Goal: Information Seeking & Learning: Check status

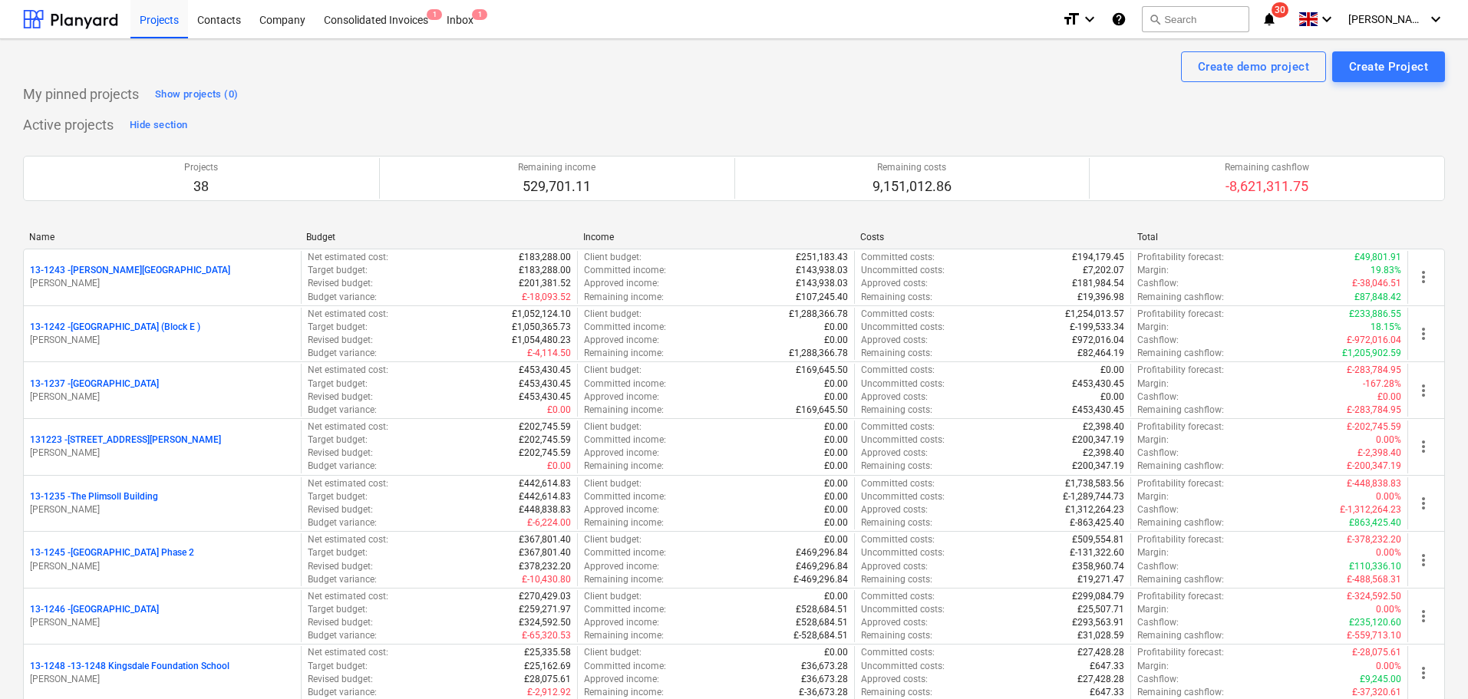
scroll to position [1612, 0]
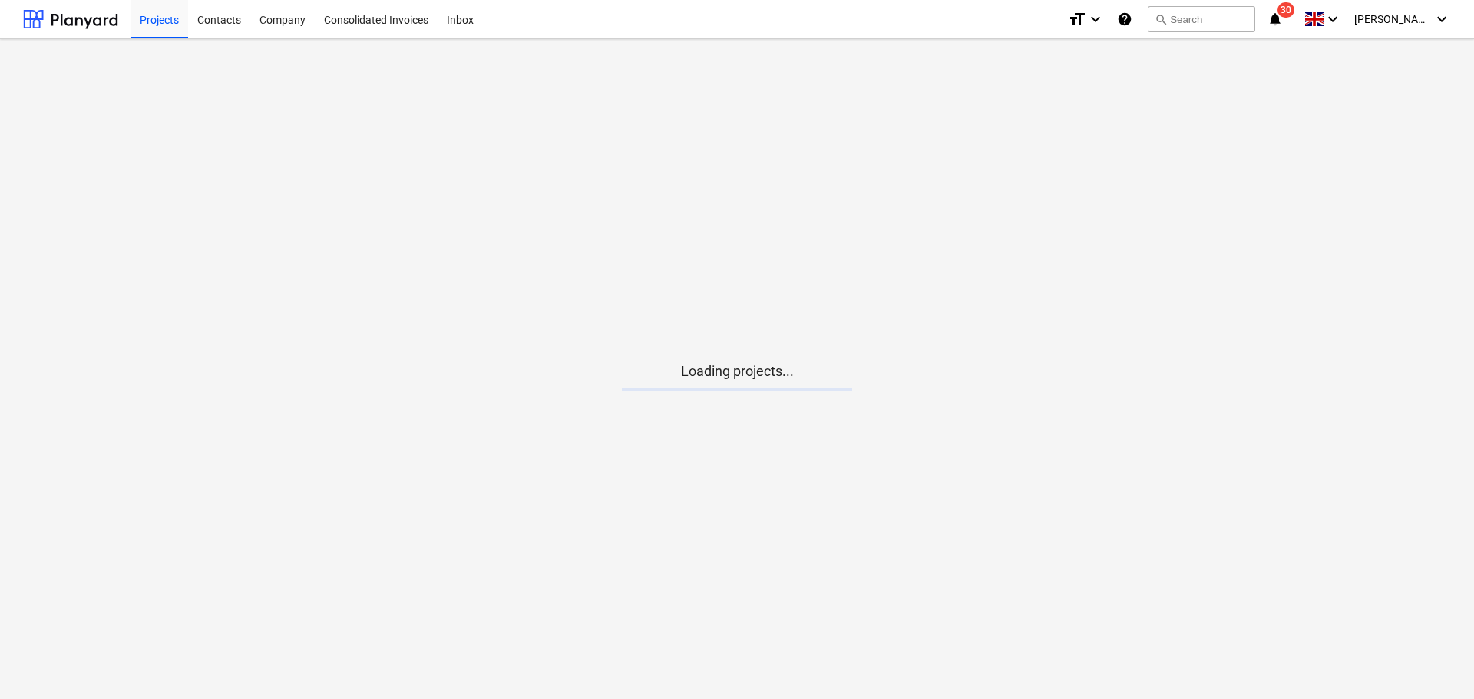
click at [1282, 19] on icon "notifications" at bounding box center [1274, 19] width 15 height 18
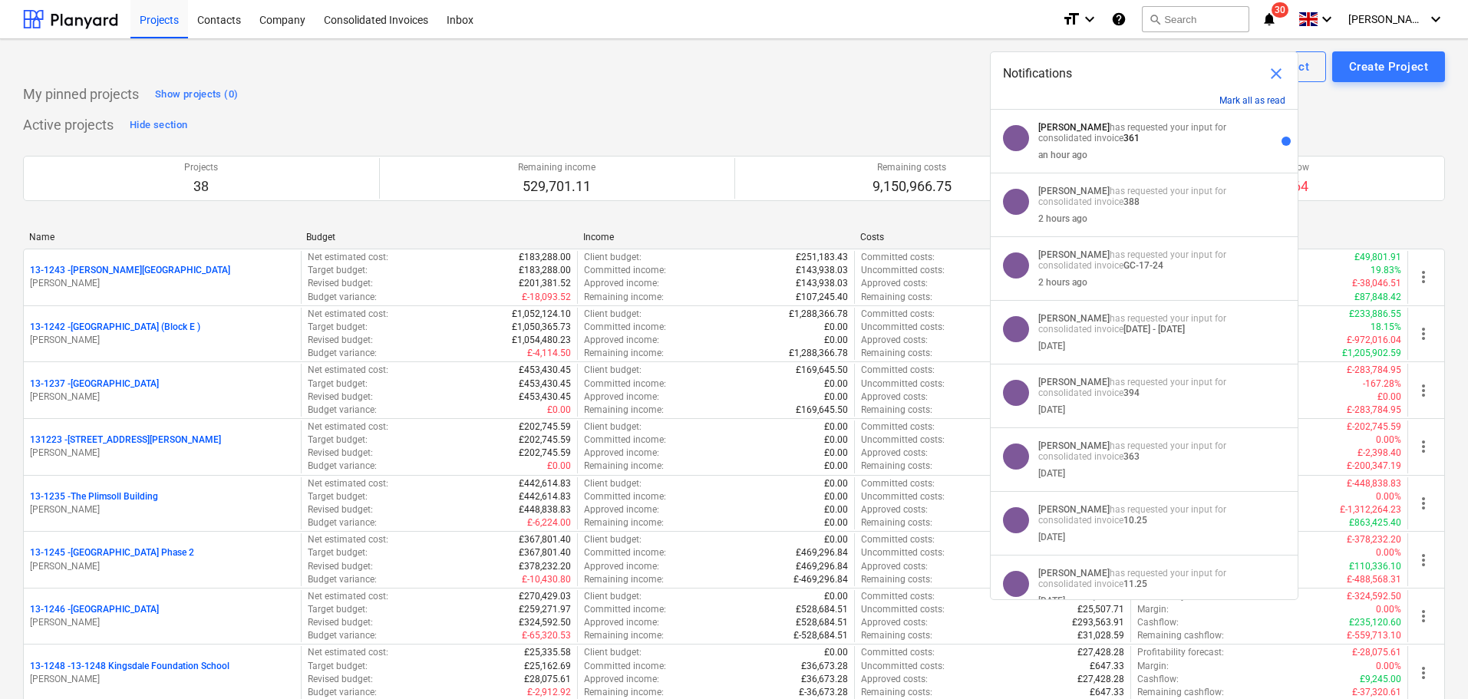
click at [1252, 102] on button "Mark all as read" at bounding box center [1252, 100] width 66 height 11
click at [1259, 96] on button "Mark all as read" at bounding box center [1252, 100] width 66 height 11
click at [1279, 73] on span "close" at bounding box center [1276, 73] width 18 height 18
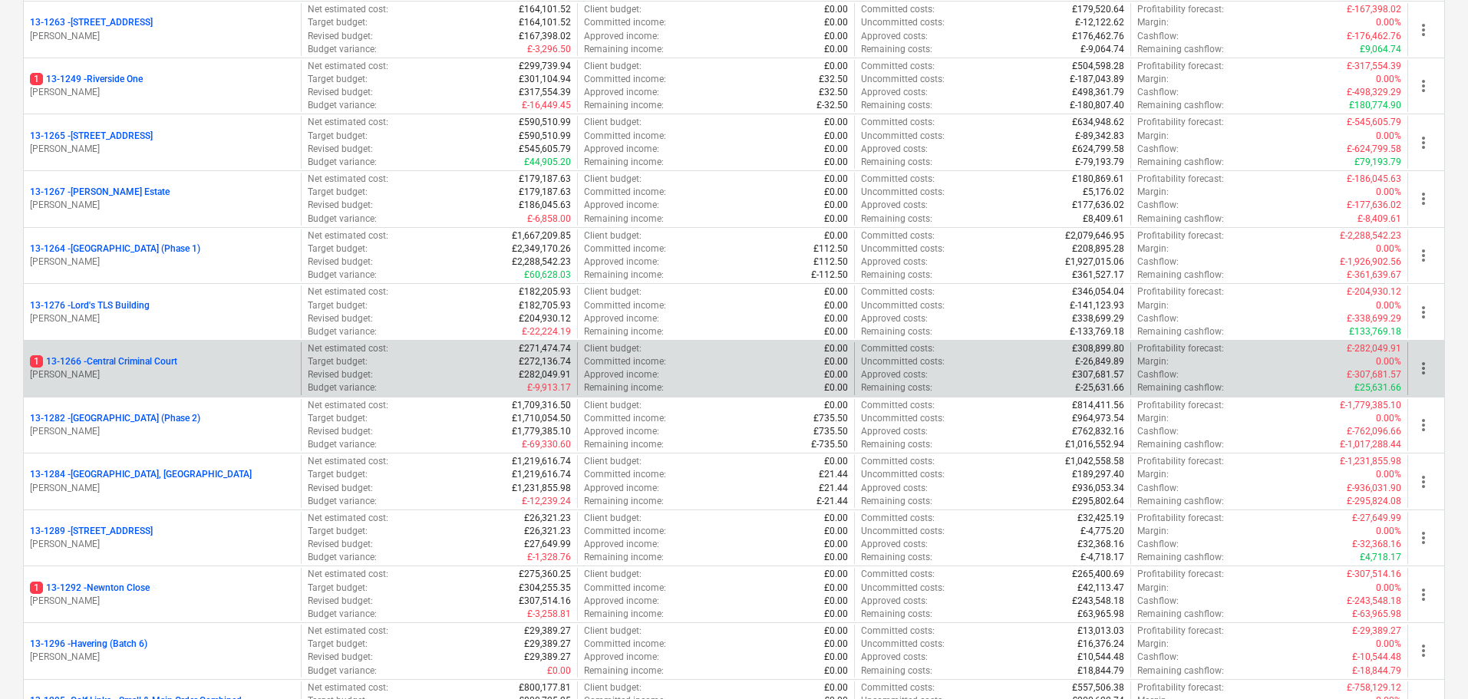
scroll to position [1458, 0]
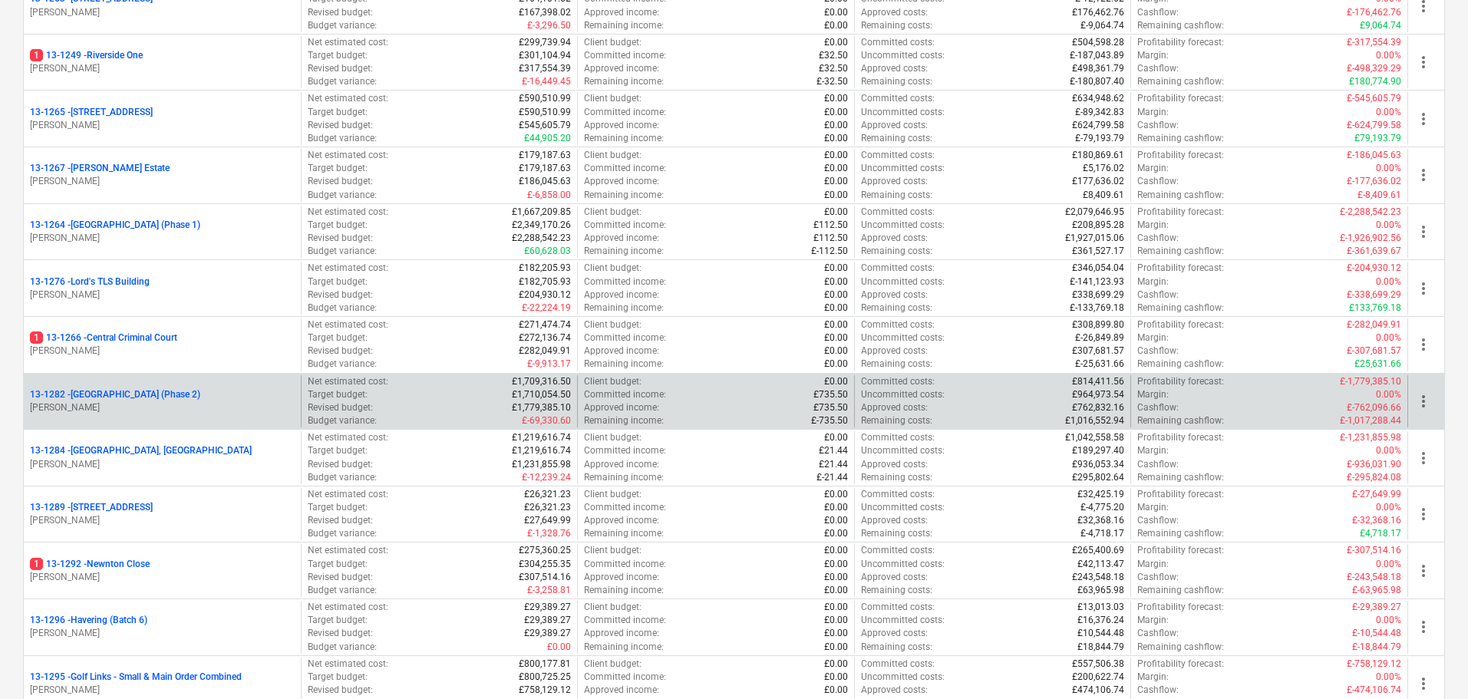
click at [200, 394] on p "13-1282 - [GEOGRAPHIC_DATA] (Phase 2)" at bounding box center [115, 394] width 170 height 13
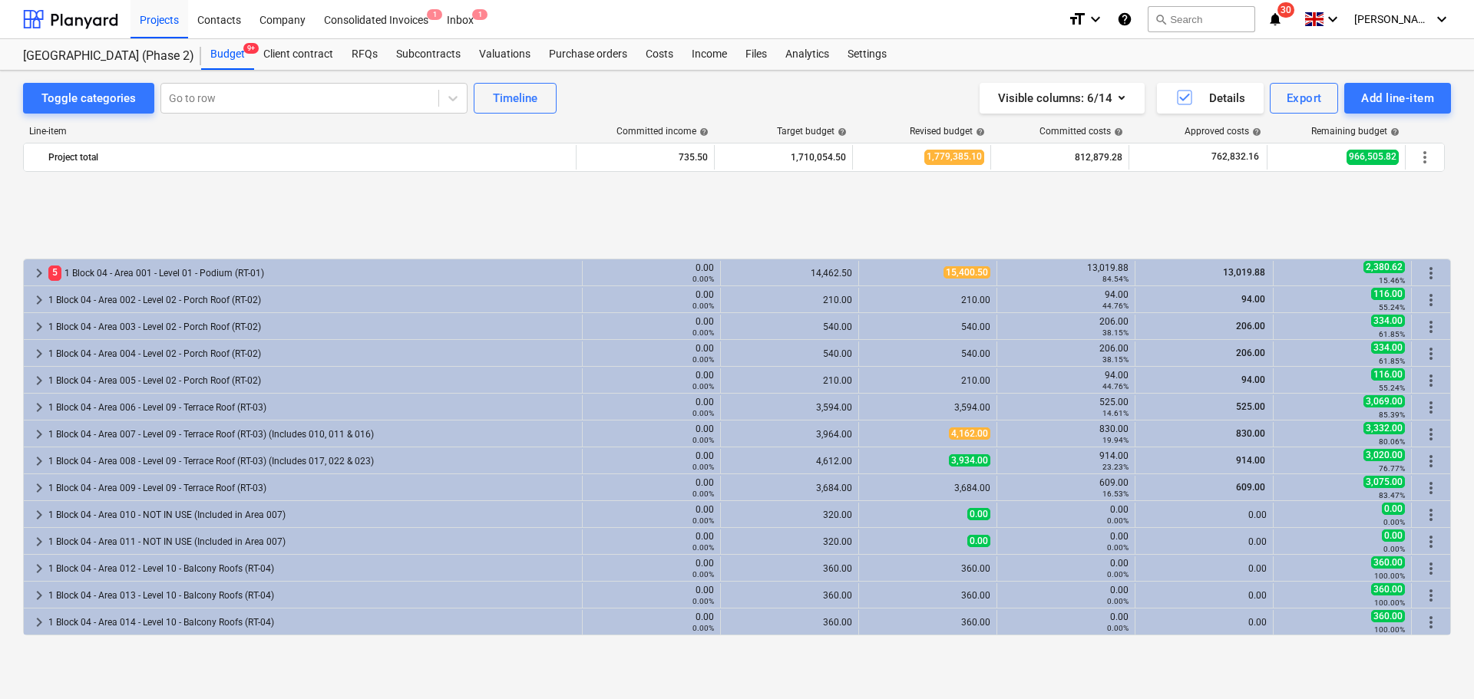
scroll to position [632, 0]
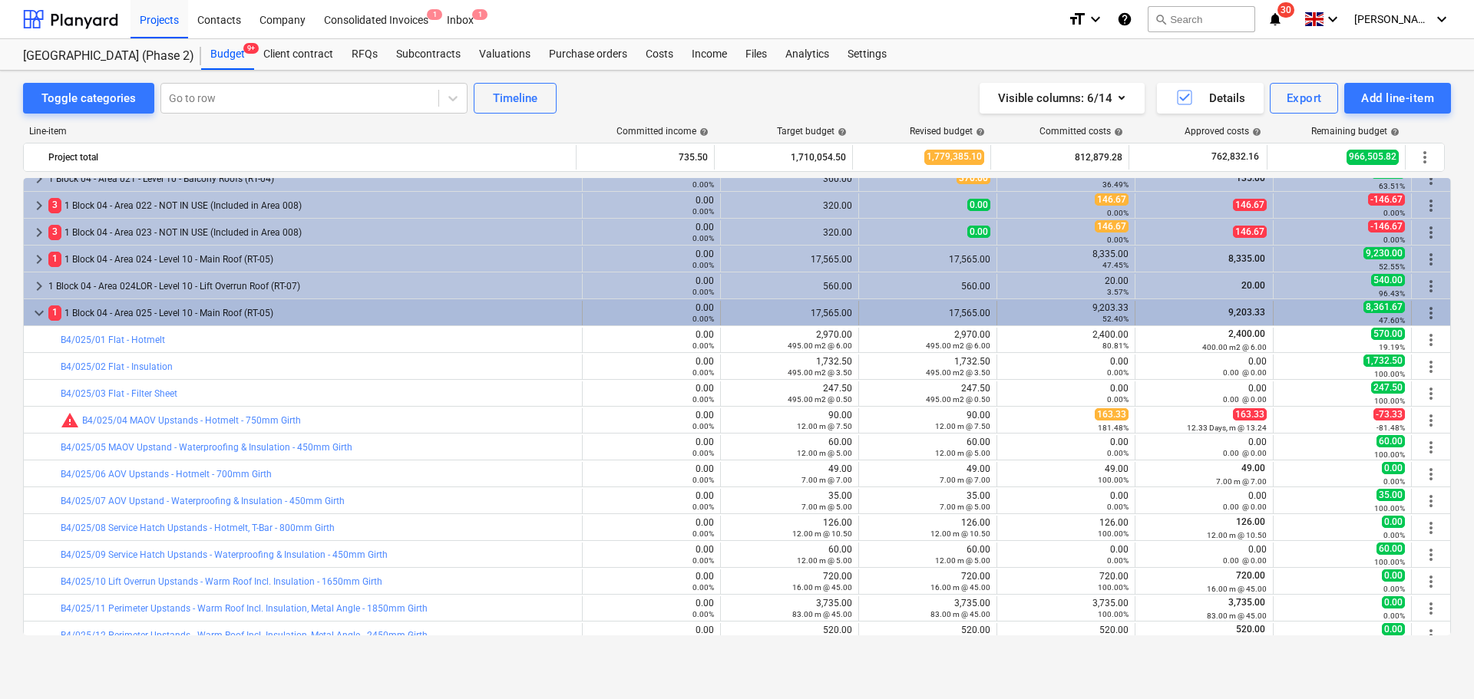
click at [224, 322] on div "1 1 Block 04 - Area 025 - Level 10 - Main Roof (RT-05)" at bounding box center [311, 313] width 527 height 25
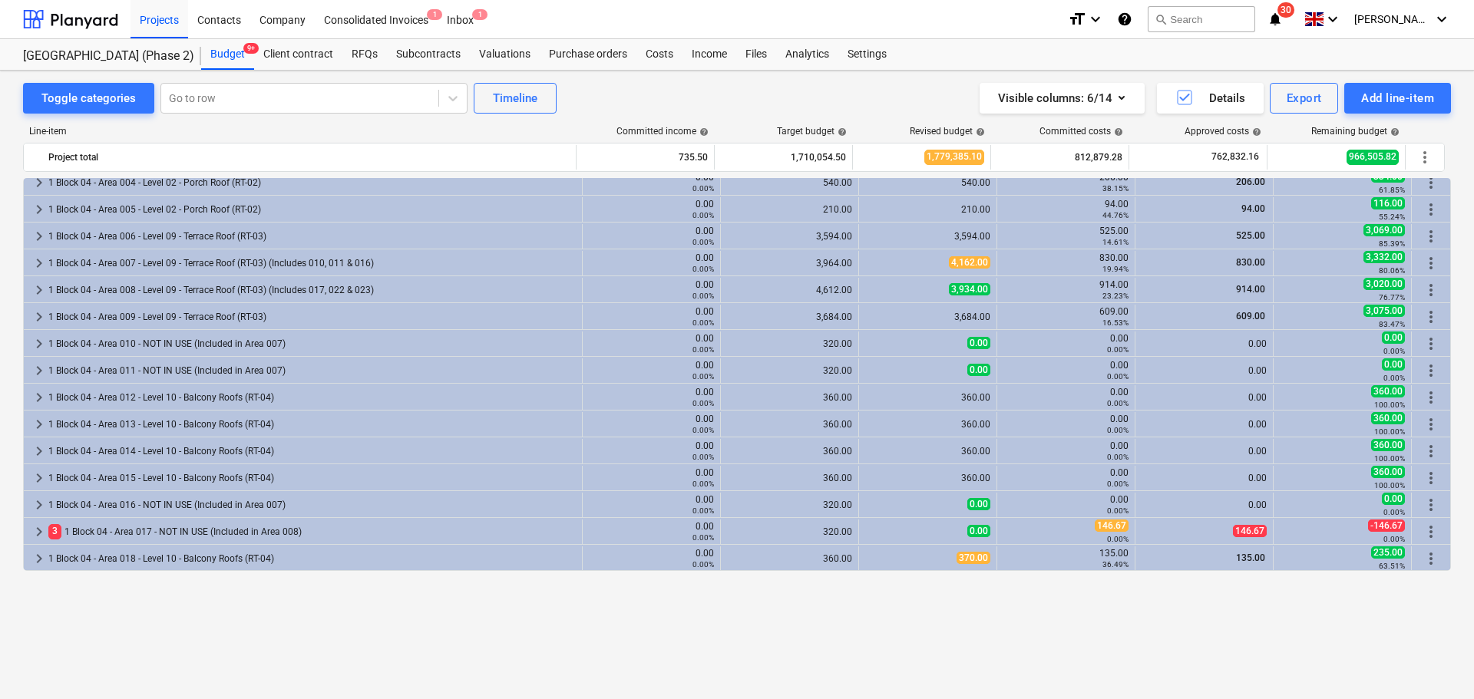
scroll to position [0, 0]
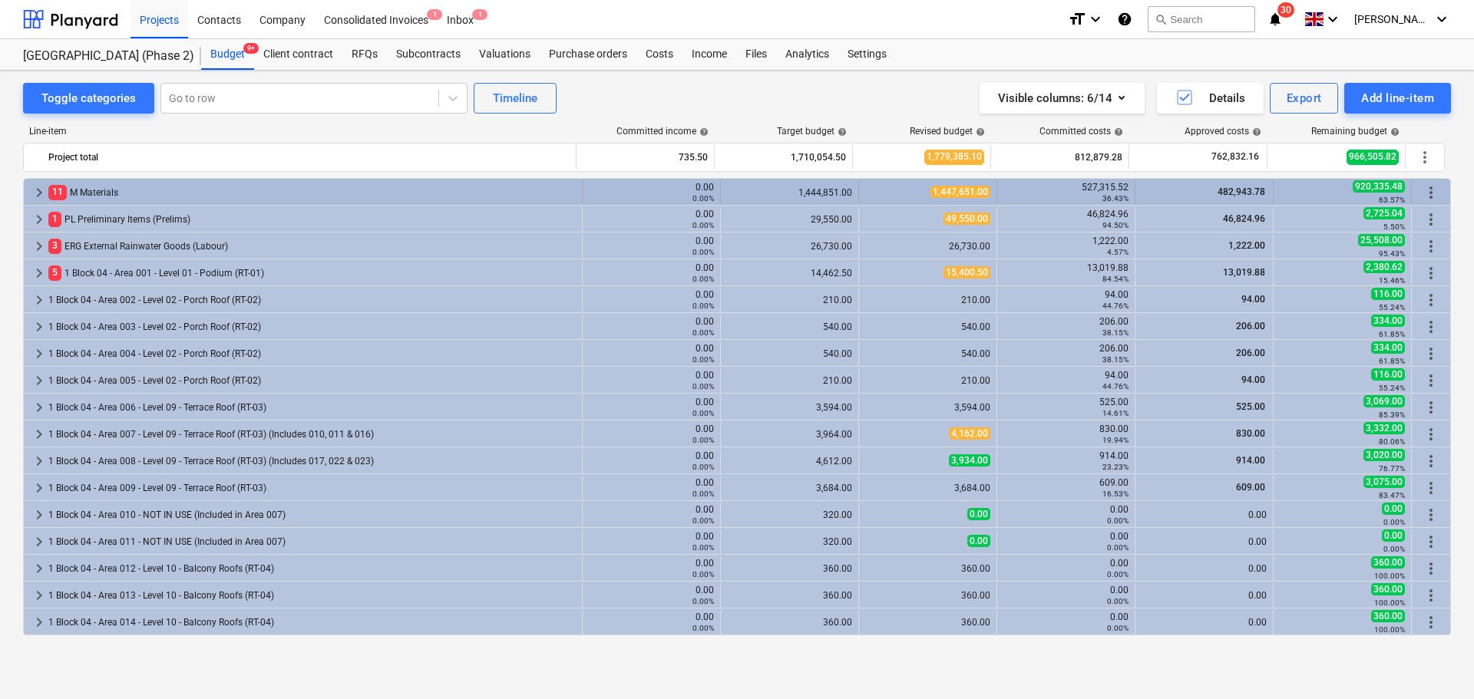
click at [183, 200] on div "11 M Materials" at bounding box center [311, 192] width 527 height 25
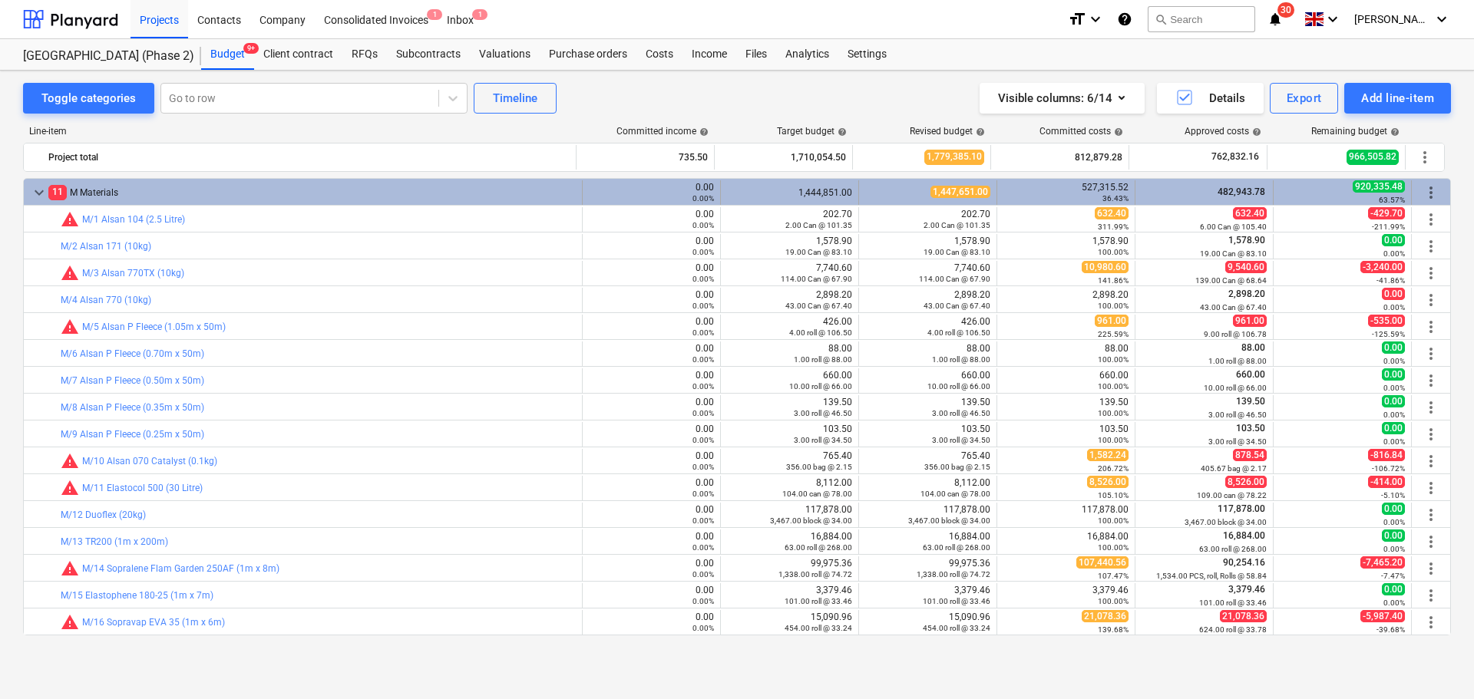
click at [174, 193] on div "11 M Materials" at bounding box center [311, 192] width 527 height 25
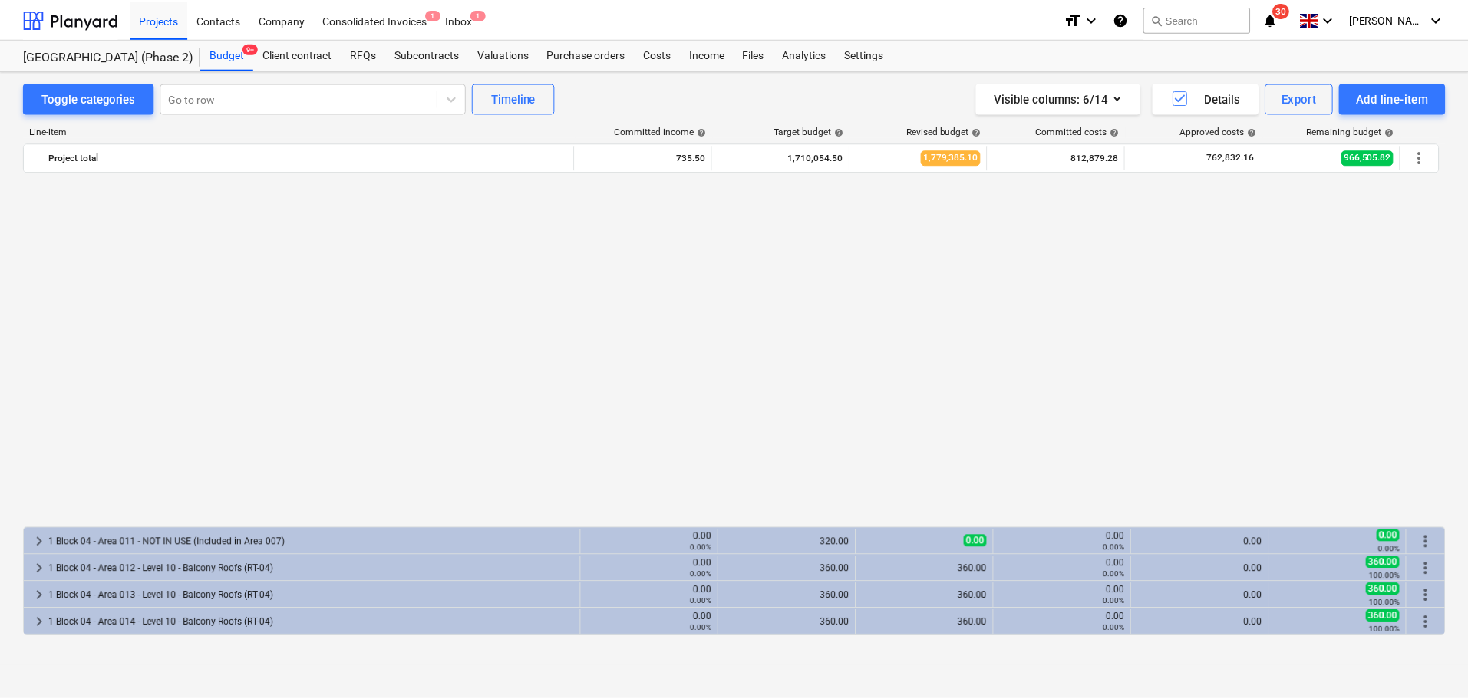
scroll to position [384, 0]
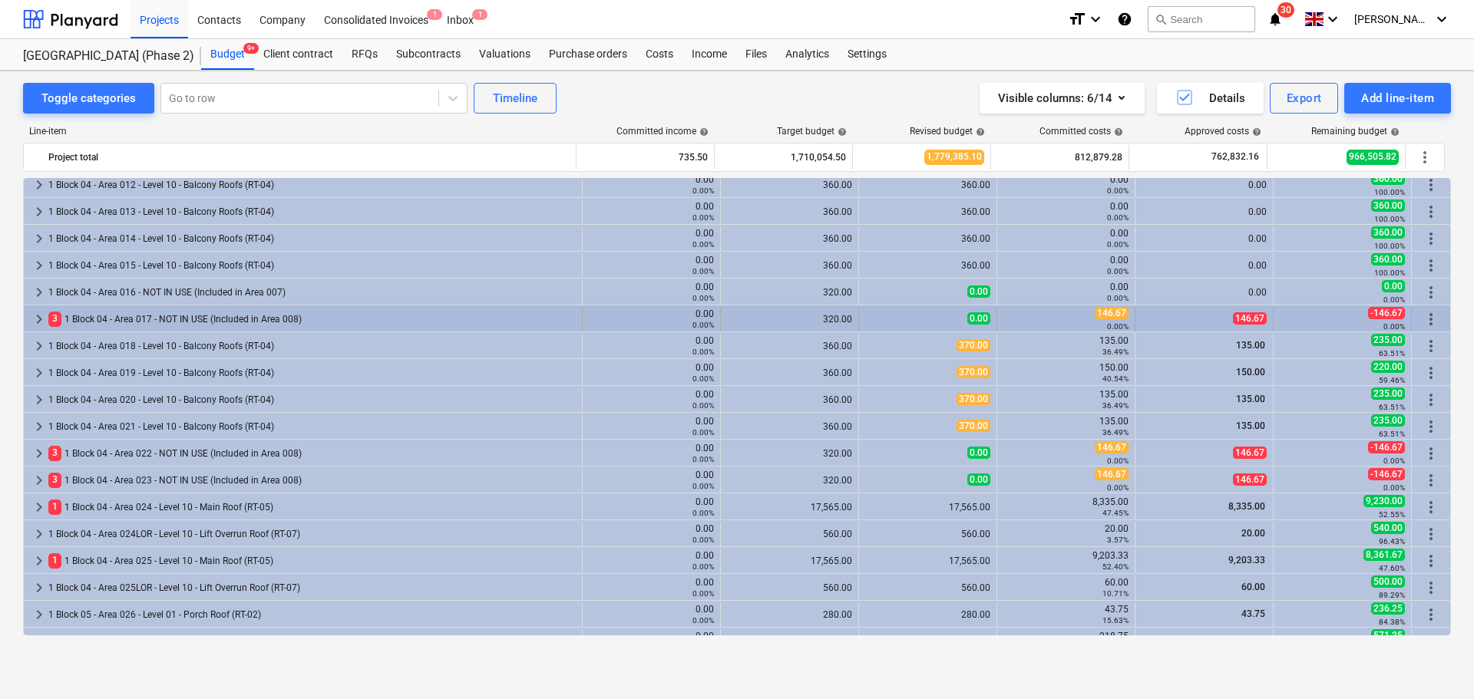
click at [163, 321] on div "3 1 Block 04 - Area 017 - NOT IN USE (Included in Area 008)" at bounding box center [311, 319] width 527 height 25
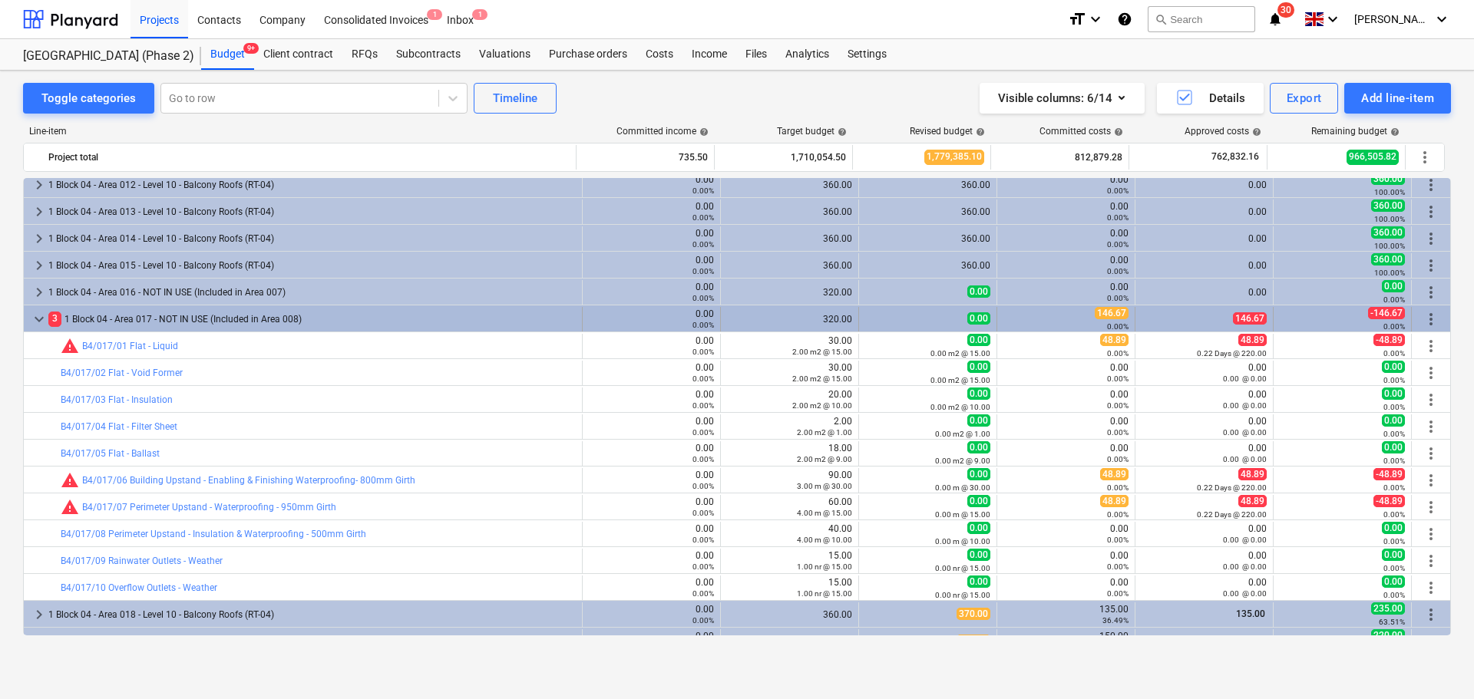
click at [200, 317] on div "3 1 Block 04 - Area 017 - NOT IN USE (Included in Area 008)" at bounding box center [311, 319] width 527 height 25
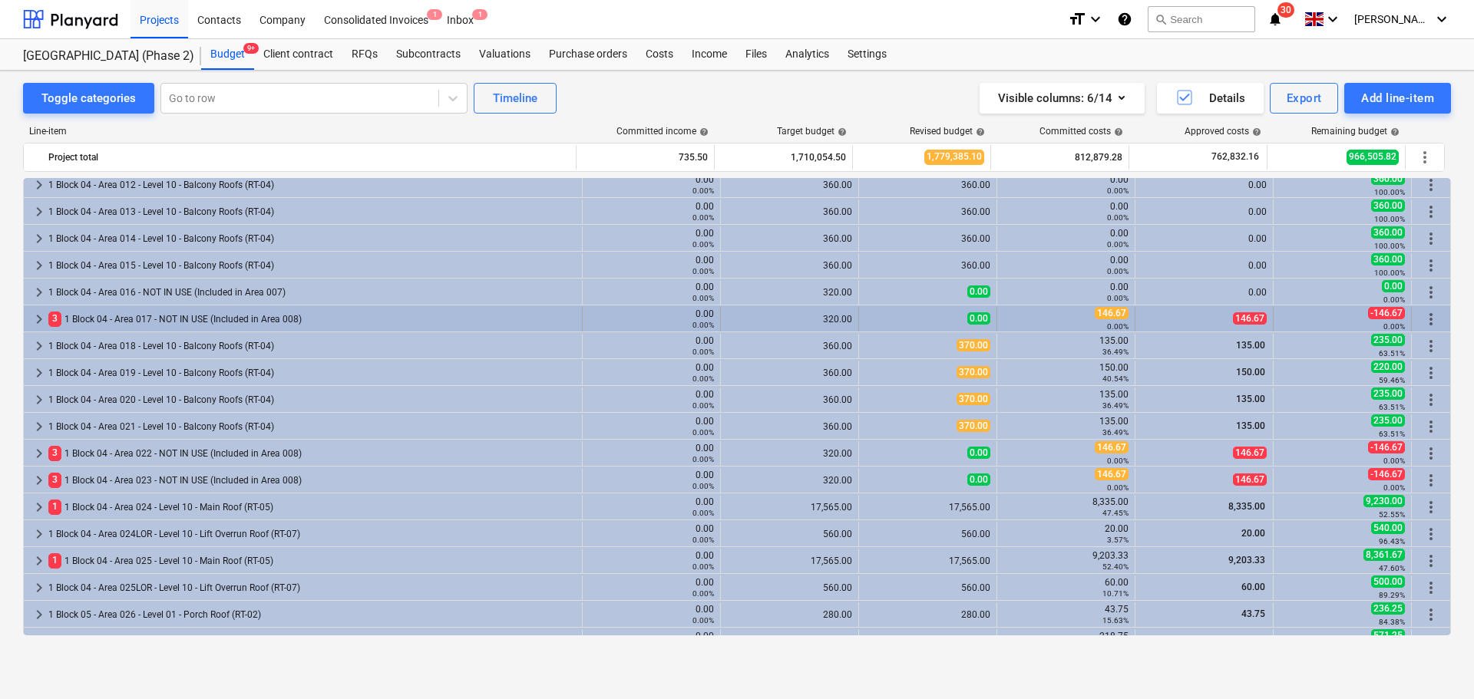
click at [182, 320] on div "3 1 Block 04 - Area 017 - NOT IN USE (Included in Area 008)" at bounding box center [311, 319] width 527 height 25
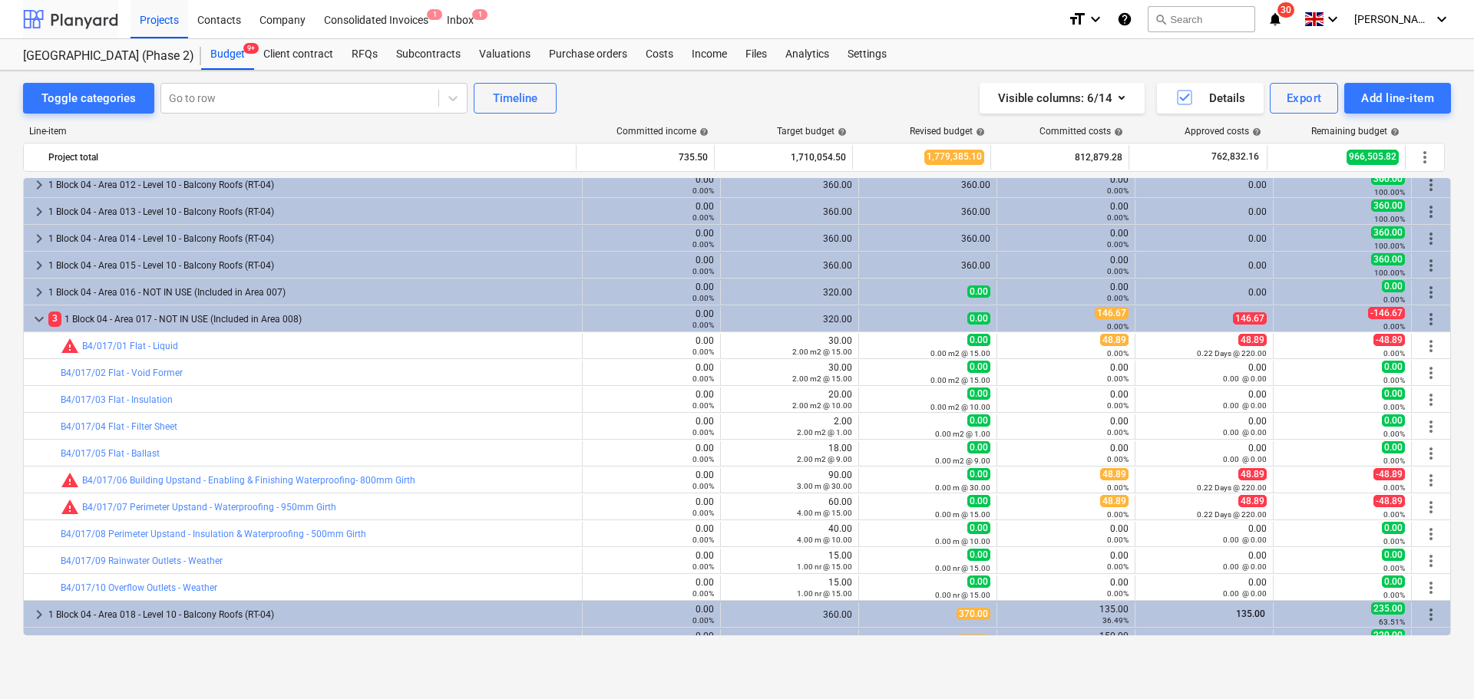
click at [101, 35] on div at bounding box center [70, 19] width 95 height 38
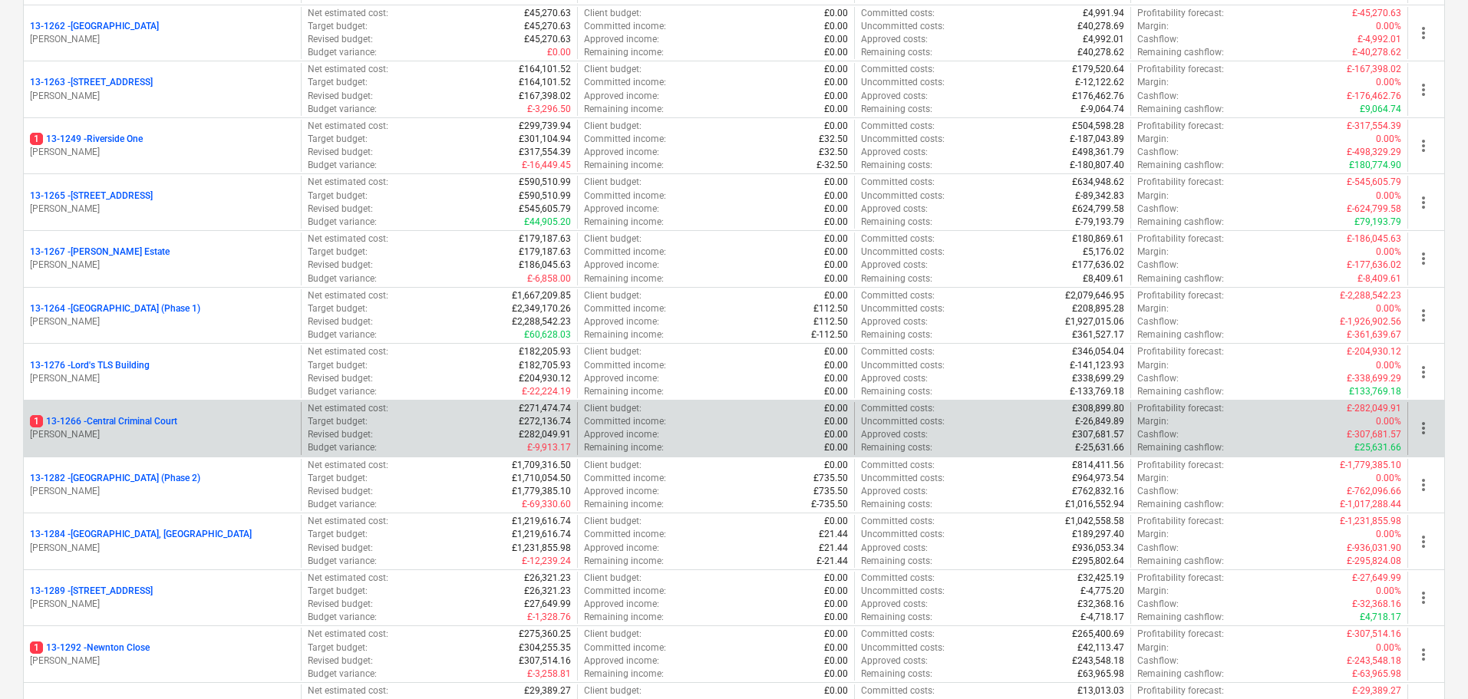
scroll to position [1381, 0]
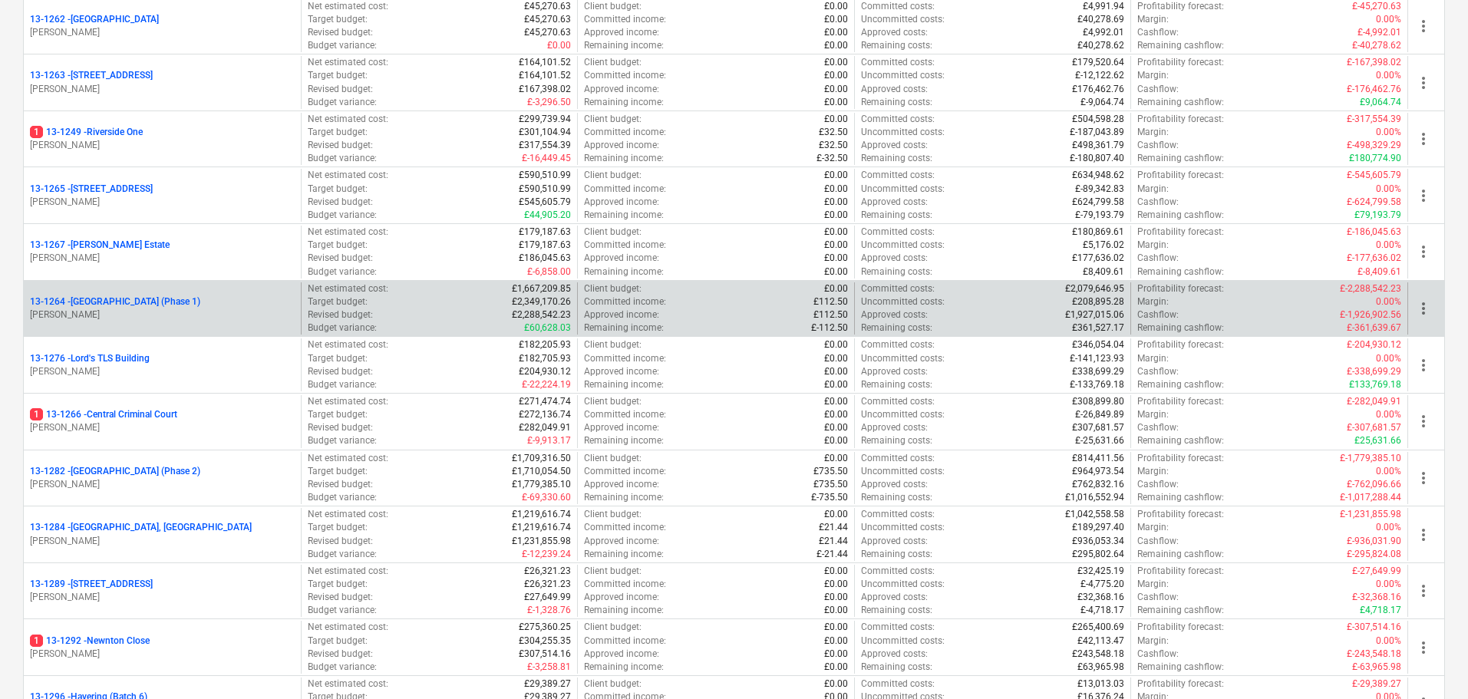
click at [249, 307] on div "13-1264 - Plumstead [GEOGRAPHIC_DATA] (Phase 1)" at bounding box center [162, 301] width 265 height 13
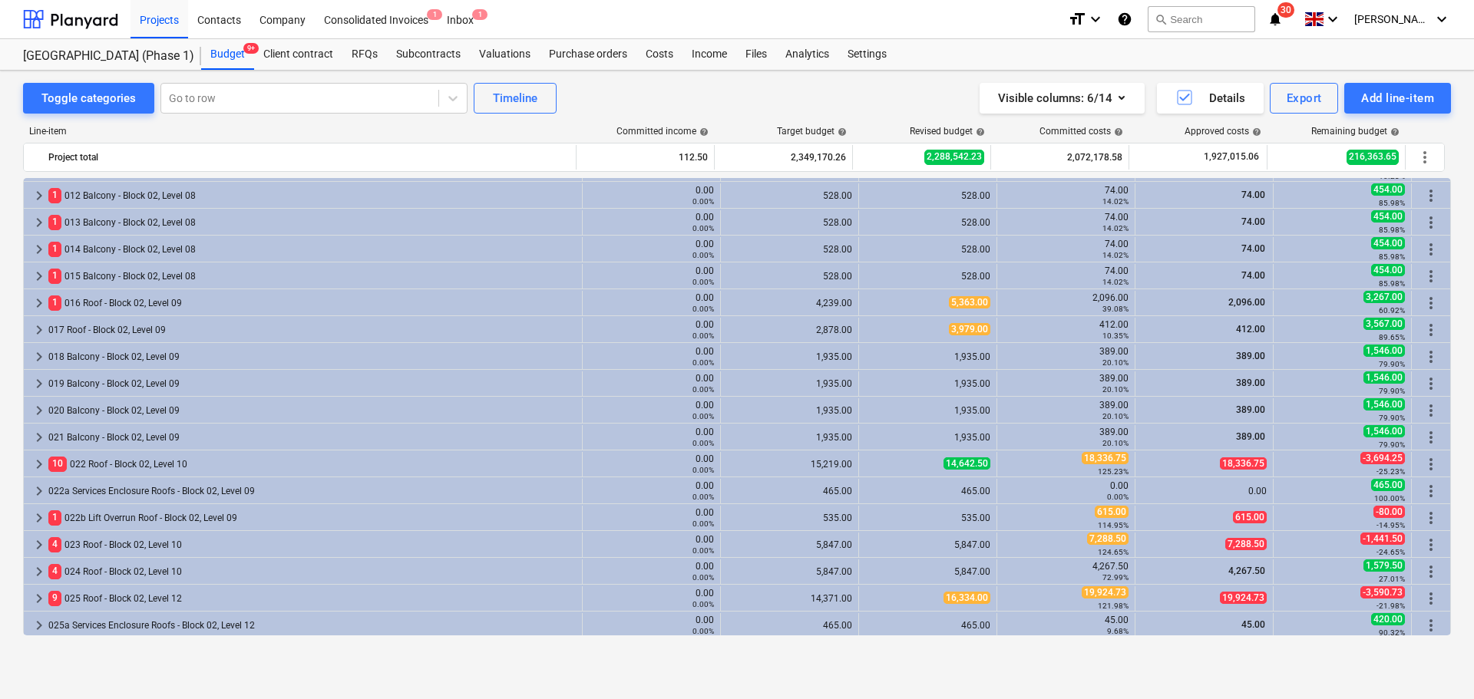
scroll to position [3019, 0]
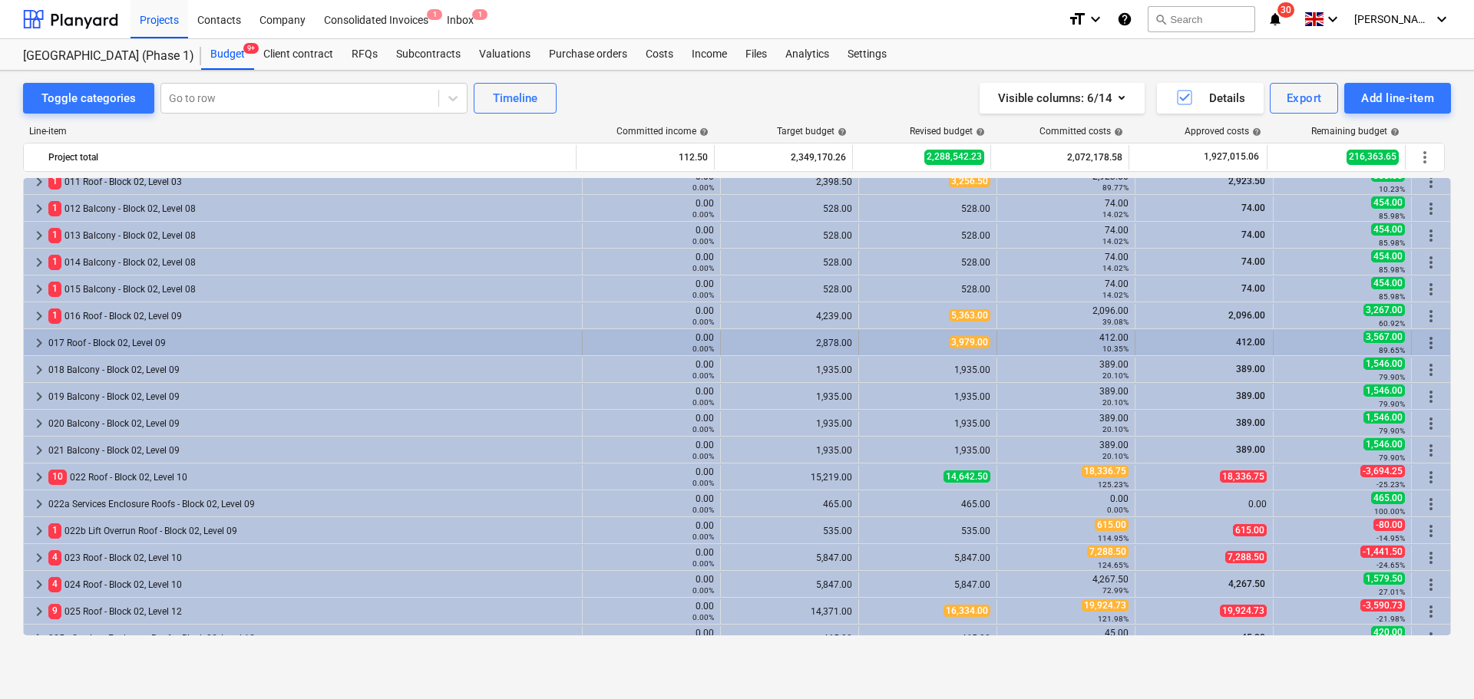
click at [116, 341] on div "017 Roof - Block 02, Level 09" at bounding box center [311, 343] width 527 height 25
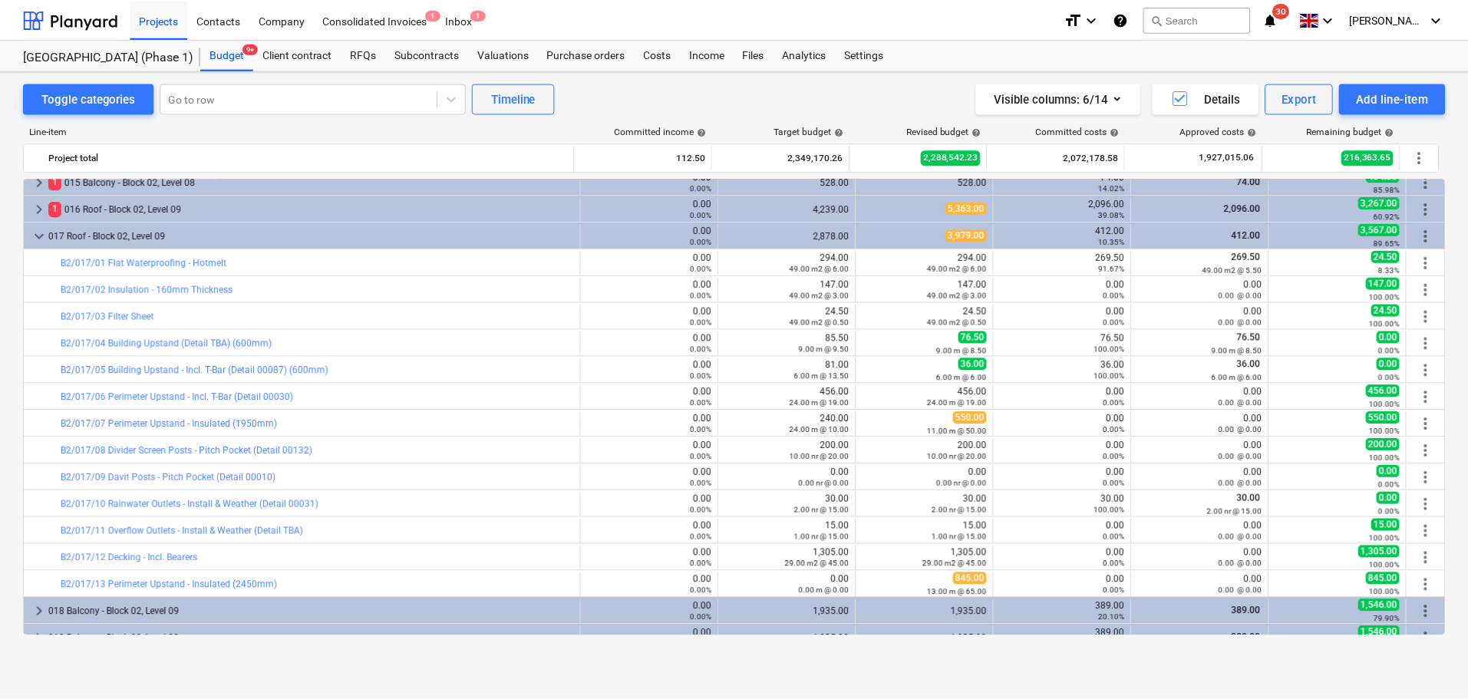
scroll to position [3173, 0]
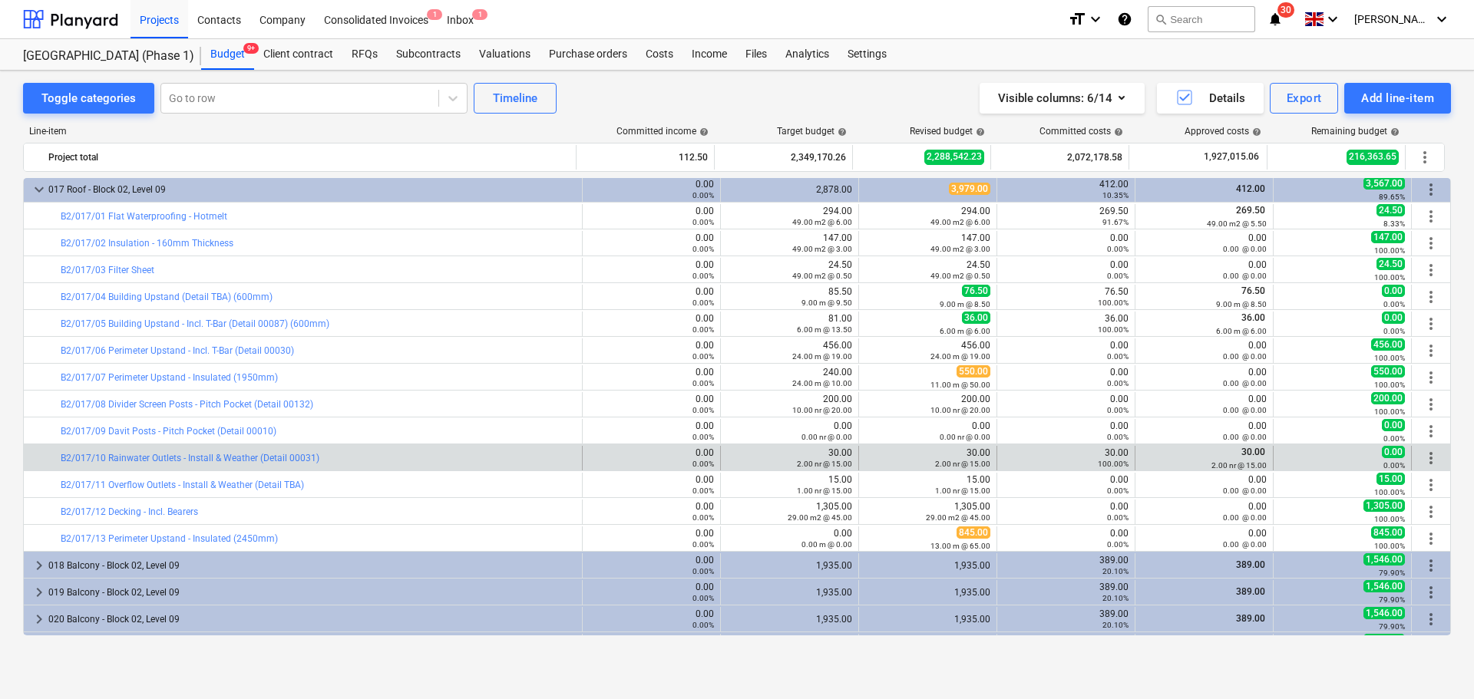
click at [355, 464] on div "bar_chart B2/017/10 Rainwater Outlets - Install & Weather (Detail 00031)" at bounding box center [318, 458] width 515 height 25
drag, startPoint x: 355, startPoint y: 464, endPoint x: 1236, endPoint y: 456, distance: 881.1
click at [1236, 456] on div "bar_chart B2/017/10 Rainwater Outlets - Install & Weather (Detail 00031) 0.00 0…" at bounding box center [737, 458] width 1426 height 25
click at [1239, 456] on span "30.00" at bounding box center [1252, 452] width 27 height 11
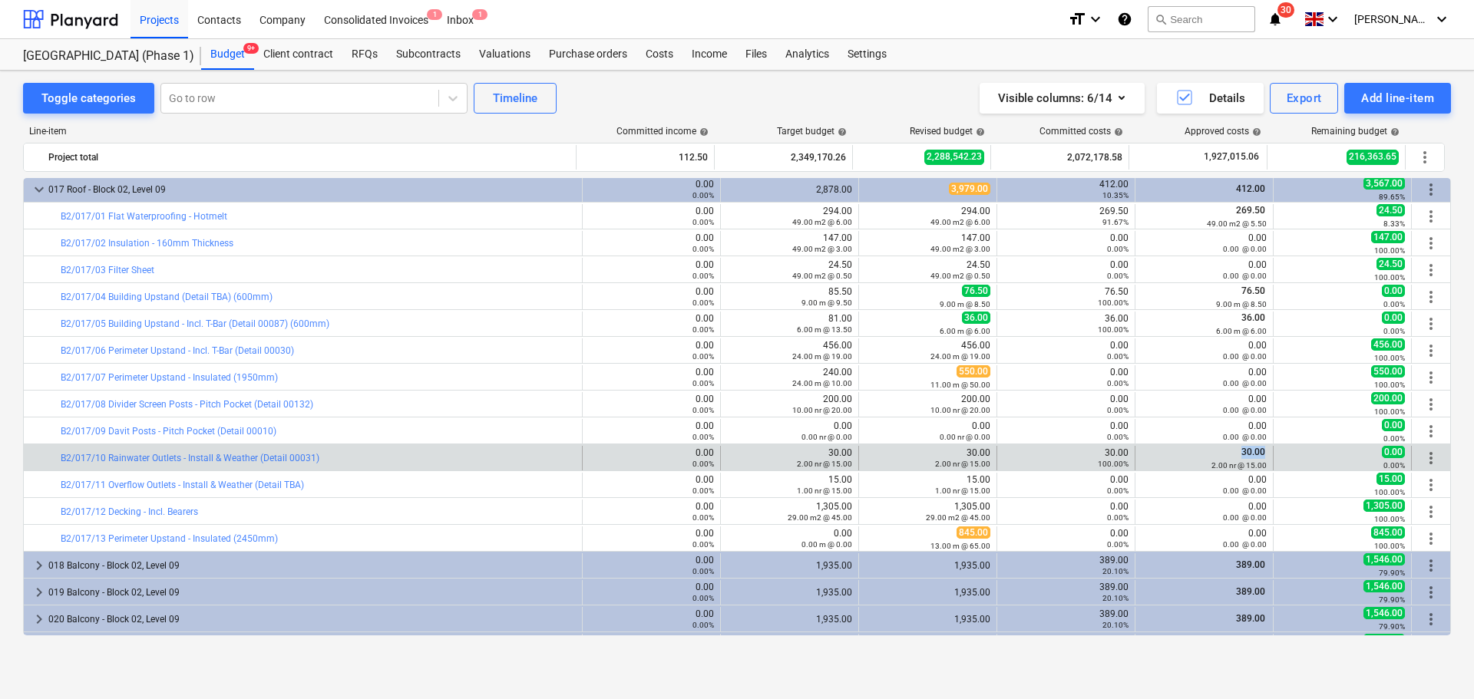
click at [1239, 456] on span "30.00" at bounding box center [1252, 452] width 27 height 11
drag, startPoint x: 1236, startPoint y: 456, endPoint x: 1227, endPoint y: 465, distance: 13.0
click at [1227, 465] on div "30.00 2.00 nr @ 15.00" at bounding box center [1203, 458] width 125 height 24
click at [1227, 465] on small "2.00 nr @ 15.00" at bounding box center [1238, 465] width 55 height 8
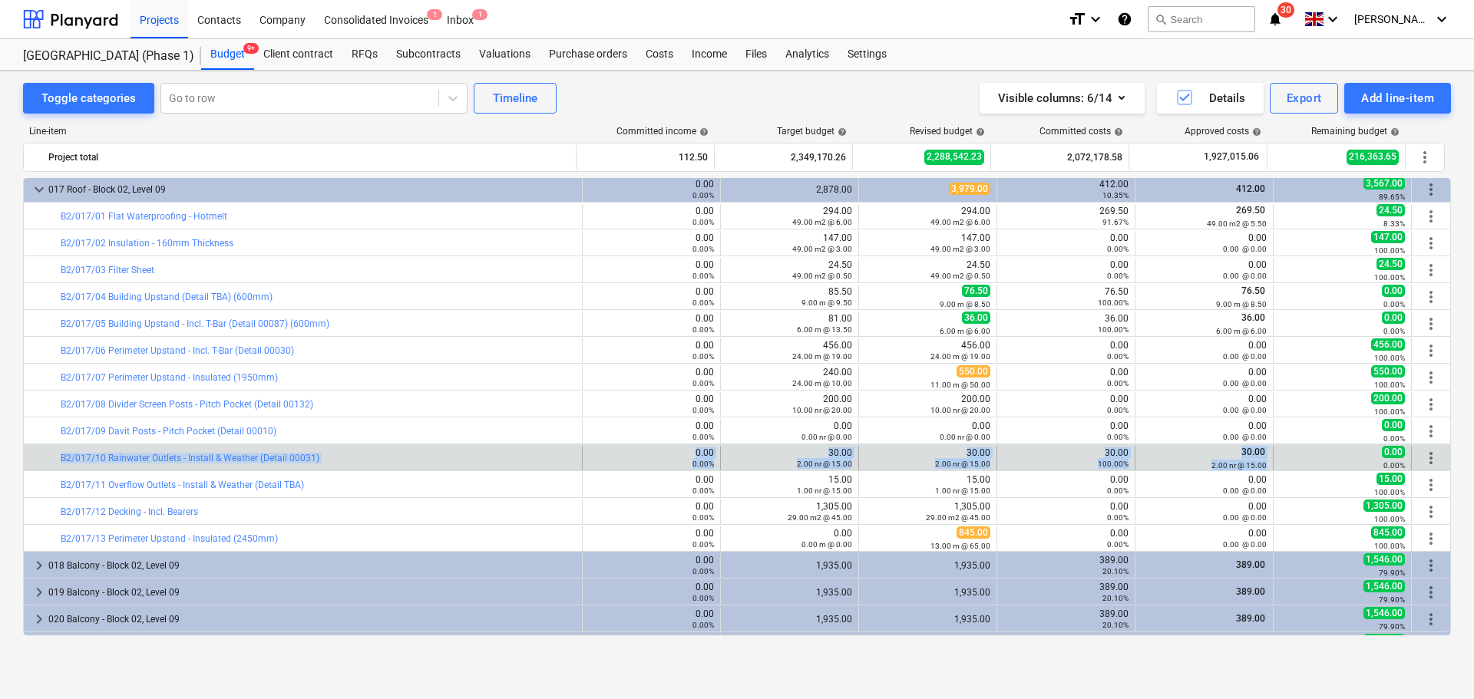
drag, startPoint x: 1227, startPoint y: 465, endPoint x: 503, endPoint y: 452, distance: 724.6
click at [503, 452] on div "bar_chart B2/017/10 Rainwater Outlets - Install & Weather (Detail 00031) 0.00 0…" at bounding box center [737, 458] width 1426 height 25
click at [503, 452] on div "bar_chart B2/017/10 Rainwater Outlets - Install & Weather (Detail 00031)" at bounding box center [318, 458] width 515 height 25
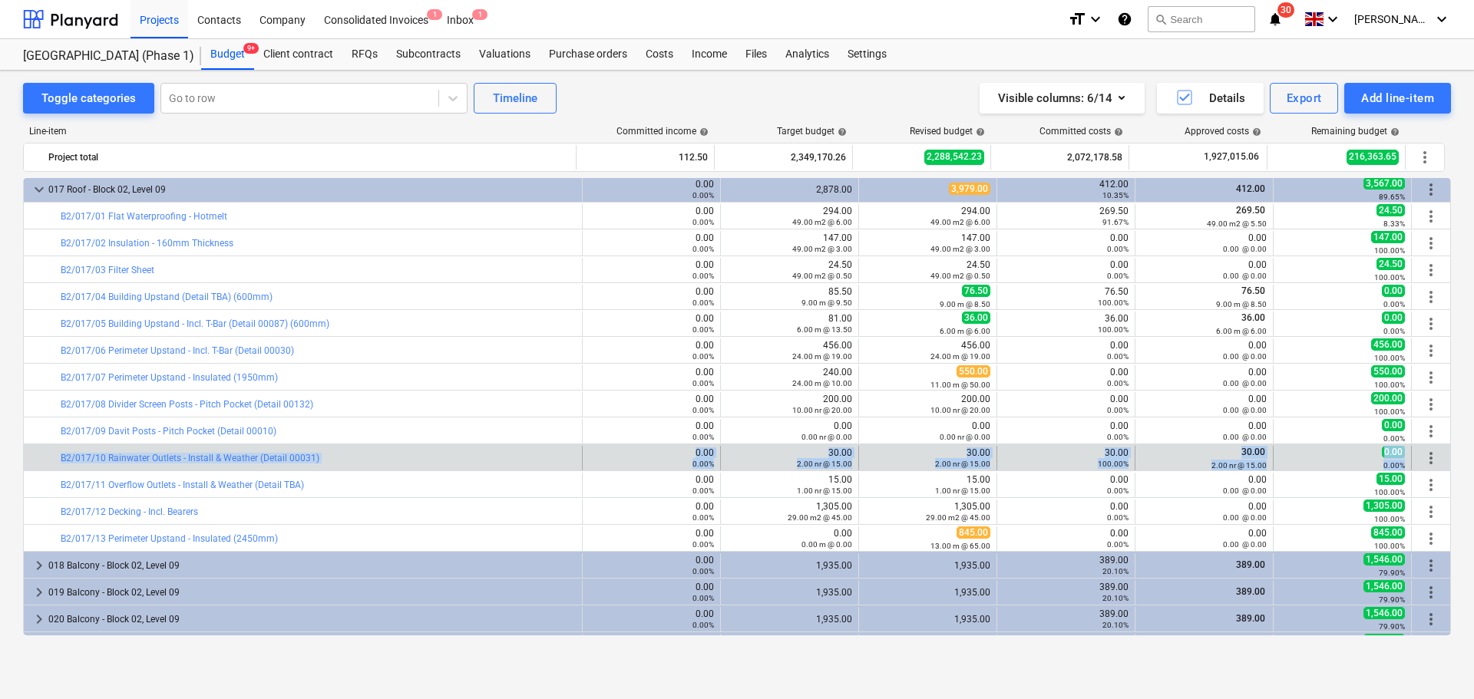
drag, startPoint x: 503, startPoint y: 452, endPoint x: 1385, endPoint y: 460, distance: 882.6
click at [1385, 460] on div "bar_chart B2/017/10 Rainwater Outlets - Install & Weather (Detail 00031) 0.00 0…" at bounding box center [737, 458] width 1426 height 25
click at [1385, 461] on small "0.00%" at bounding box center [1393, 465] width 21 height 8
drag, startPoint x: 1385, startPoint y: 460, endPoint x: 38, endPoint y: 455, distance: 1347.7
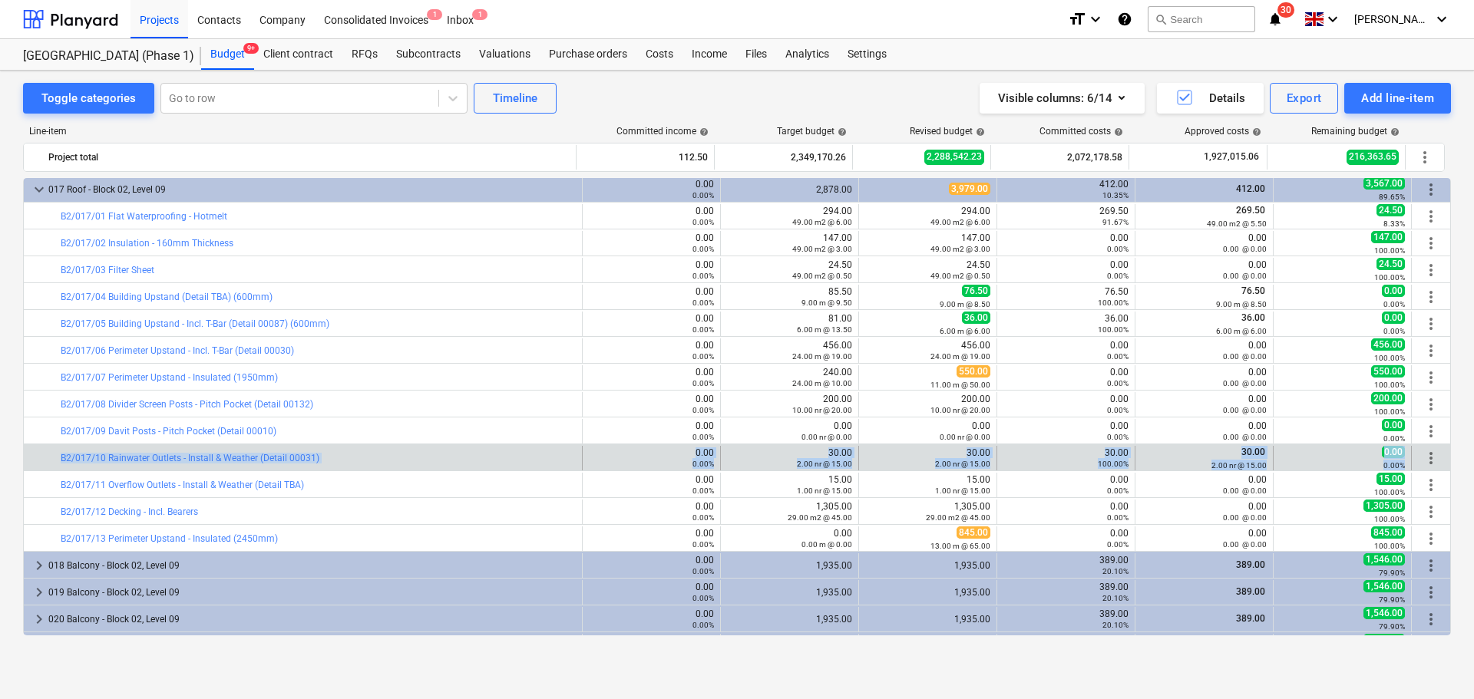
click at [47, 460] on div "bar_chart B2/017/10 Rainwater Outlets - Install & Weather (Detail 00031) 0.00 0…" at bounding box center [737, 458] width 1426 height 25
click at [38, 455] on div at bounding box center [36, 458] width 12 height 25
drag, startPoint x: 38, startPoint y: 455, endPoint x: 1366, endPoint y: 461, distance: 1328.5
click at [1366, 461] on div "bar_chart B2/017/10 Rainwater Outlets - Install & Weather (Detail 00031) 0.00 0…" at bounding box center [737, 458] width 1426 height 25
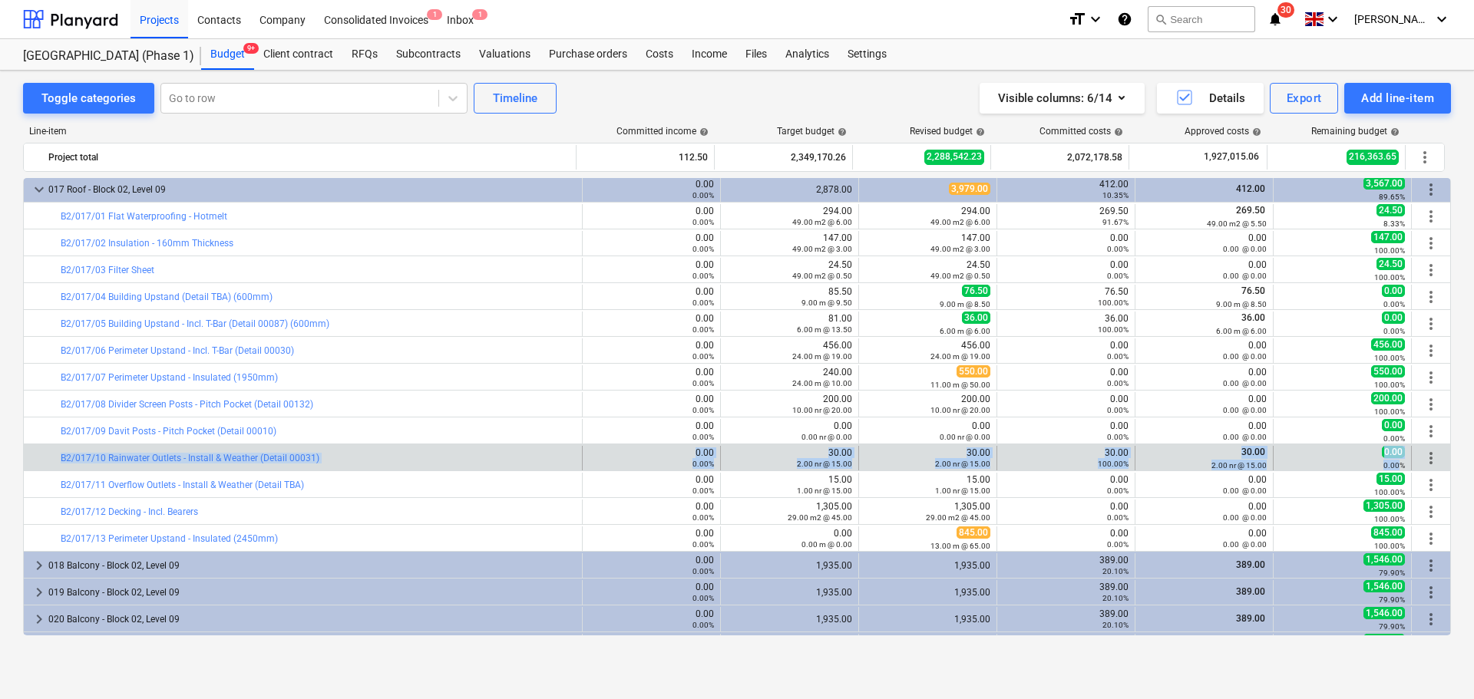
click at [1366, 461] on div "0.00%" at bounding box center [1341, 465] width 125 height 11
drag, startPoint x: 1366, startPoint y: 461, endPoint x: 183, endPoint y: 453, distance: 1183.4
click at [183, 448] on div "bar_chart B2/017/10 Rainwater Outlets - Install & Weather (Detail 00031) 0.00 0…" at bounding box center [737, 458] width 1426 height 25
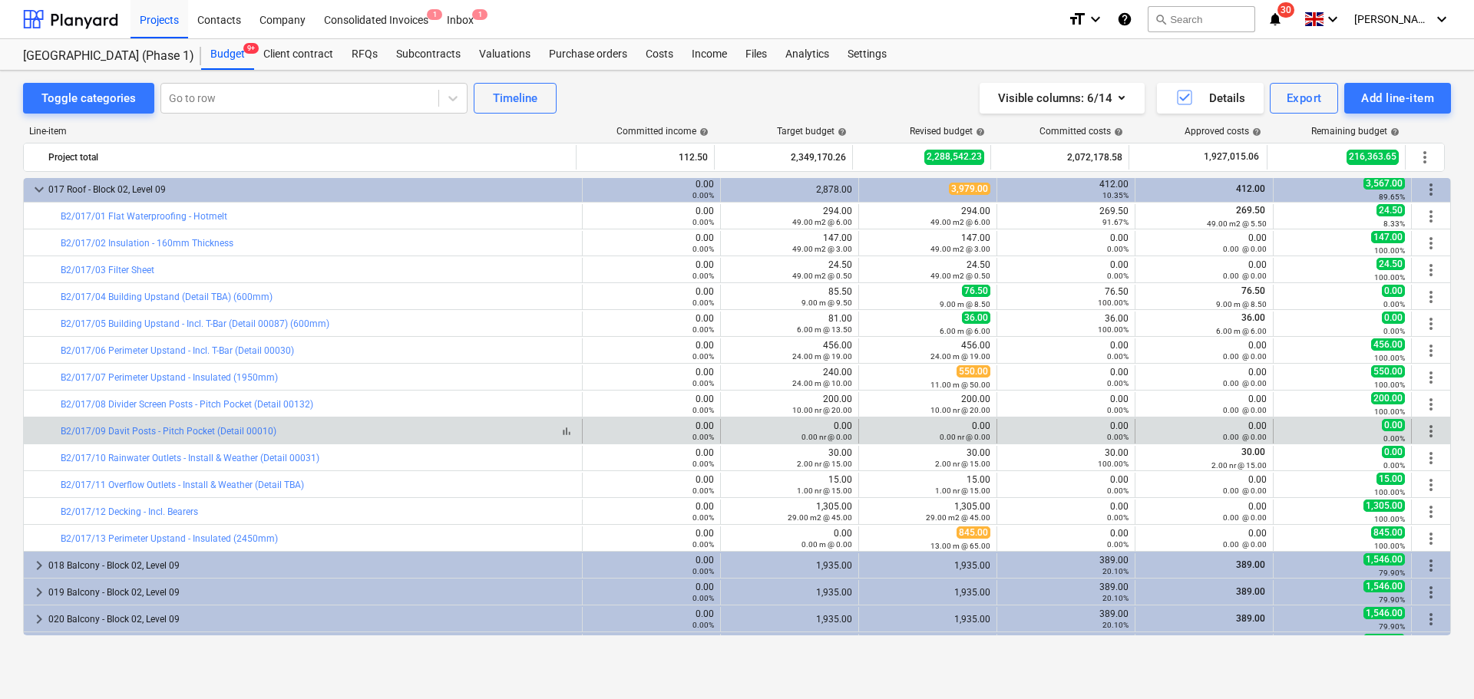
click at [482, 427] on div "bar_chart B2/017/09 Davit Posts - Pitch Pocket (Detail 00010)" at bounding box center [318, 431] width 515 height 11
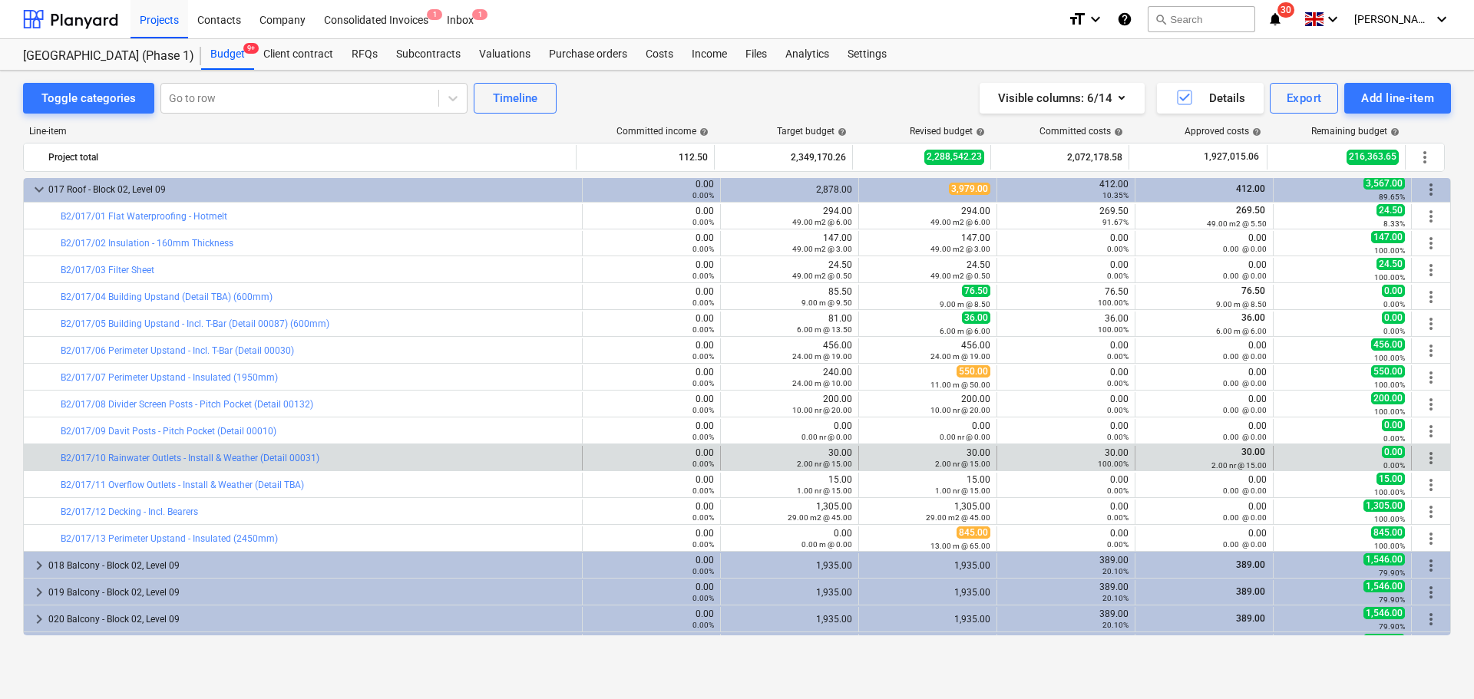
click at [345, 468] on div "bar_chart B2/017/10 Rainwater Outlets - Install & Weather (Detail 00031)" at bounding box center [318, 458] width 515 height 25
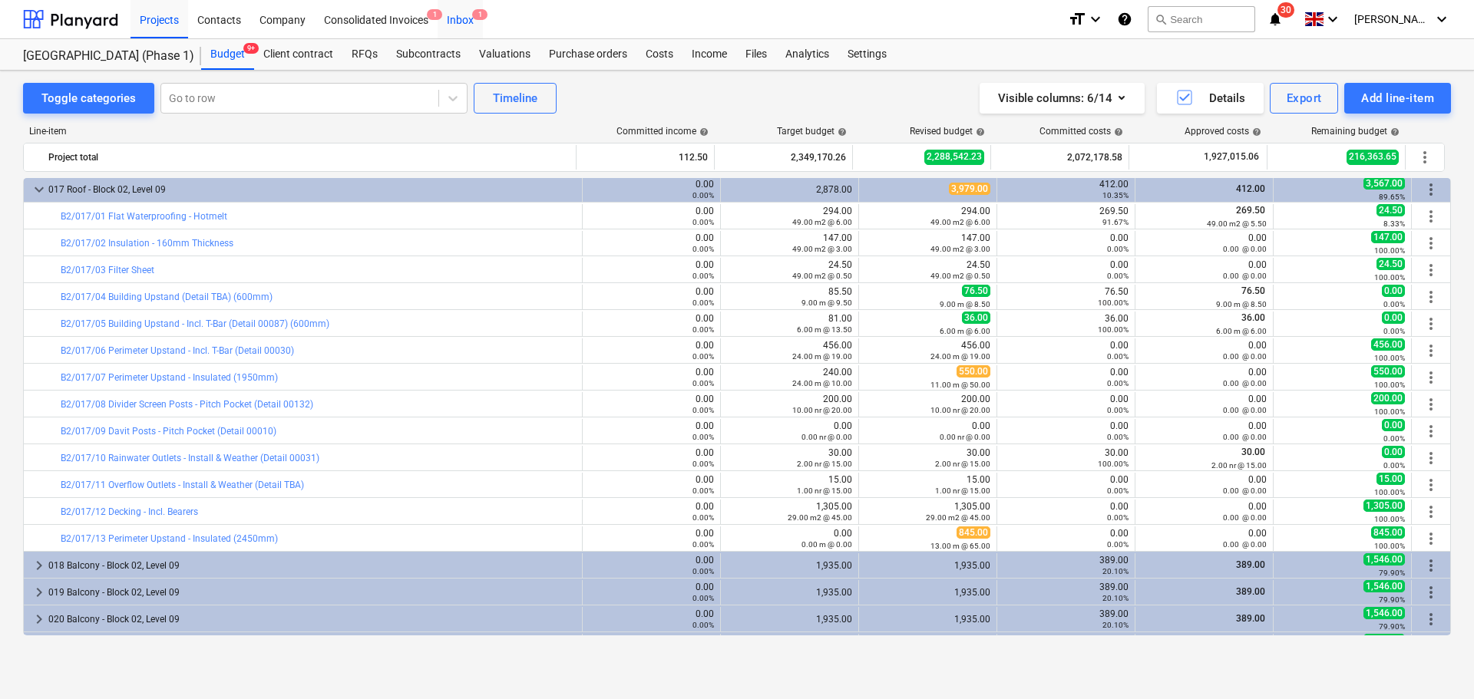
click at [461, 18] on div "Inbox 1" at bounding box center [459, 18] width 45 height 39
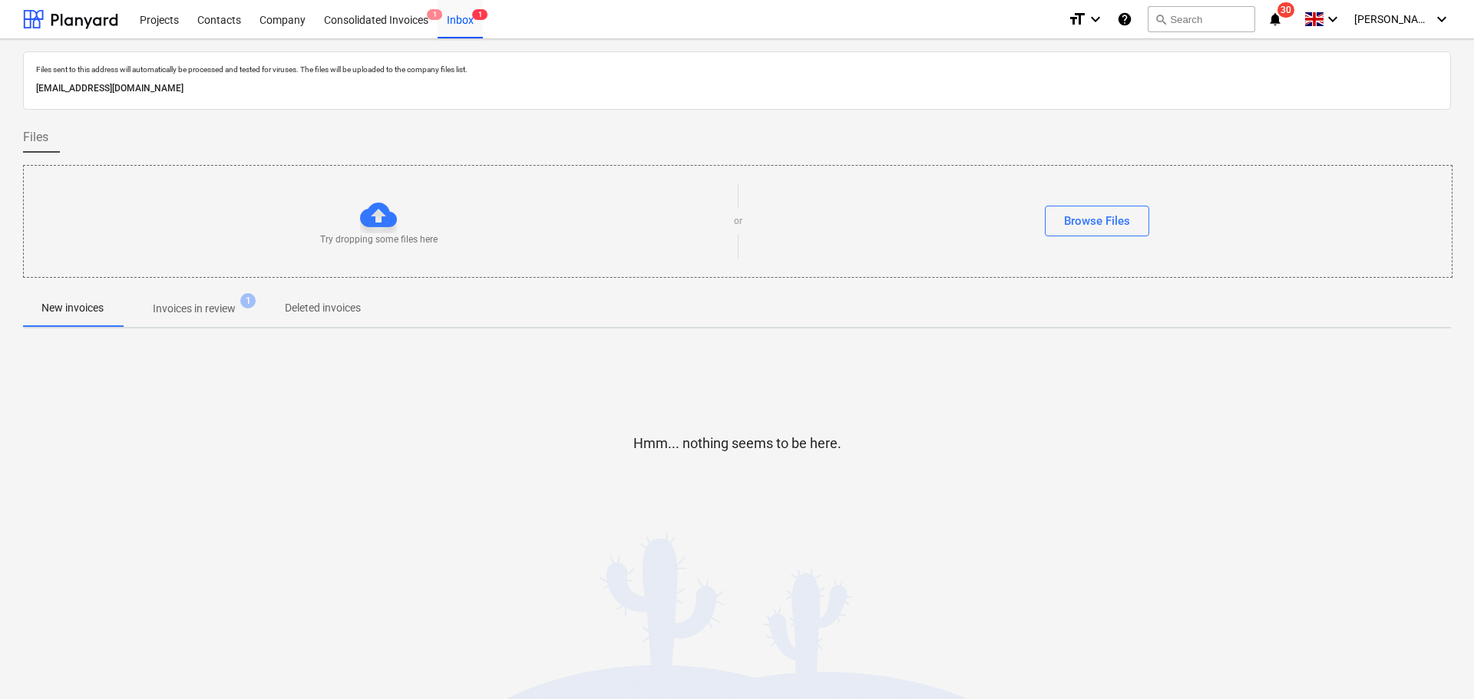
click at [1282, 18] on icon "notifications" at bounding box center [1274, 19] width 15 height 18
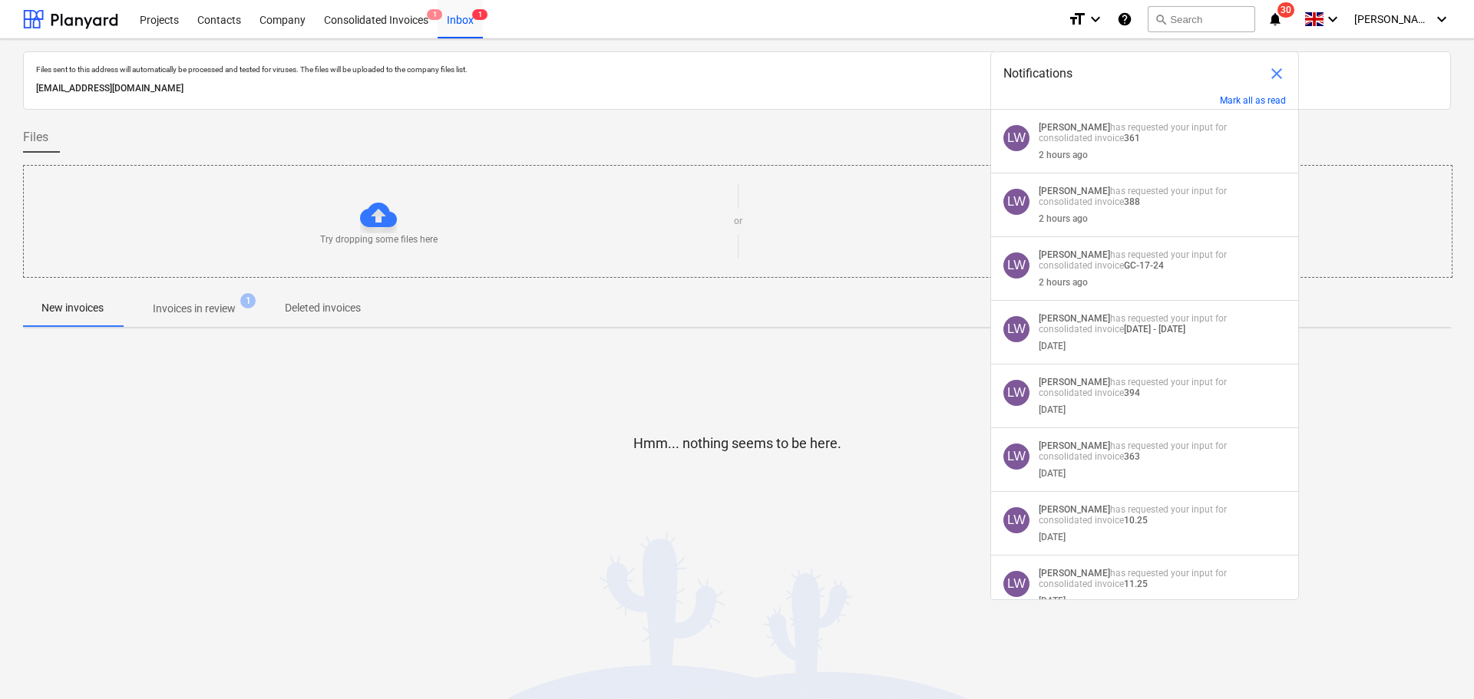
click at [760, 37] on div "Projects Contacts Company Consolidated Invoices 1 Inbox 1" at bounding box center [592, 19] width 925 height 38
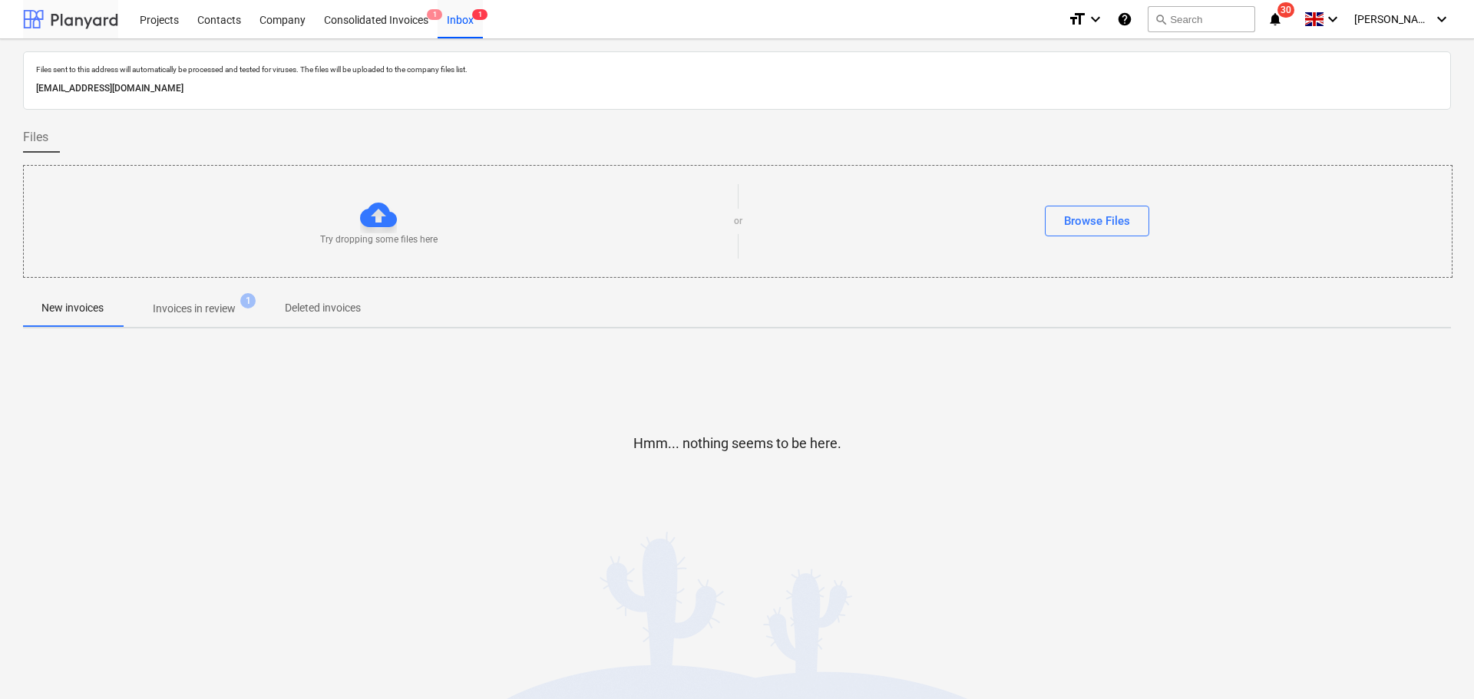
drag, startPoint x: 89, startPoint y: 25, endPoint x: 117, endPoint y: 7, distance: 33.2
click at [89, 25] on div at bounding box center [70, 19] width 95 height 38
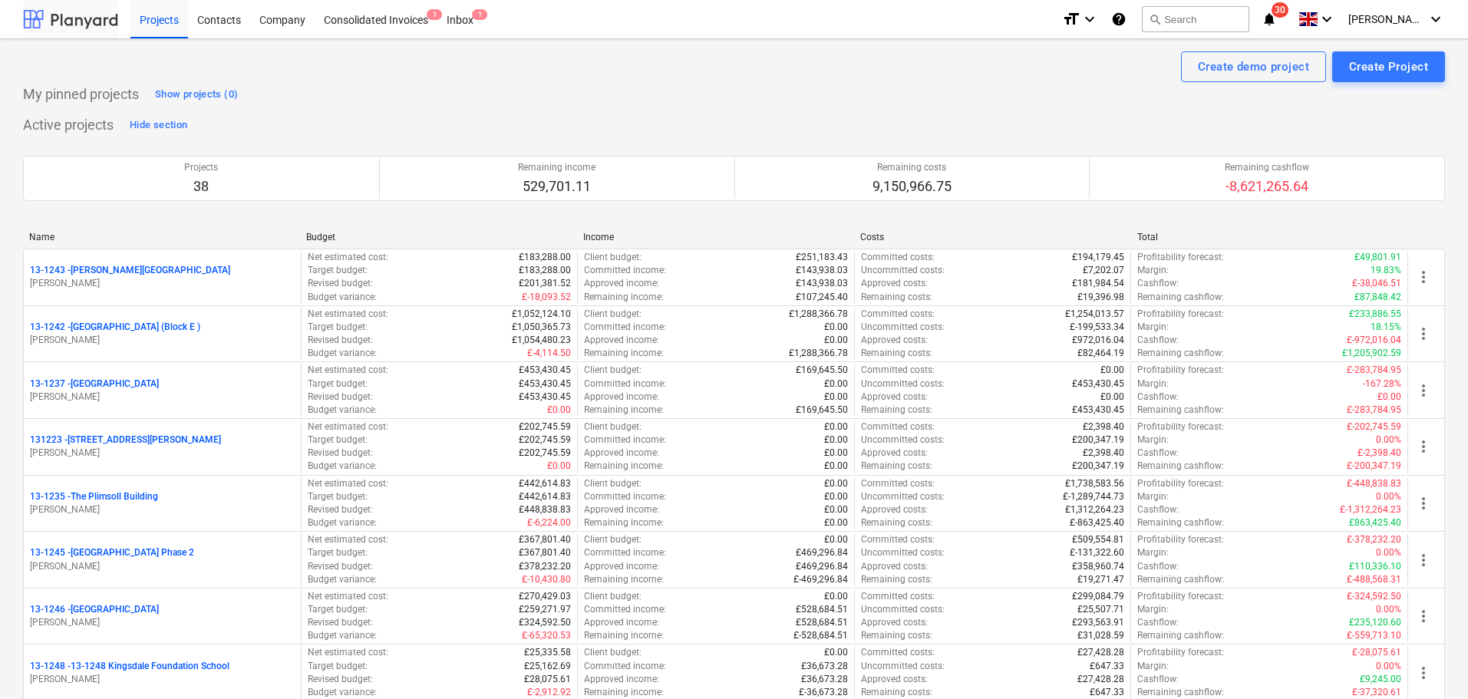
click at [68, 16] on div at bounding box center [70, 19] width 95 height 38
click at [1277, 19] on icon "notifications" at bounding box center [1269, 19] width 15 height 18
click at [837, 78] on div "Create demo project Create Project" at bounding box center [734, 66] width 1422 height 31
drag, startPoint x: 109, startPoint y: 13, endPoint x: 118, endPoint y: 3, distance: 13.6
click at [109, 13] on div at bounding box center [70, 19] width 95 height 38
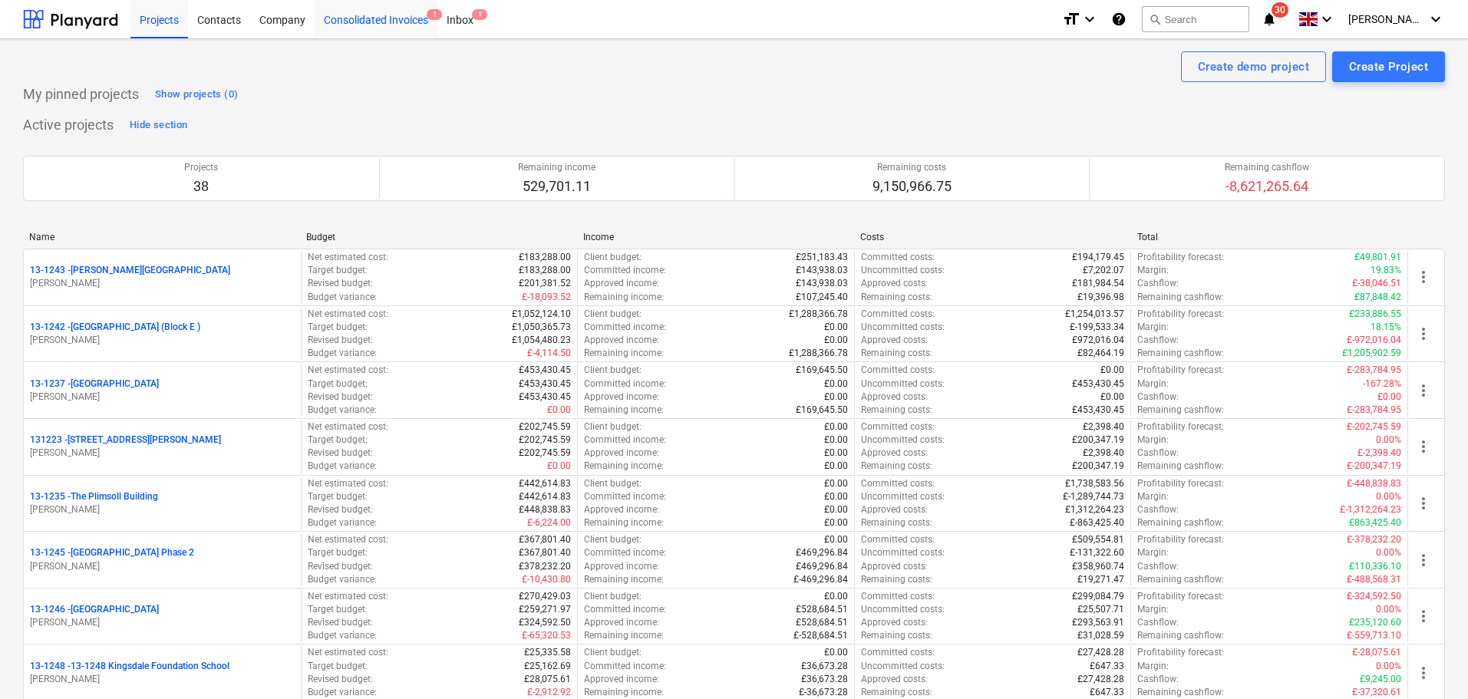
click at [411, 23] on div "Consolidated Invoices 1" at bounding box center [376, 18] width 123 height 39
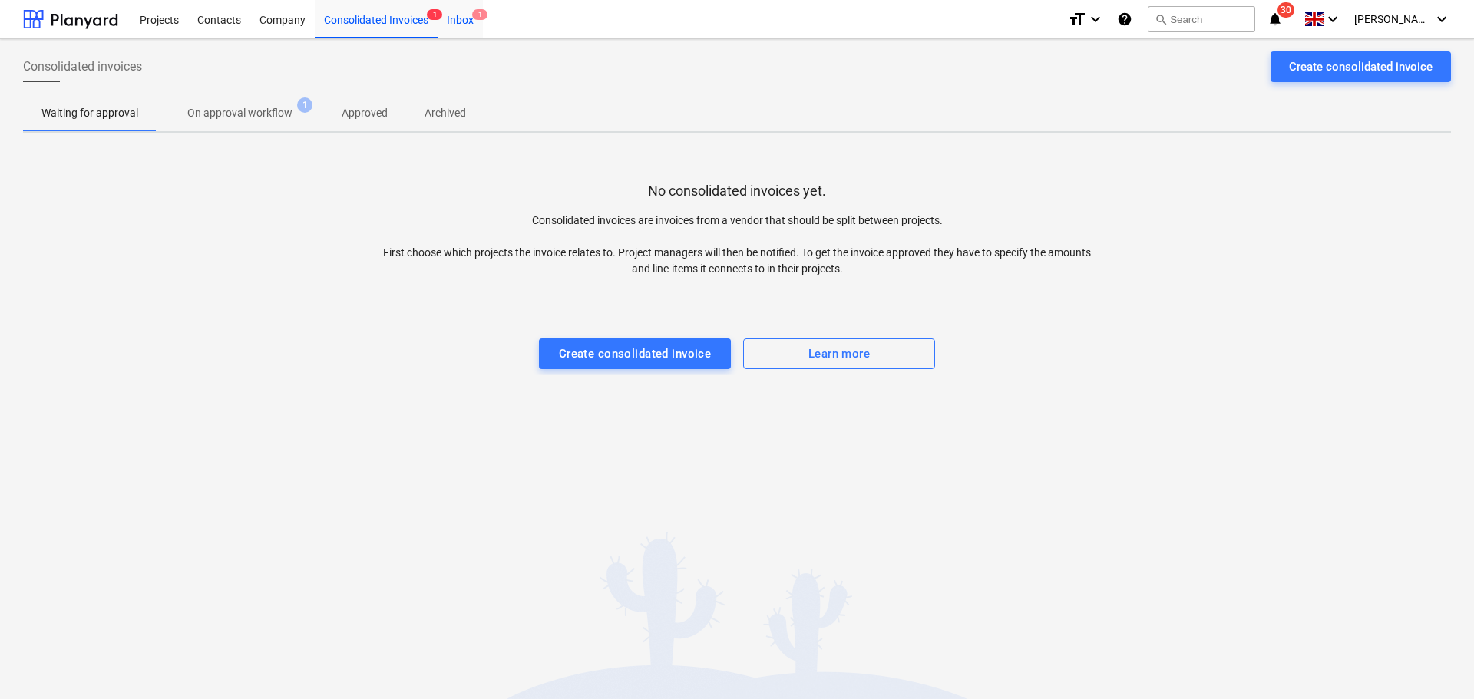
click at [460, 26] on div "Inbox 1" at bounding box center [459, 18] width 45 height 39
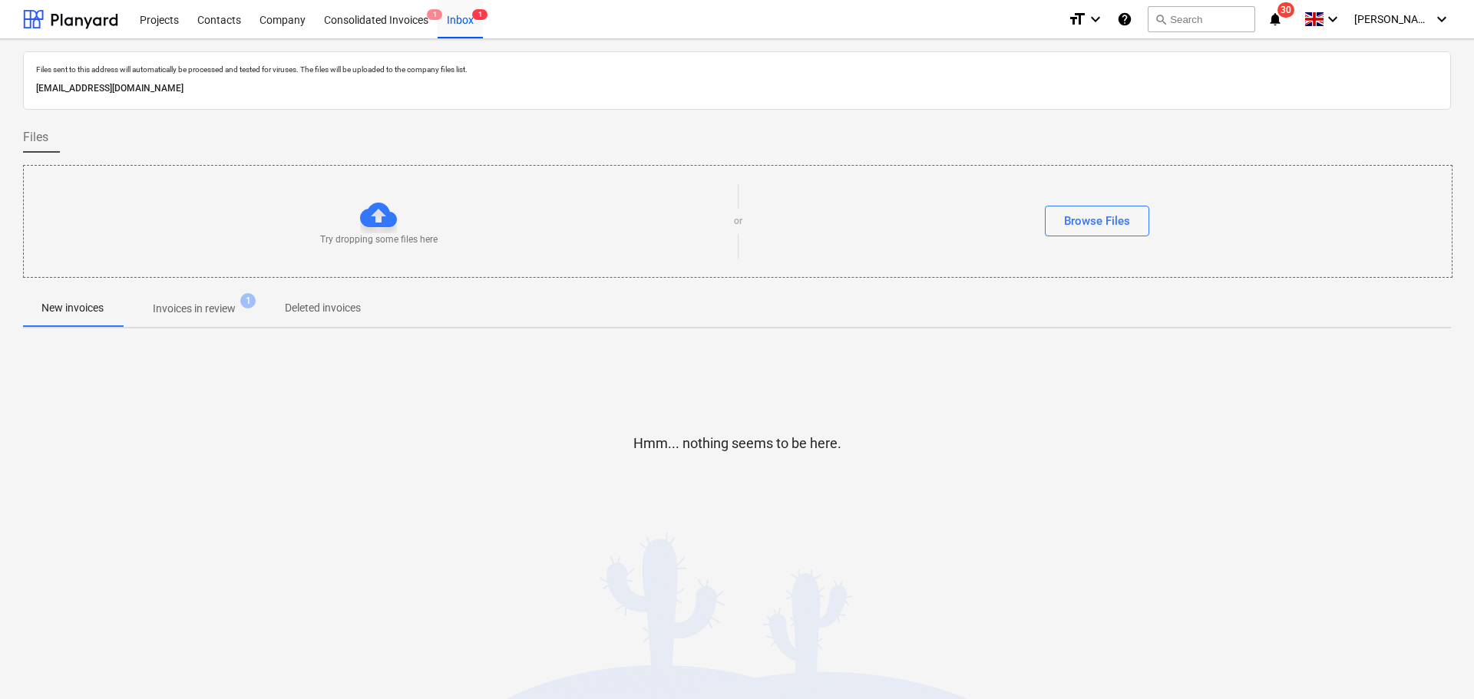
click at [206, 313] on p "Invoices in review" at bounding box center [194, 309] width 83 height 16
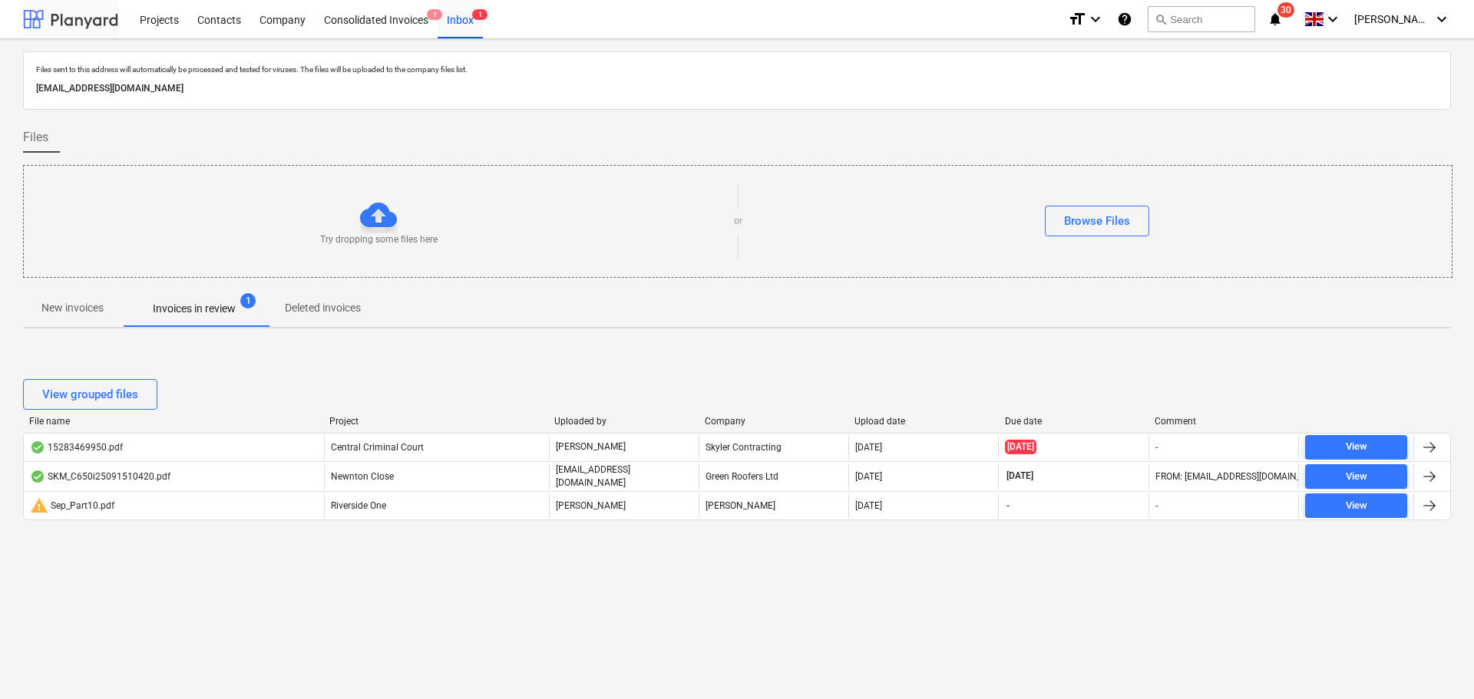
click at [106, 33] on div at bounding box center [70, 19] width 95 height 38
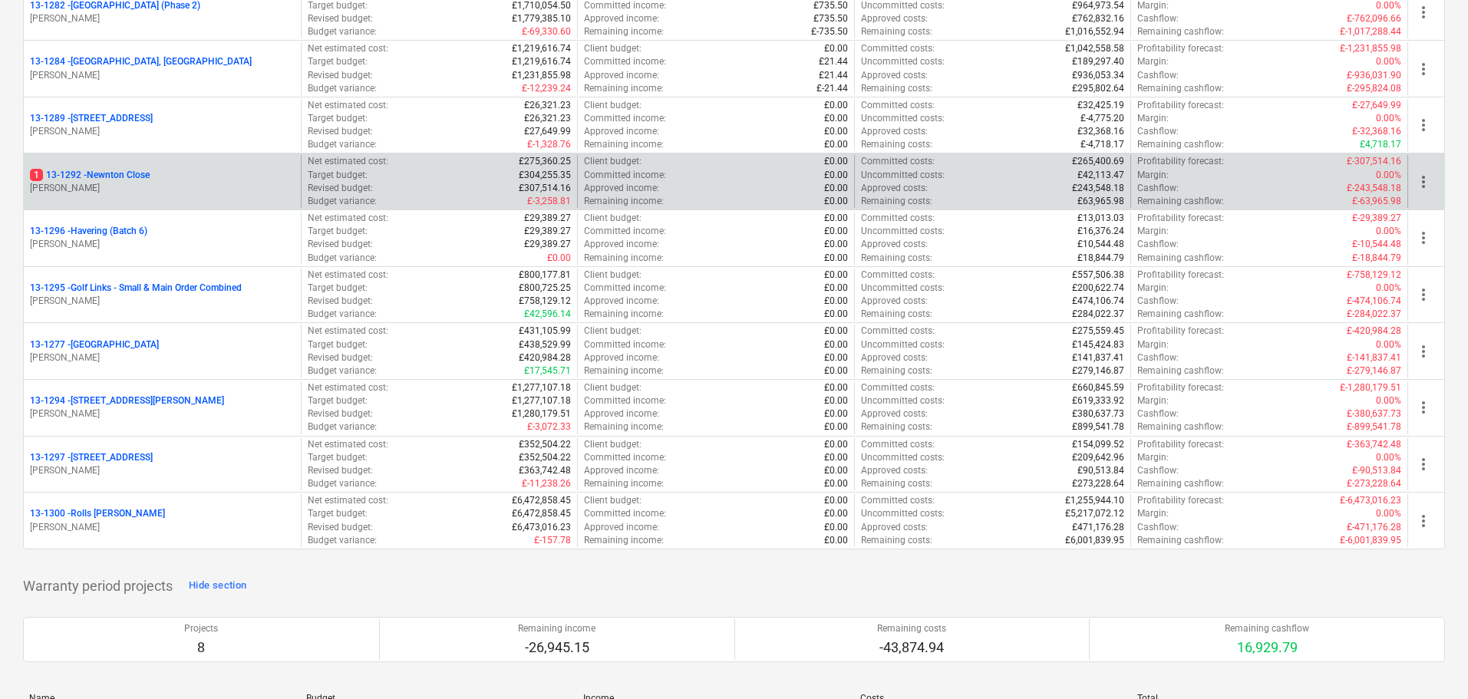
scroll to position [1842, 0]
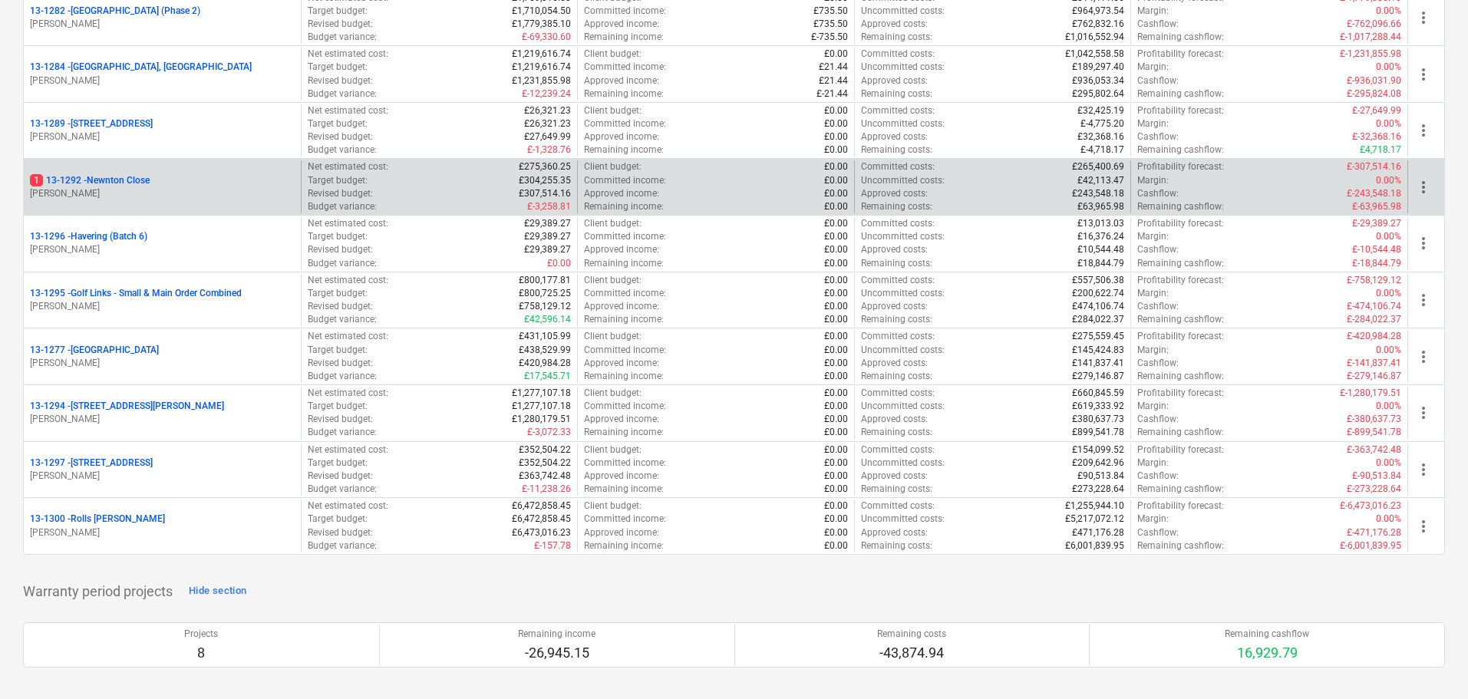
click at [160, 186] on div "1 13-1292 - [GEOGRAPHIC_DATA]" at bounding box center [162, 180] width 265 height 13
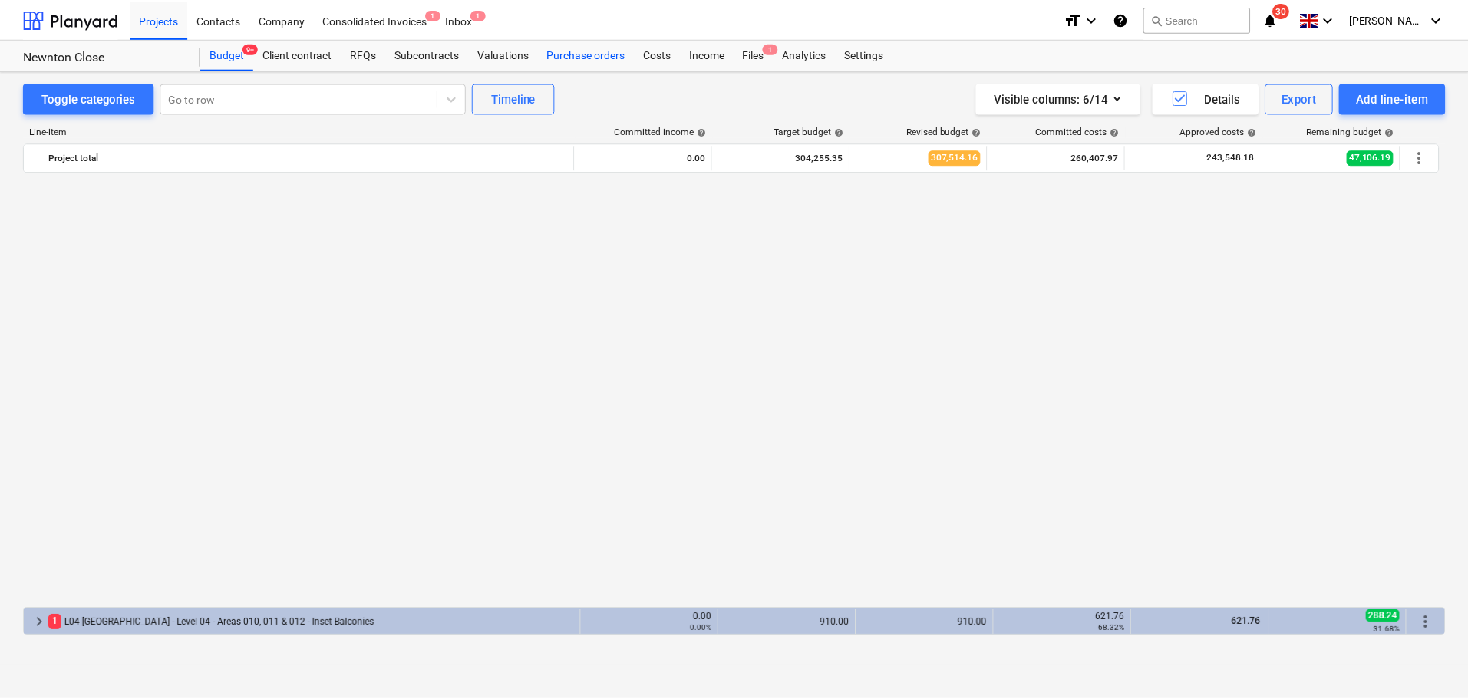
scroll to position [982, 0]
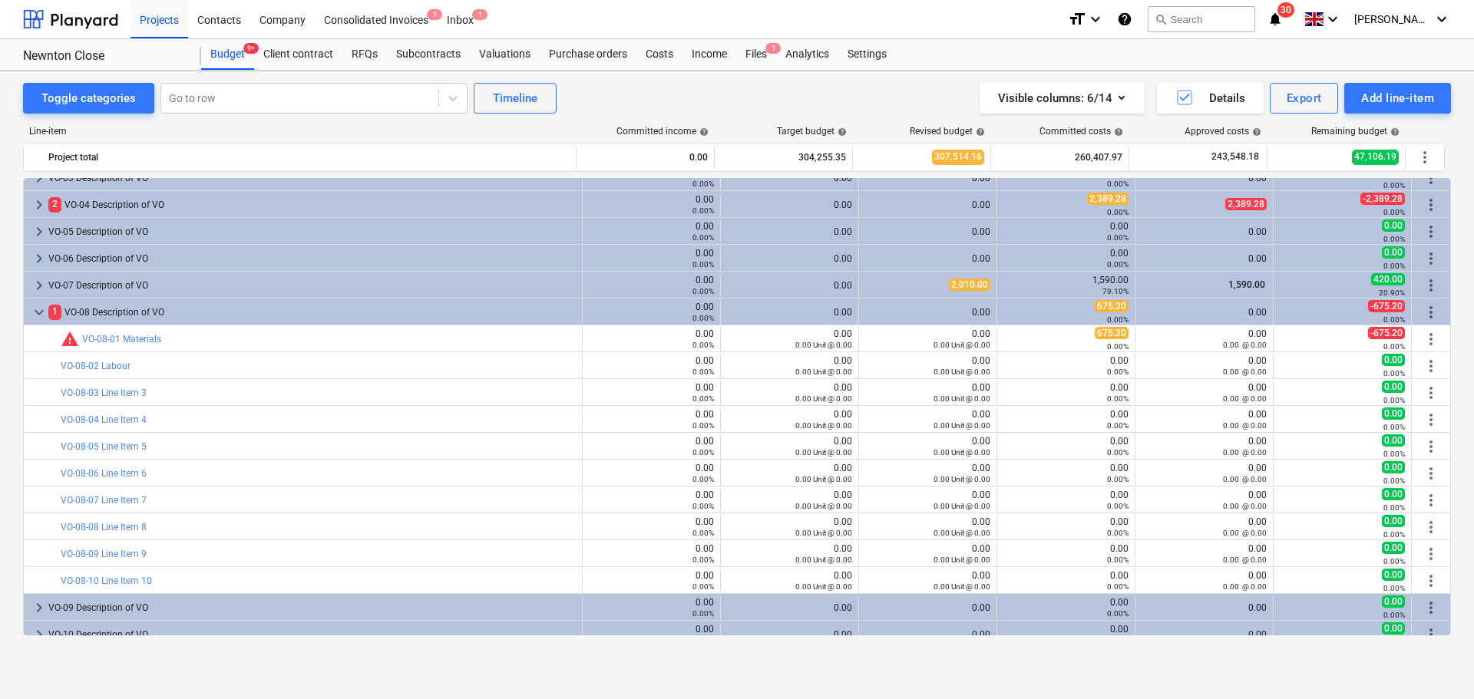
drag, startPoint x: 631, startPoint y: 50, endPoint x: 634, endPoint y: 12, distance: 37.7
click at [631, 50] on div "Purchase orders" at bounding box center [588, 54] width 97 height 31
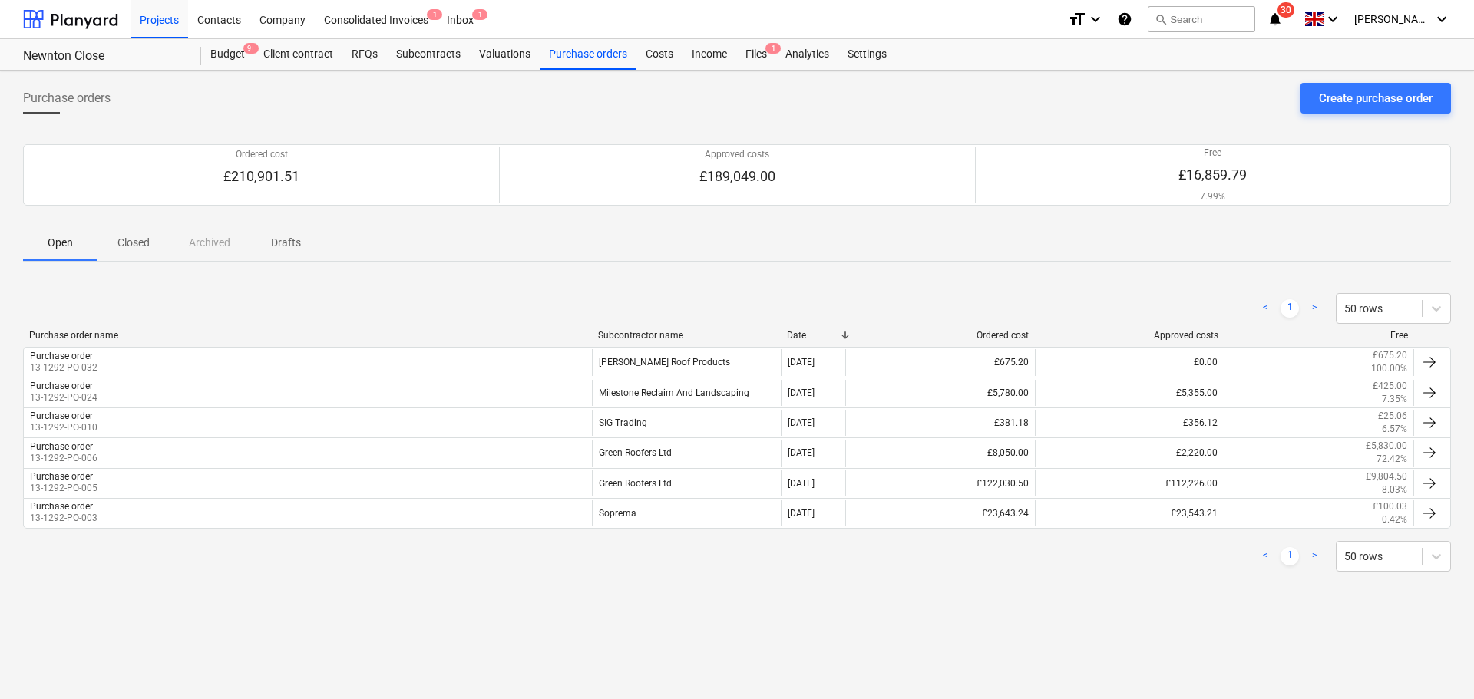
click at [671, 74] on div "Purchase orders Create purchase order Ordered cost £210,901.51 Approved costs £…" at bounding box center [737, 385] width 1474 height 629
click at [655, 58] on div "Costs" at bounding box center [659, 54] width 46 height 31
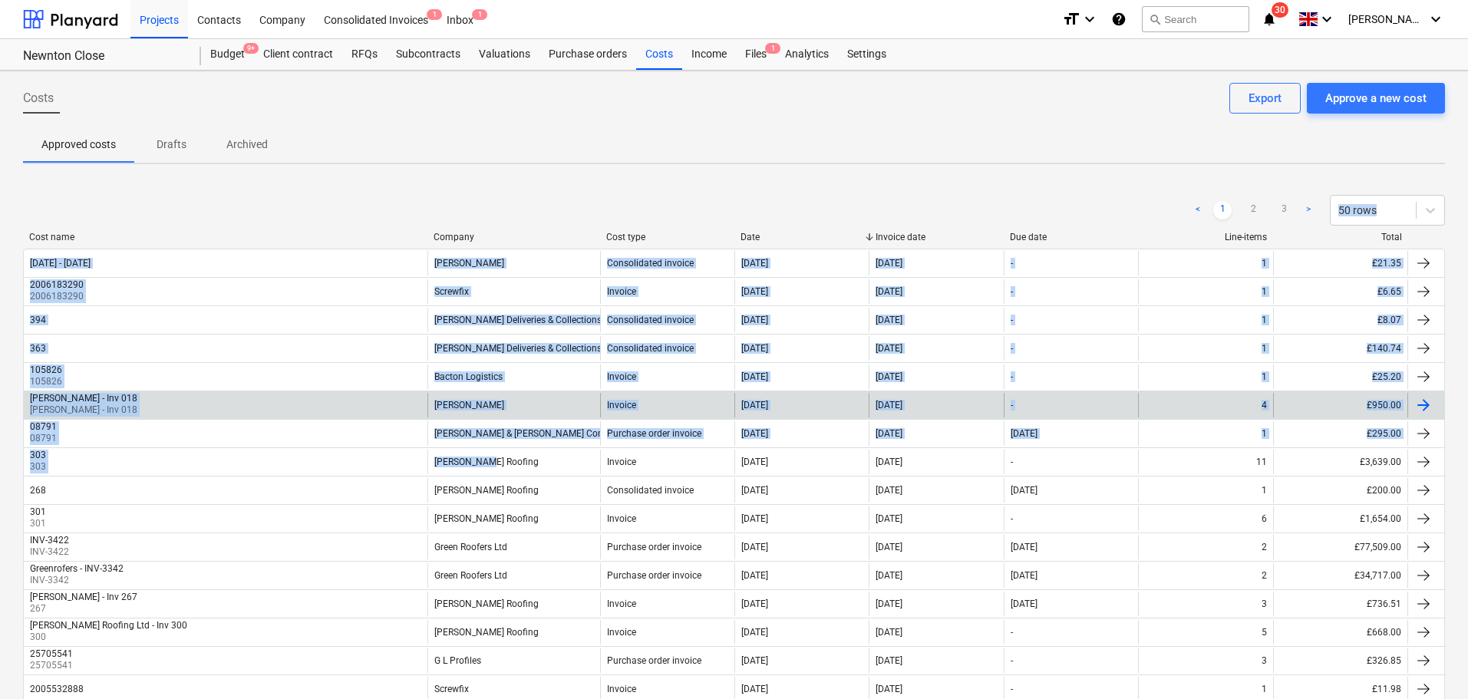
drag, startPoint x: 169, startPoint y: 209, endPoint x: 553, endPoint y: 417, distance: 436.5
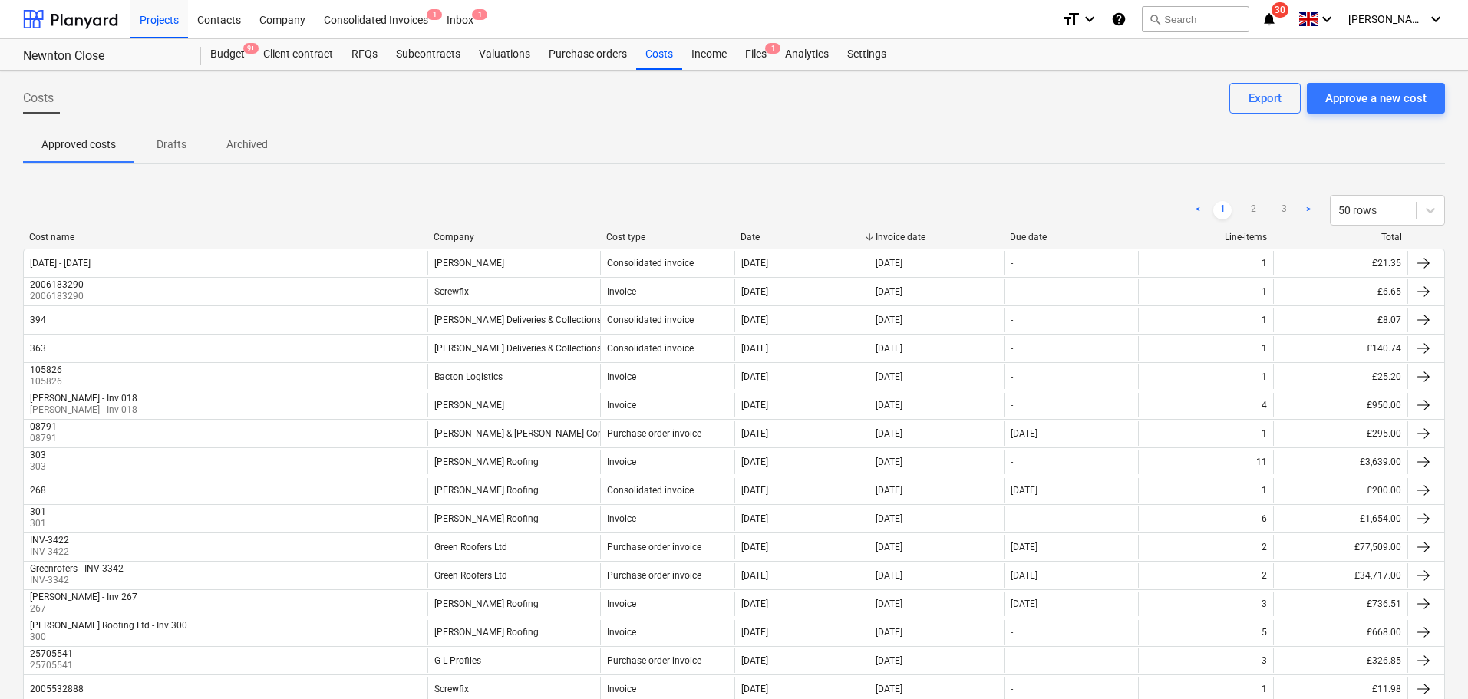
click at [438, 202] on div "< 1 2 3 > 50 rows" at bounding box center [734, 210] width 1422 height 31
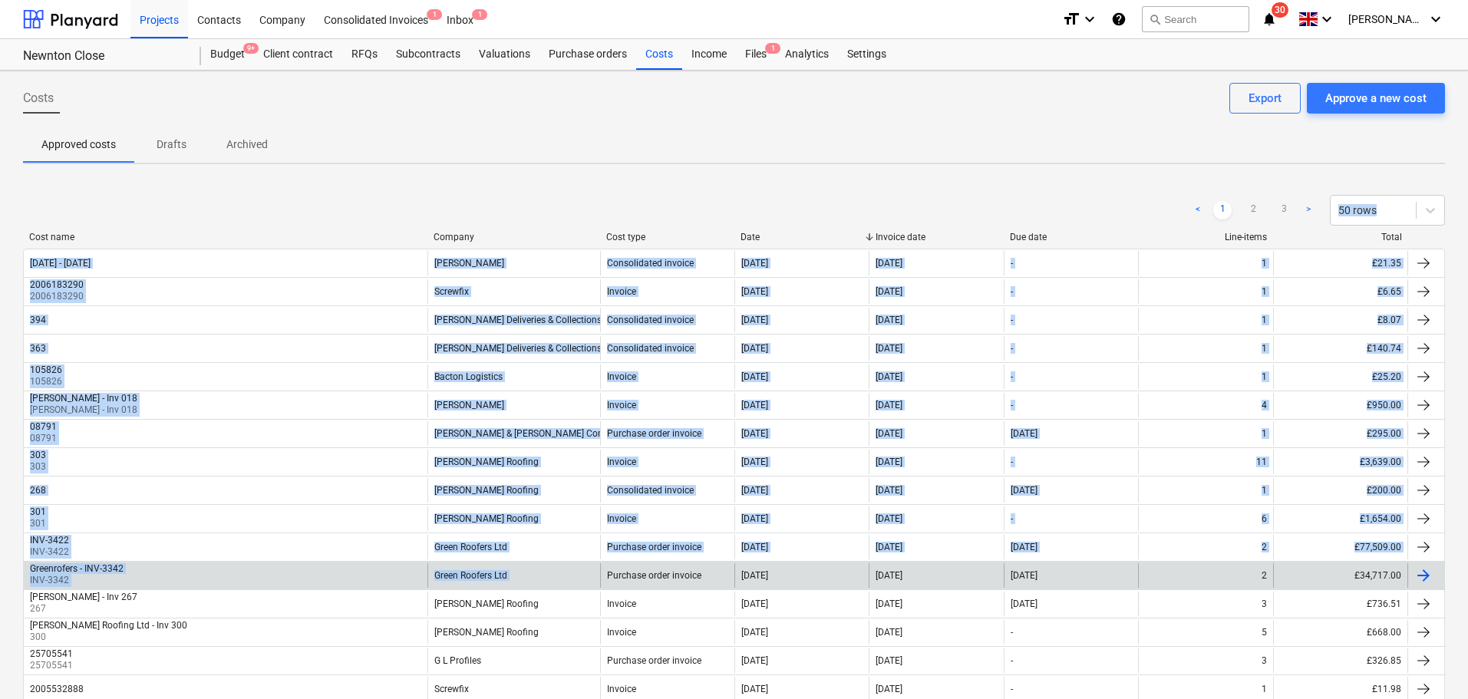
drag, startPoint x: 438, startPoint y: 202, endPoint x: 590, endPoint y: 573, distance: 401.3
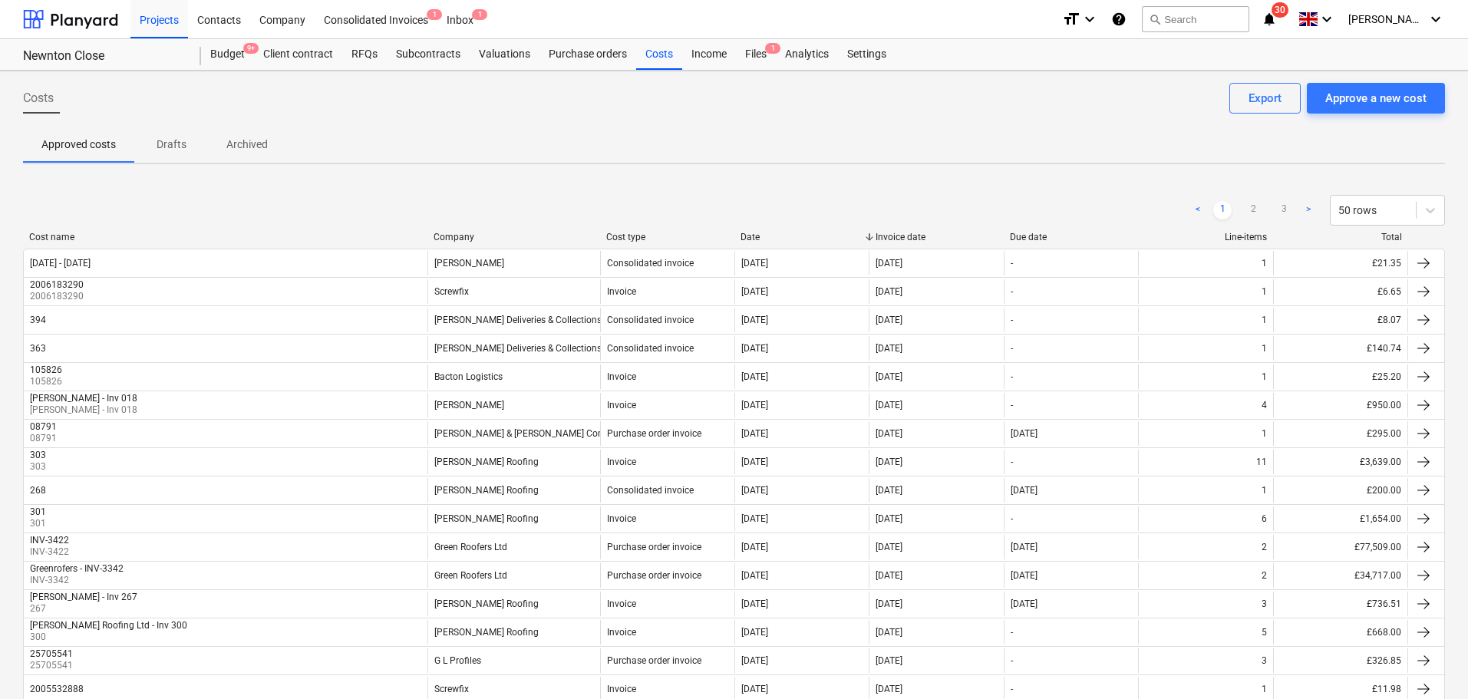
click at [542, 199] on div "< 1 2 3 > 50 rows" at bounding box center [734, 210] width 1422 height 31
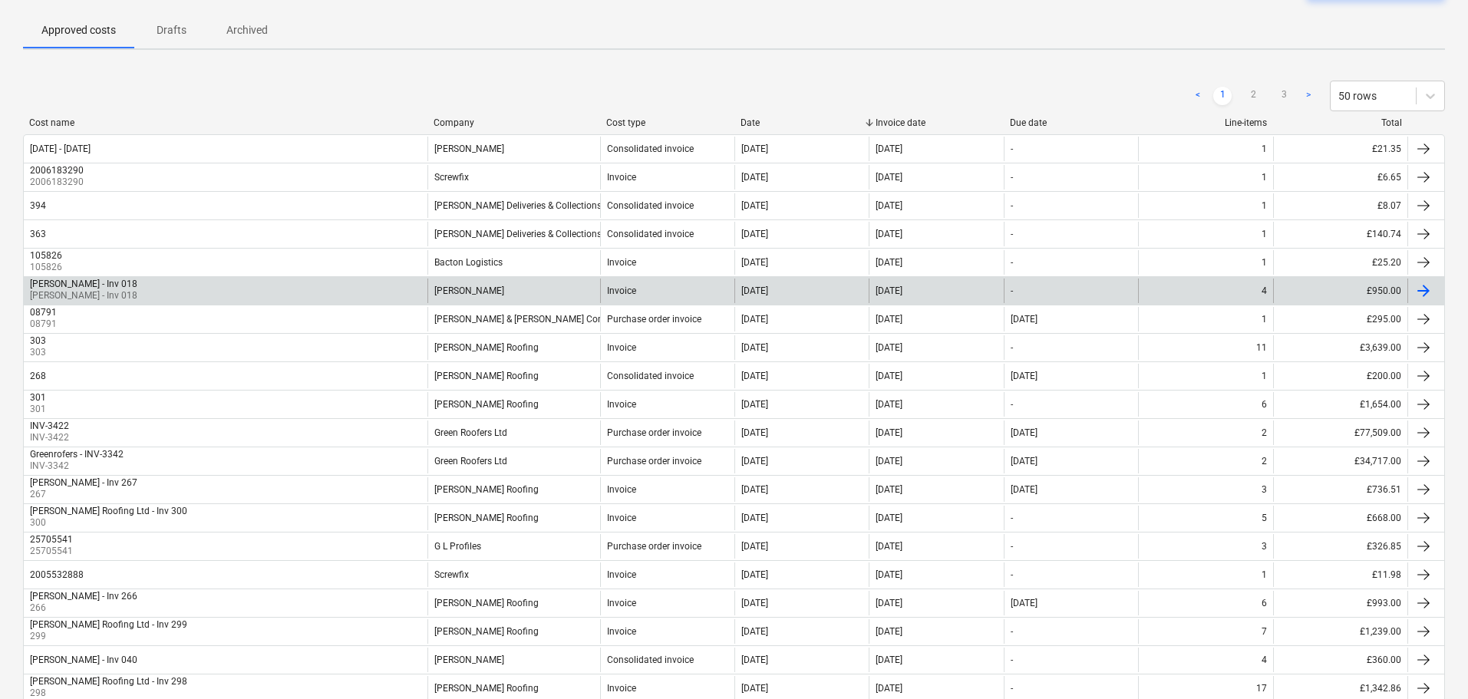
scroll to position [153, 0]
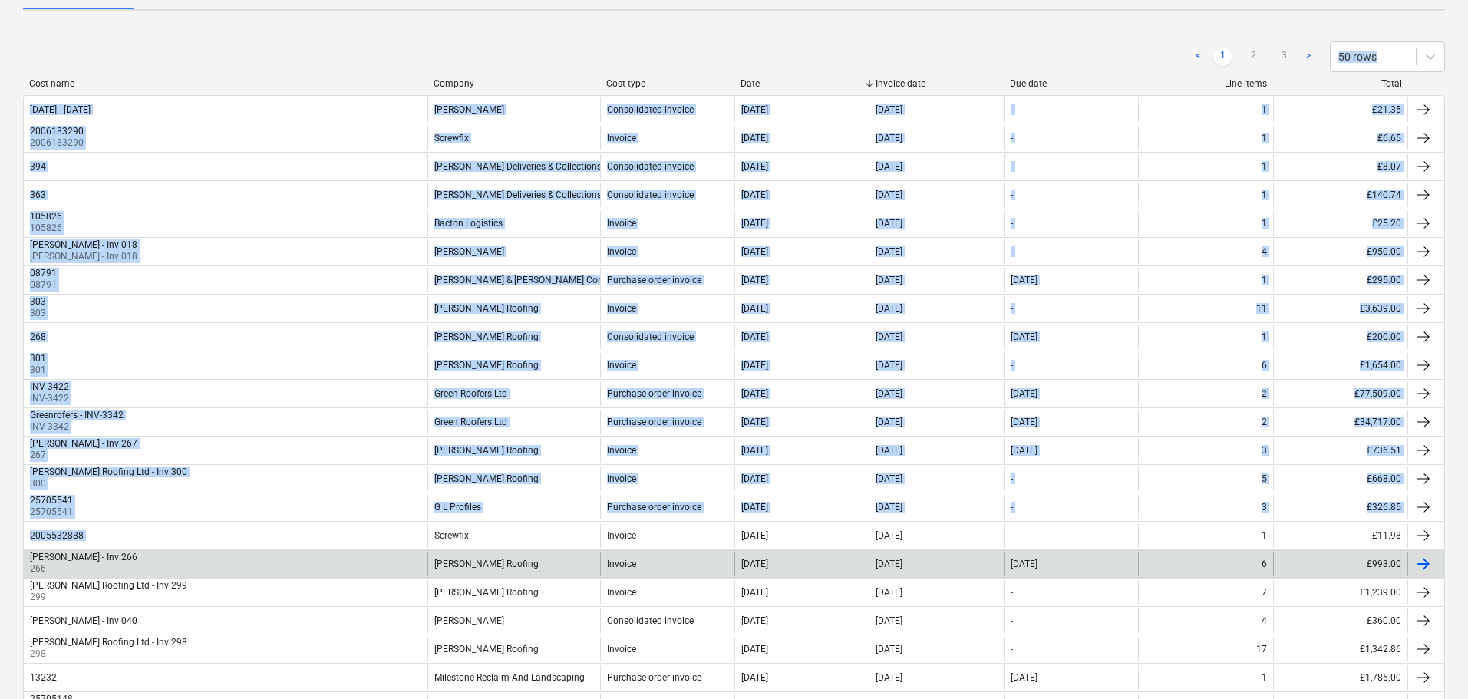
drag, startPoint x: 332, startPoint y: 45, endPoint x: 431, endPoint y: 565, distance: 529.8
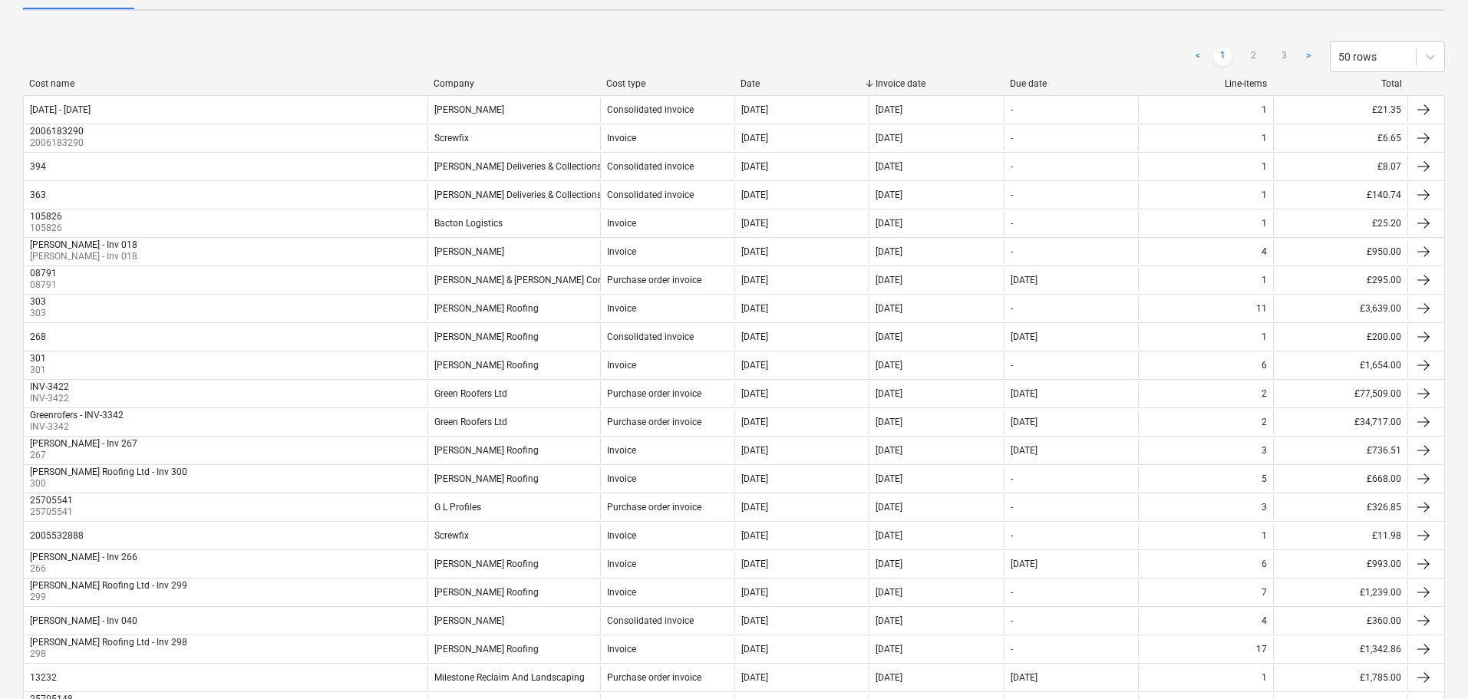
click at [160, 45] on div "< 1 2 3 > 50 rows" at bounding box center [734, 56] width 1422 height 31
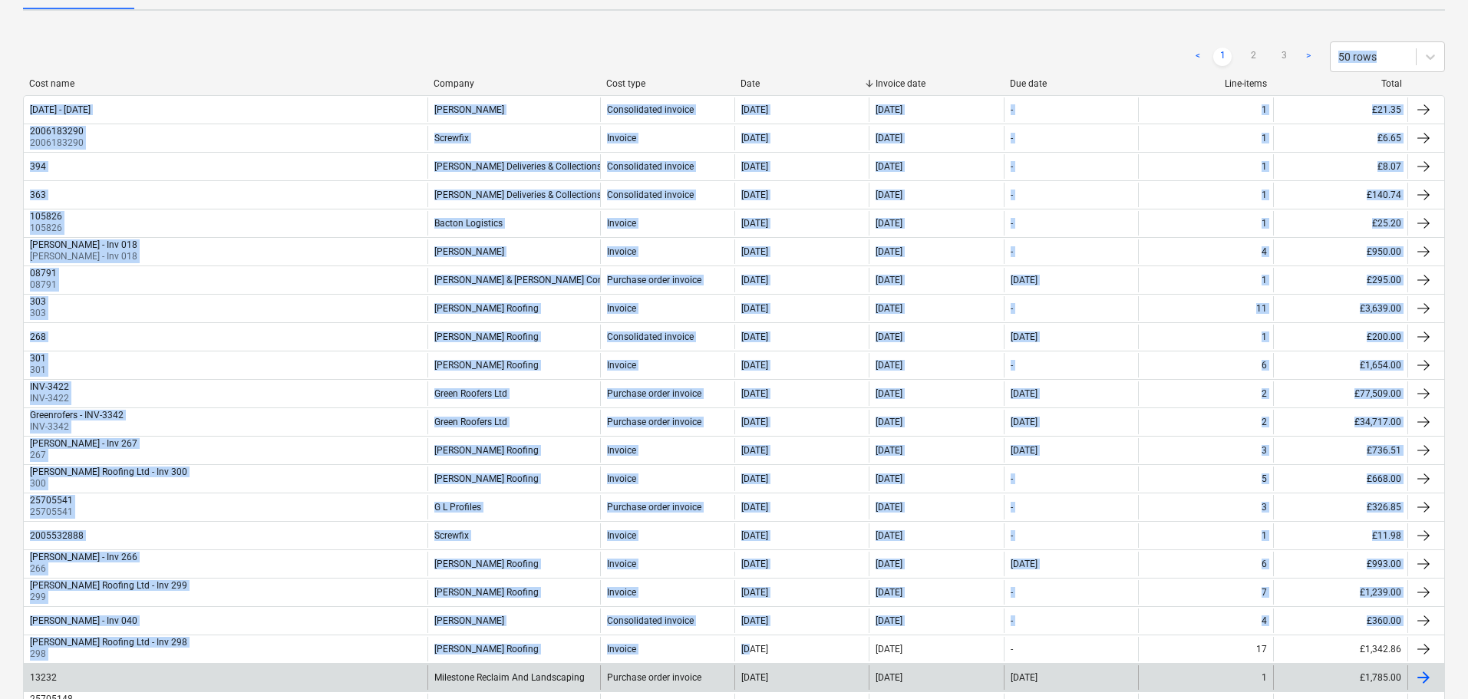
drag, startPoint x: 160, startPoint y: 45, endPoint x: 742, endPoint y: 672, distance: 855.3
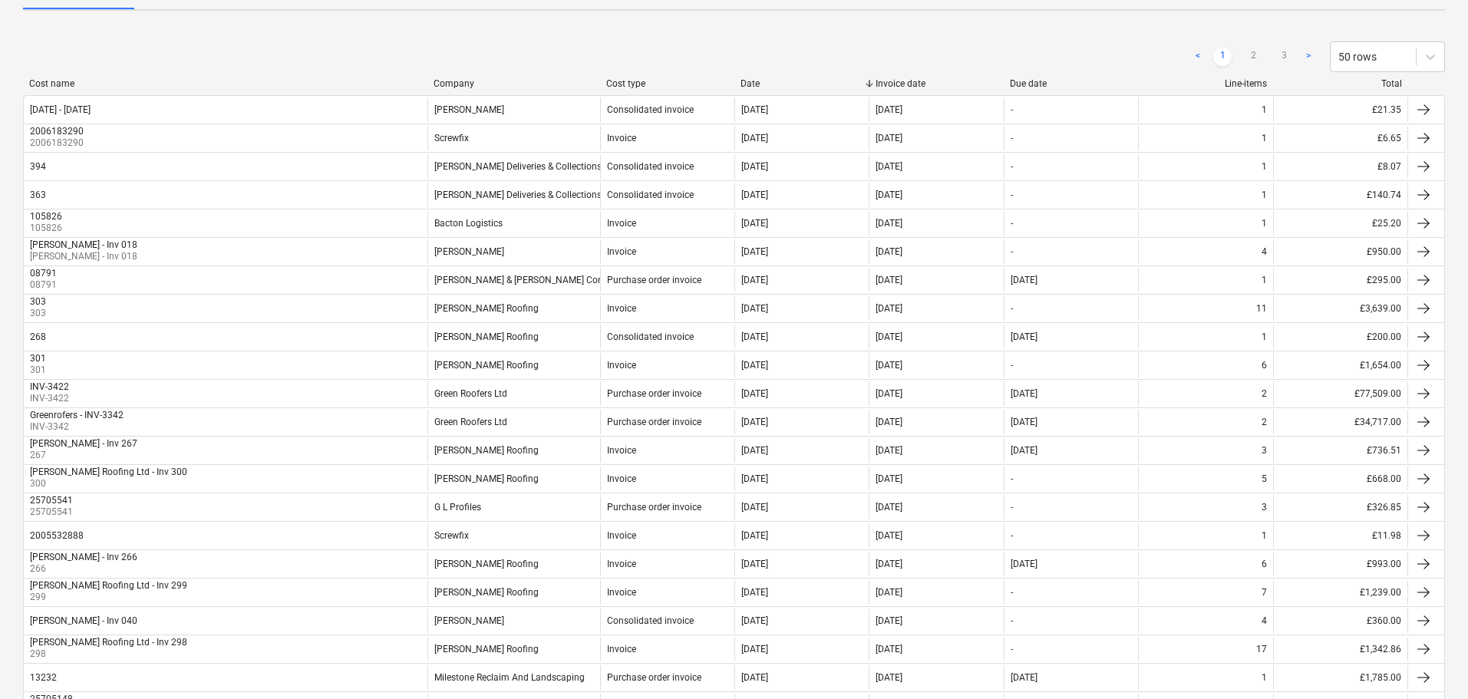
click at [476, 64] on div "< 1 2 3 > 50 rows" at bounding box center [734, 56] width 1422 height 31
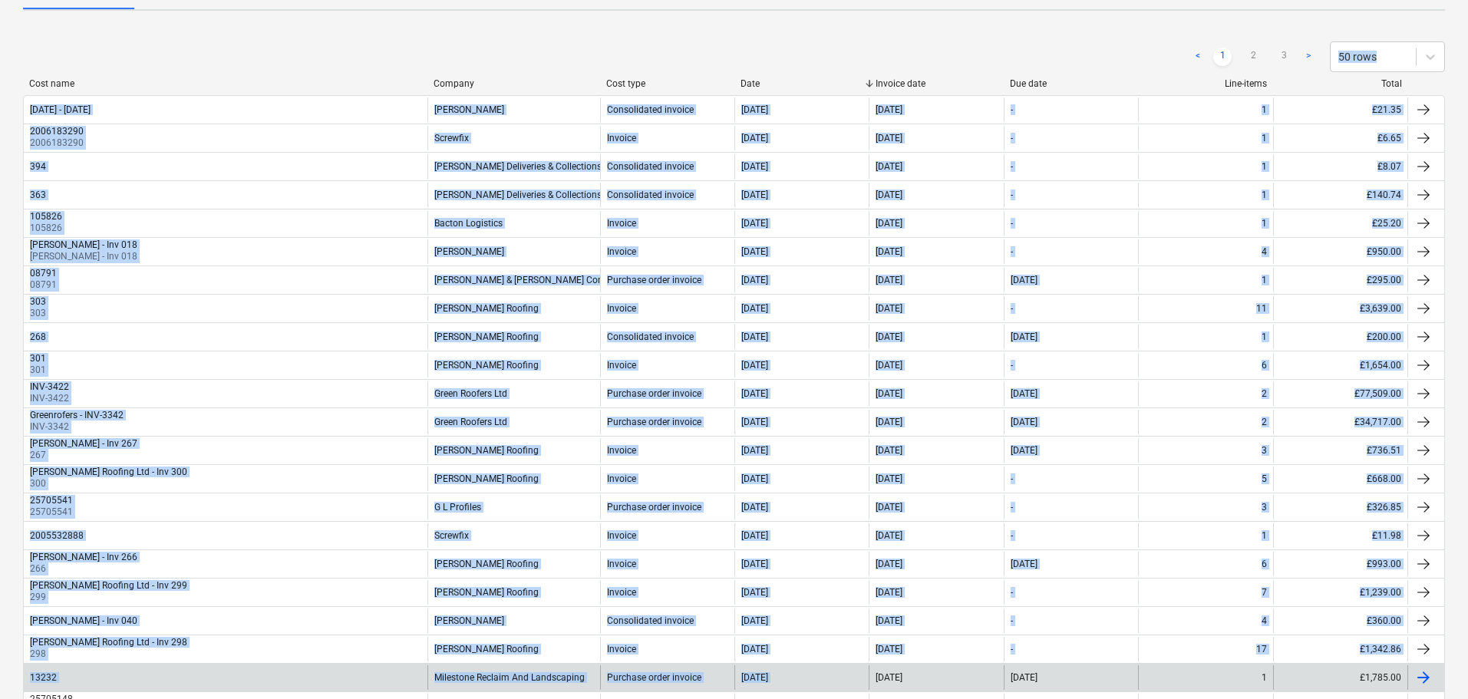
drag, startPoint x: 476, startPoint y: 64, endPoint x: 864, endPoint y: 669, distance: 719.3
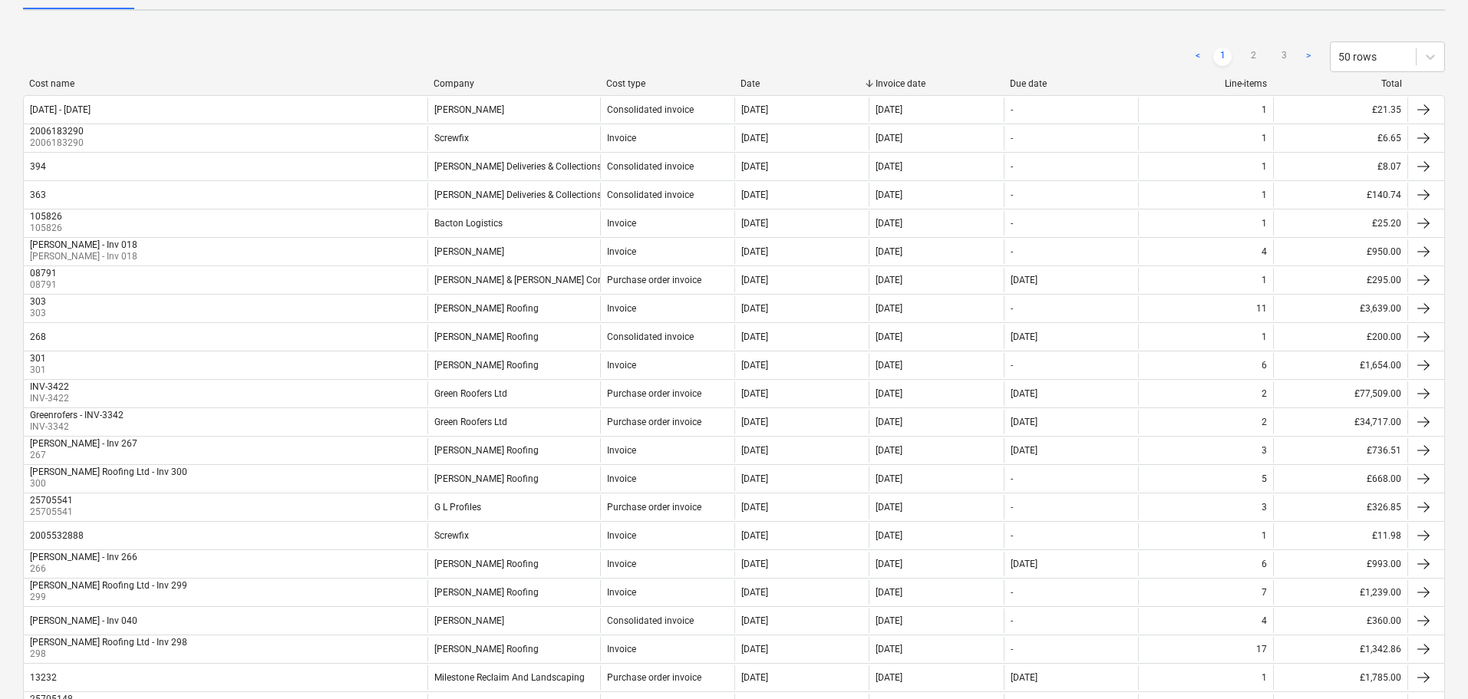
click at [503, 51] on div "< 1 2 3 > 50 rows" at bounding box center [734, 56] width 1422 height 31
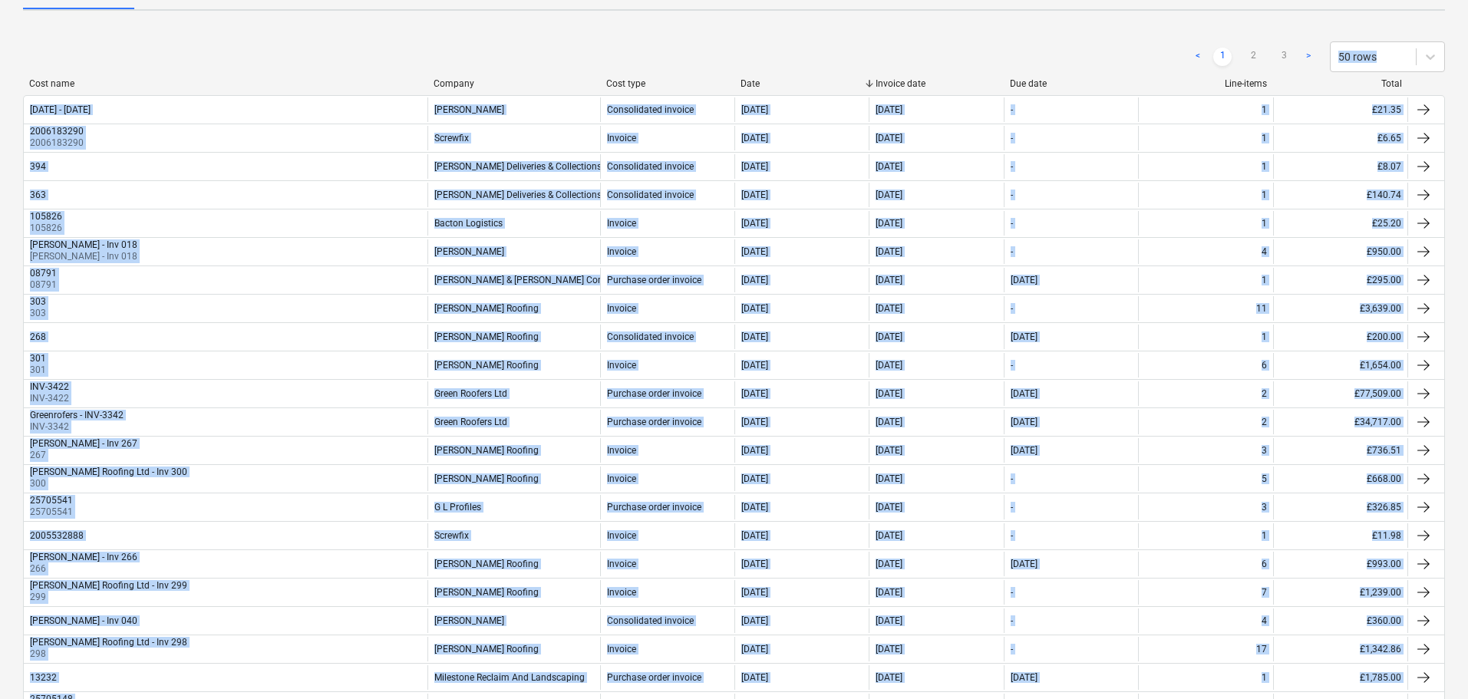
drag, startPoint x: 513, startPoint y: 24, endPoint x: 875, endPoint y: 614, distance: 692.1
click at [909, 546] on html "Projects Contacts Company Consolidated Invoices 1 Inbox 1 format_size keyboard_…" at bounding box center [734, 196] width 1468 height 699
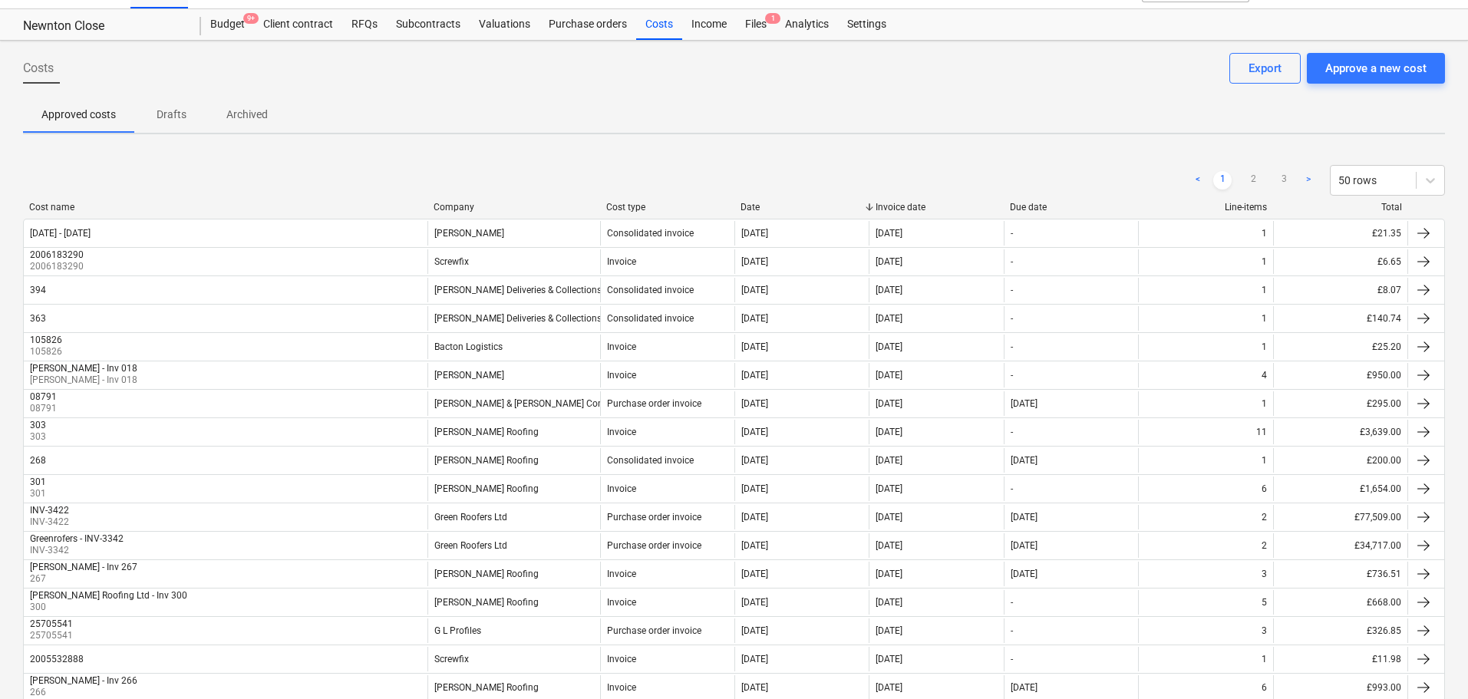
click at [450, 160] on div "< 1 2 3 > 50 rows" at bounding box center [734, 180] width 1422 height 43
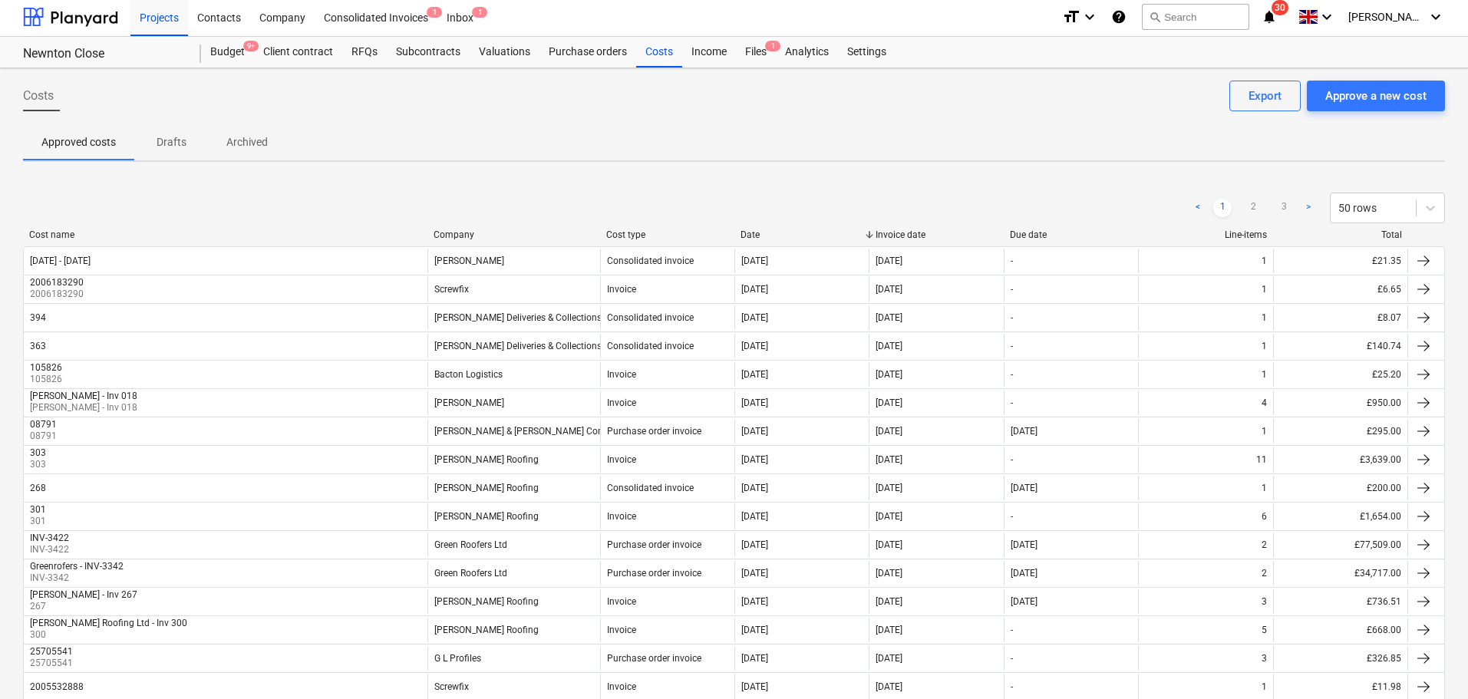
scroll to position [0, 0]
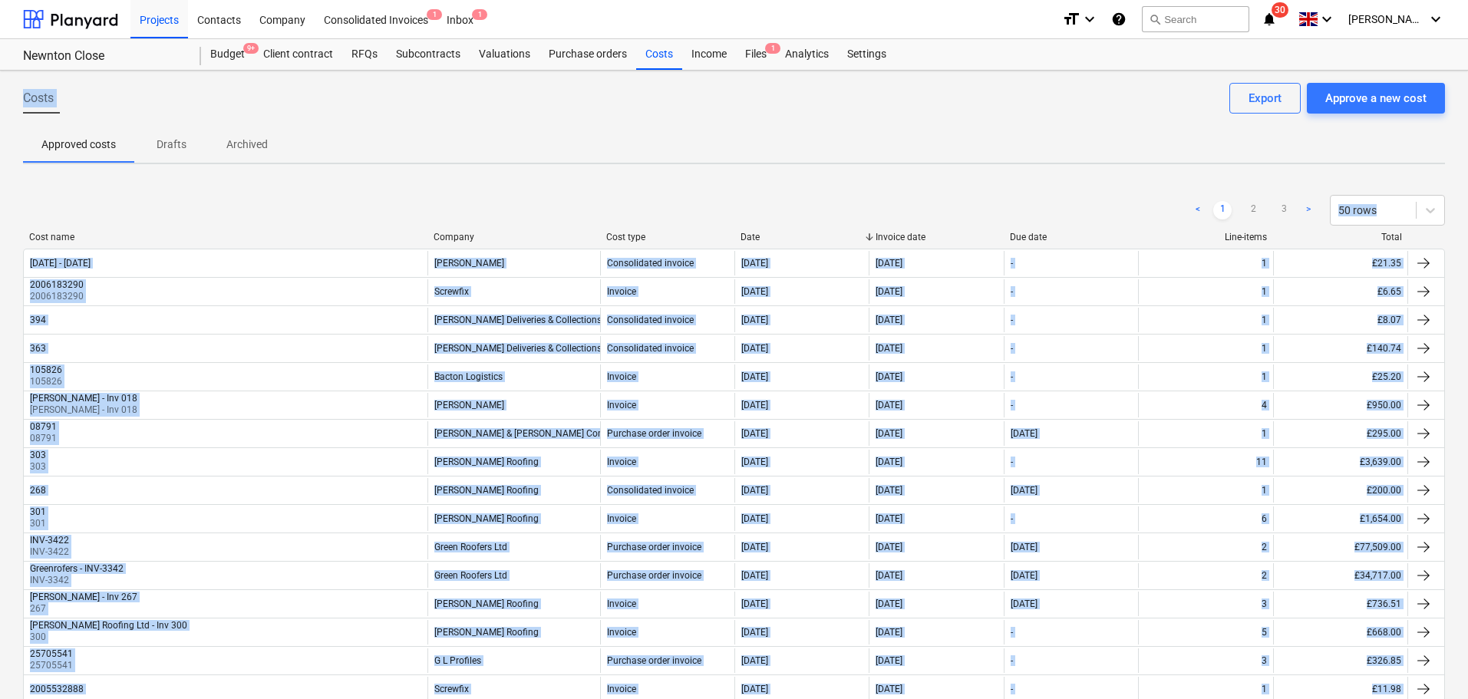
scroll to position [1056, 0]
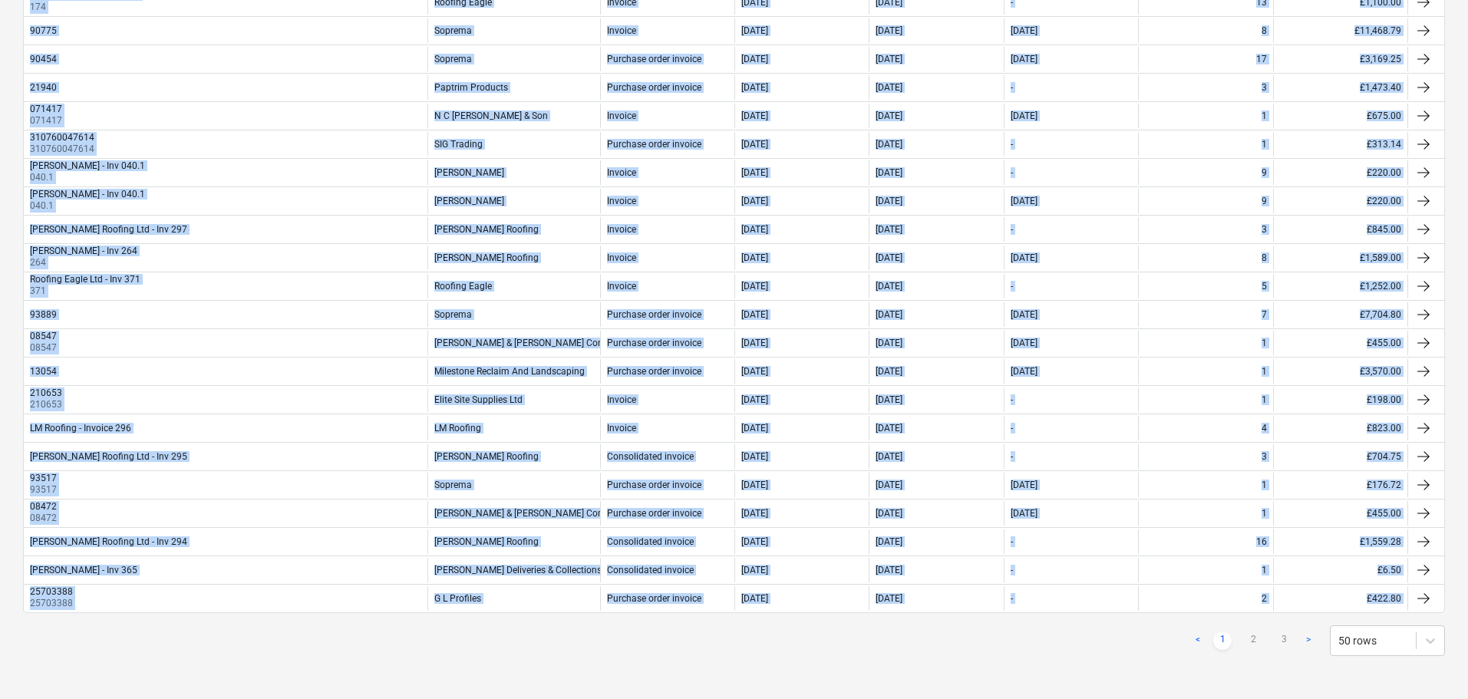
drag, startPoint x: 6, startPoint y: 90, endPoint x: 1067, endPoint y: 735, distance: 1241.6
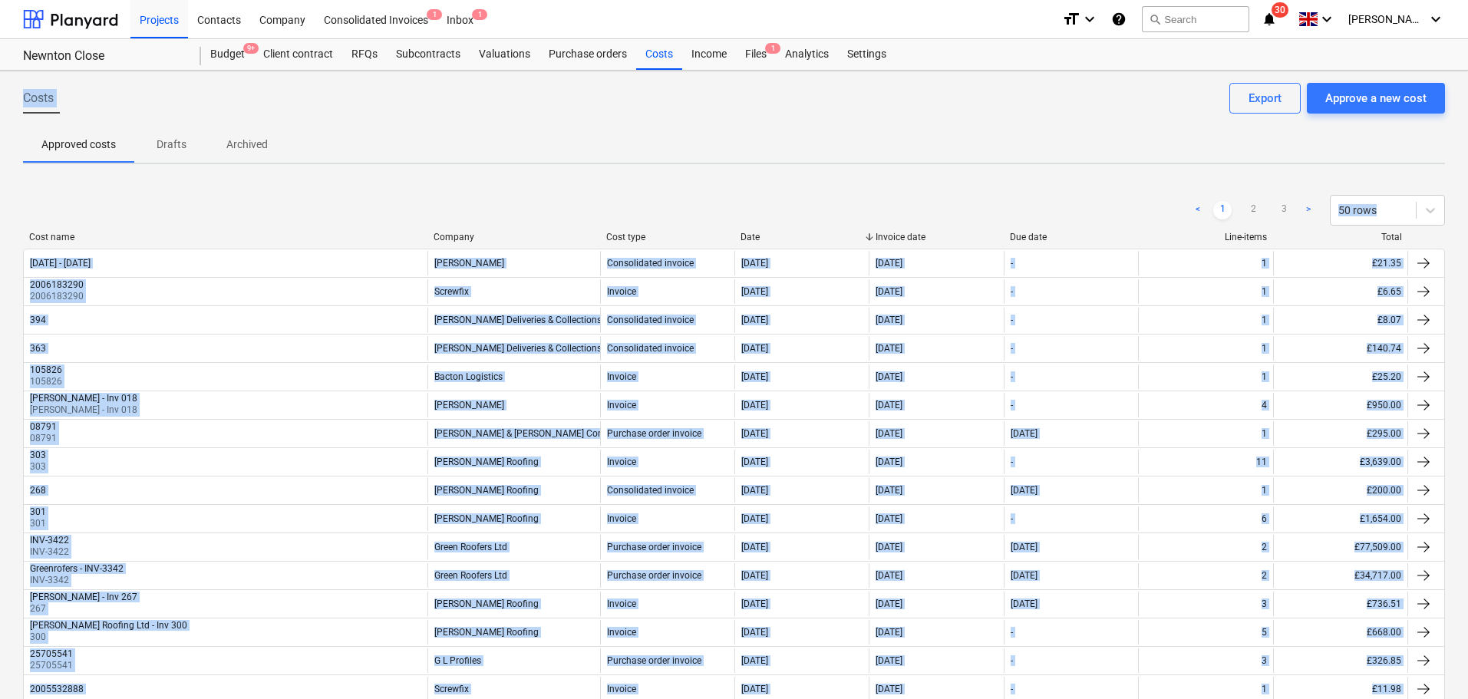
drag, startPoint x: 1168, startPoint y: 666, endPoint x: 420, endPoint y: -93, distance: 1065.8
click at [420, 0] on html "Projects Contacts Company Consolidated Invoices 1 Inbox 1 format_size keyboard_…" at bounding box center [734, 349] width 1468 height 699
click at [184, 93] on div "Costs Approve a new cost Export" at bounding box center [734, 104] width 1422 height 43
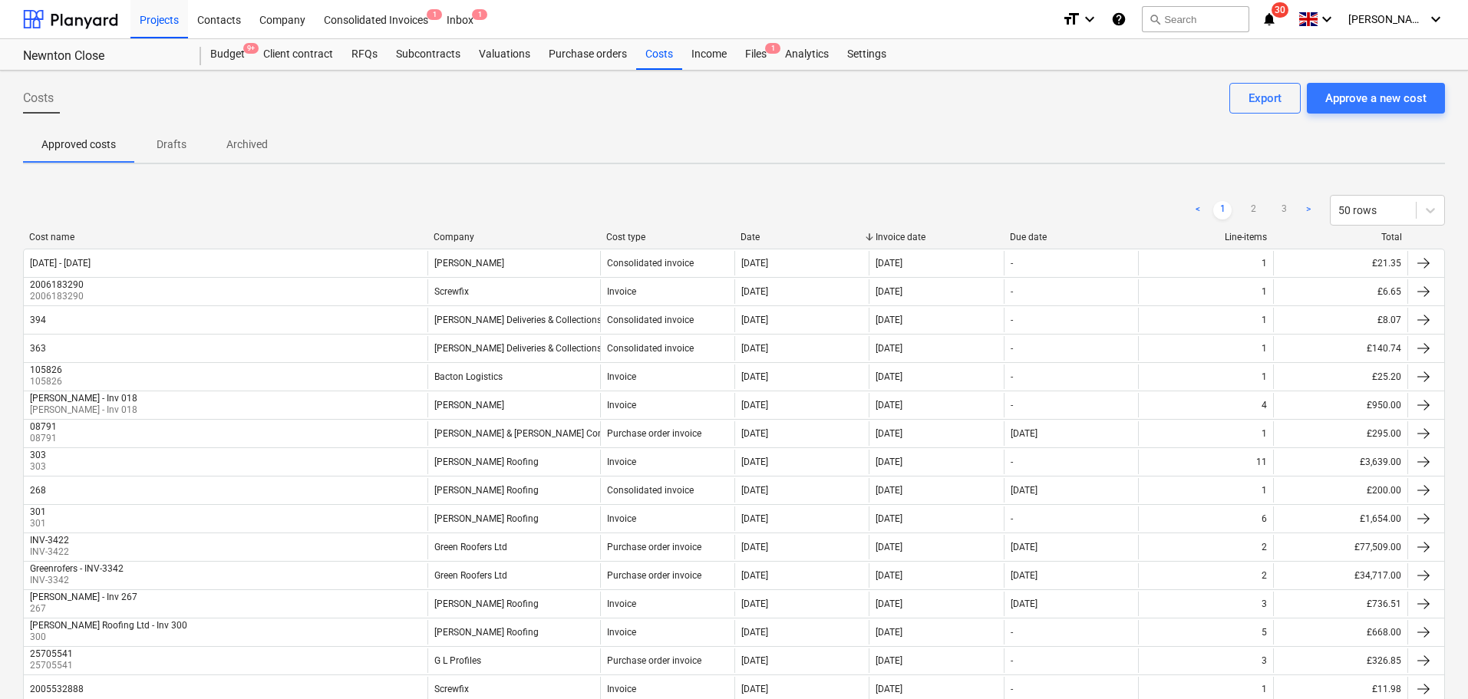
click at [183, 94] on div "Costs Approve a new cost Export" at bounding box center [734, 104] width 1422 height 43
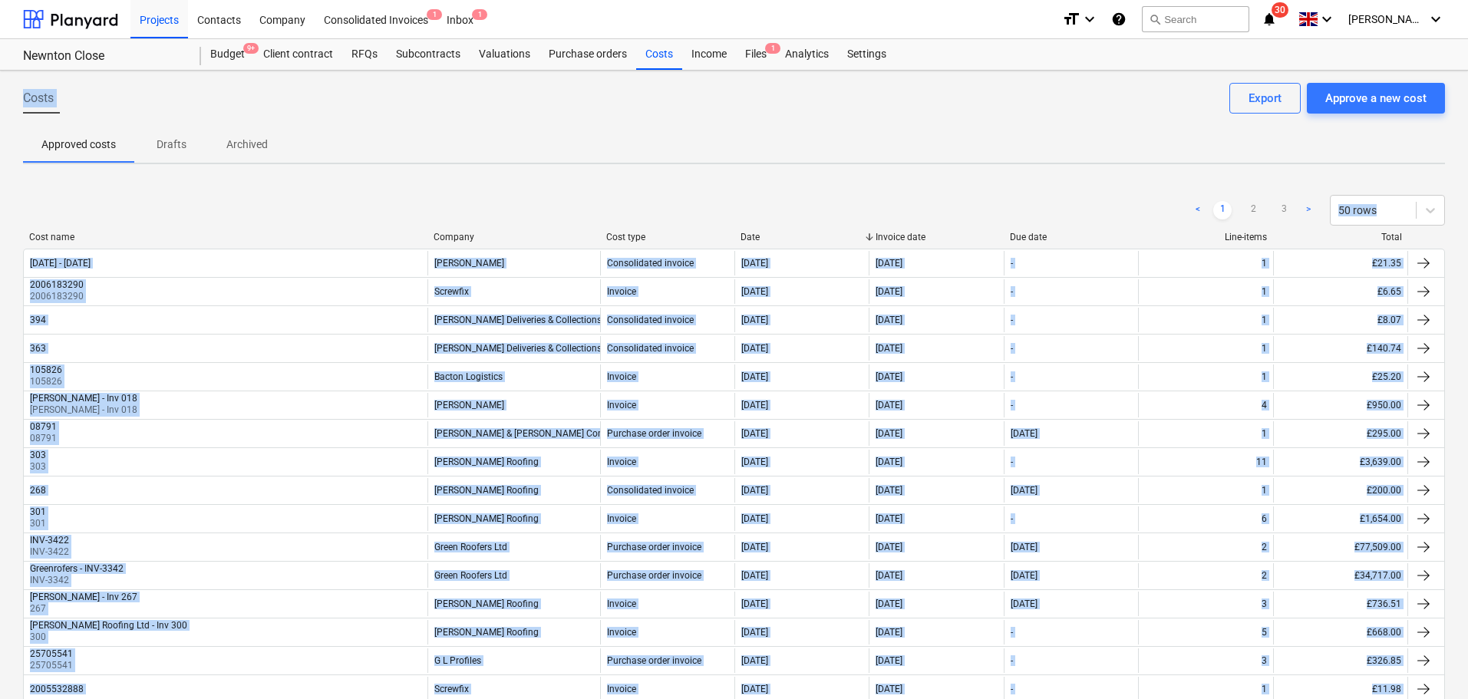
scroll to position [1056, 0]
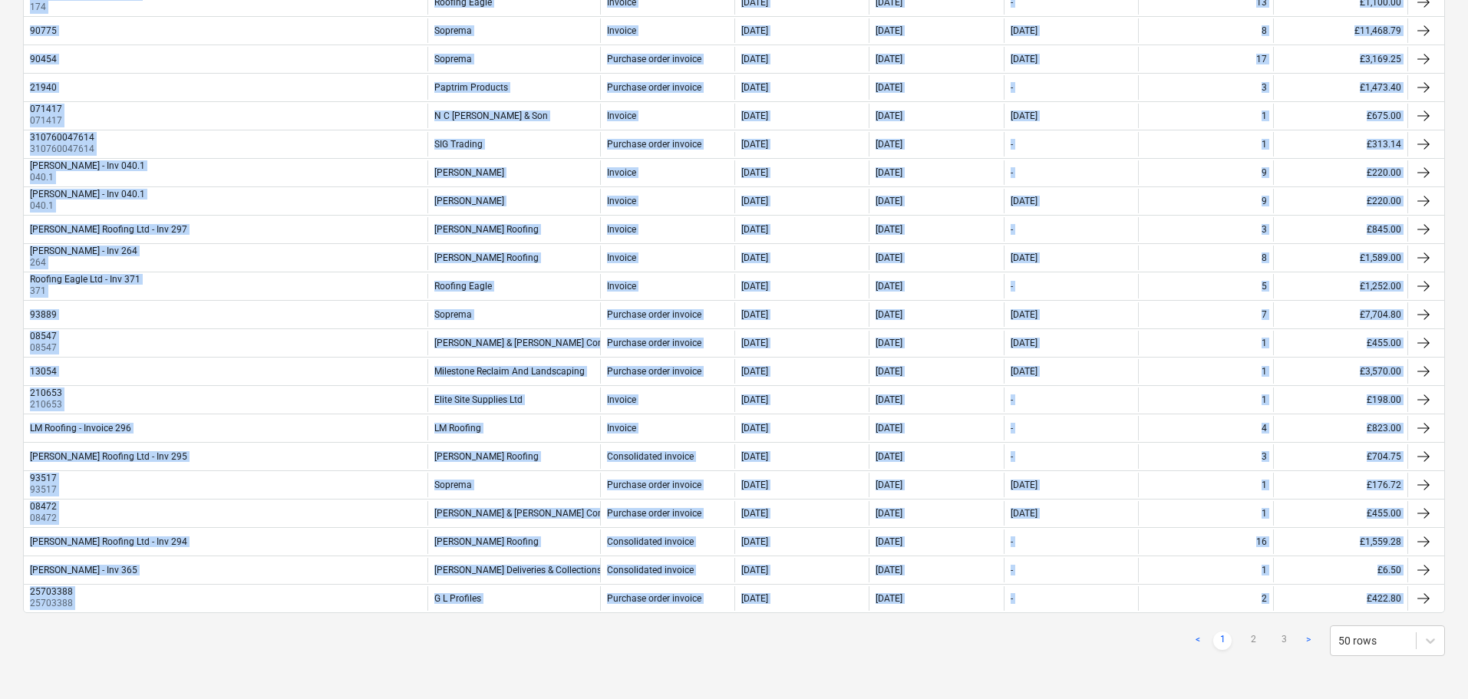
drag, startPoint x: 183, startPoint y: 94, endPoint x: 1048, endPoint y: 735, distance: 1076.9
click at [933, 652] on div "< 1 2 3 > 50 rows" at bounding box center [734, 640] width 1422 height 31
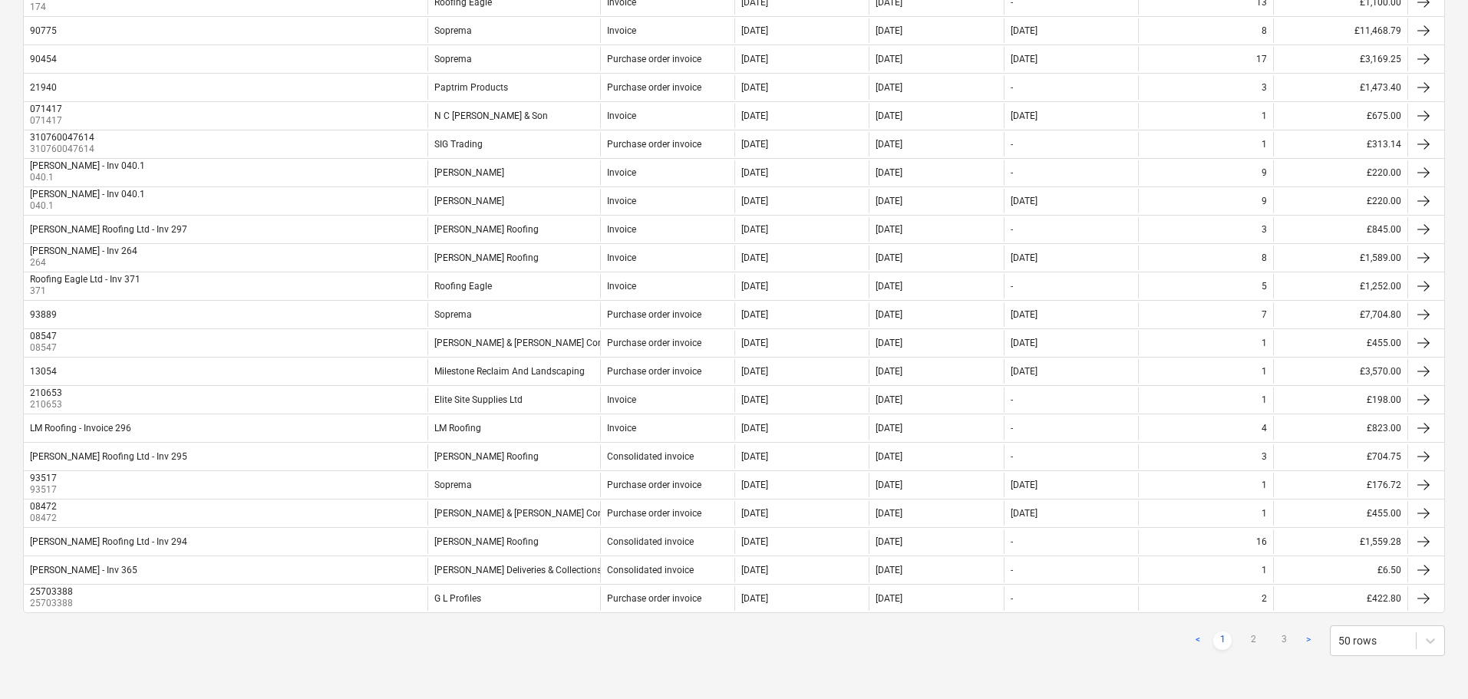
click at [933, 652] on div "< 1 2 3 > 50 rows" at bounding box center [734, 640] width 1422 height 31
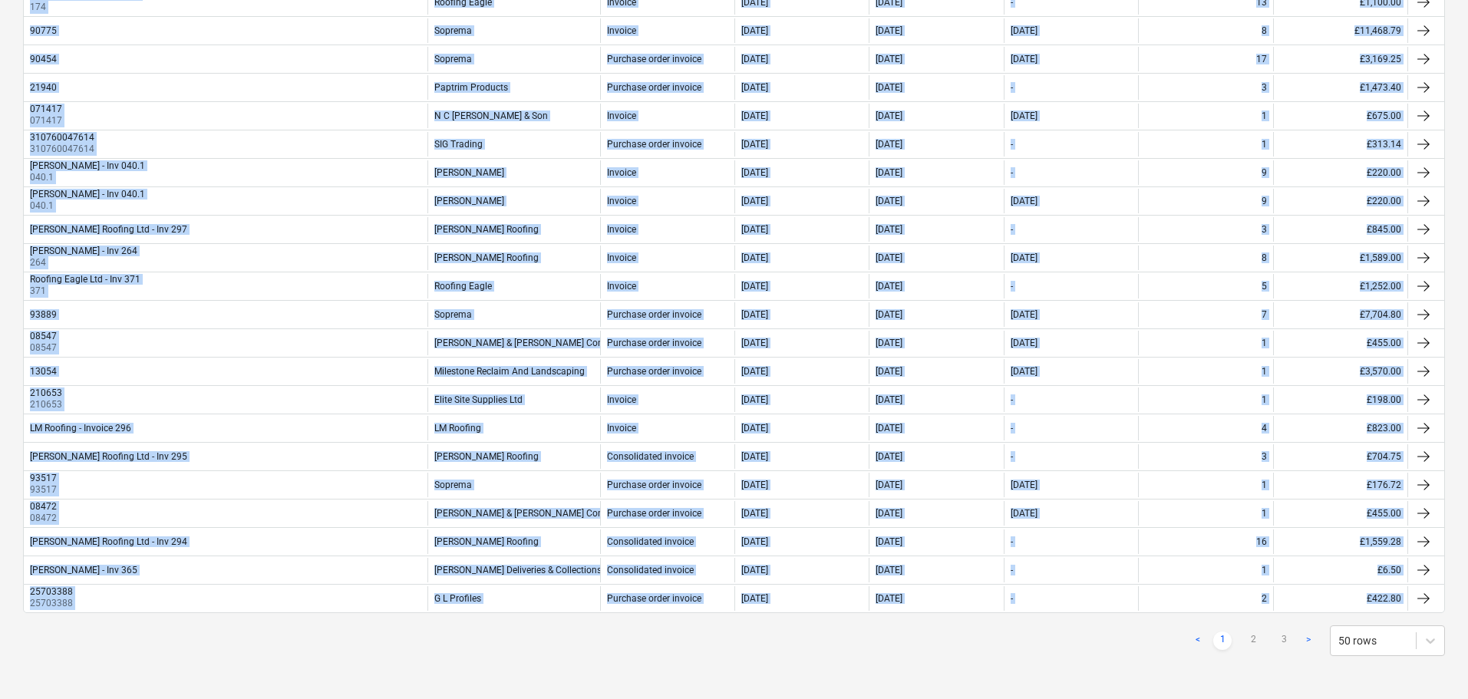
scroll to position [0, 0]
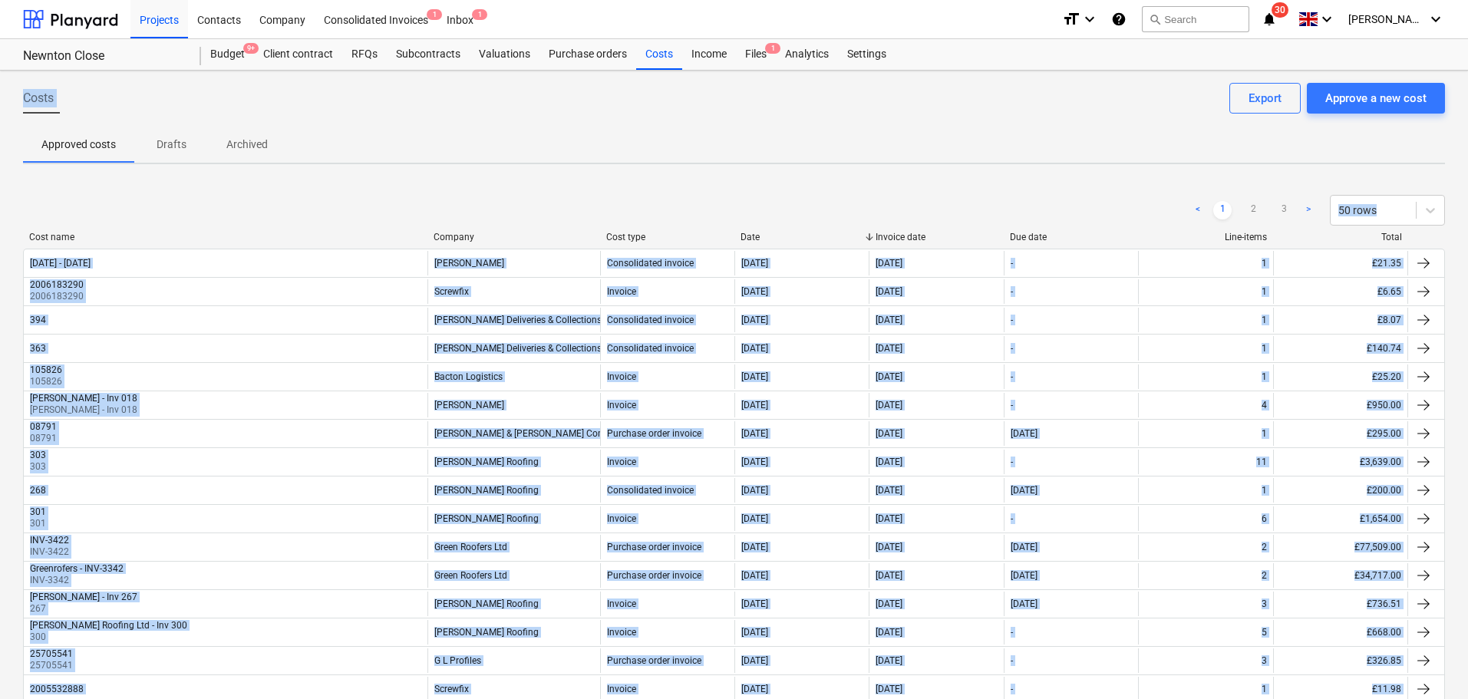
drag, startPoint x: 933, startPoint y: 652, endPoint x: 398, endPoint y: -93, distance: 917.7
click at [398, 0] on html "Projects Contacts Company Consolidated Invoices 1 Inbox 1 format_size keyboard_…" at bounding box center [734, 349] width 1468 height 699
click at [292, 87] on div "Costs Approve a new cost Export" at bounding box center [734, 104] width 1422 height 43
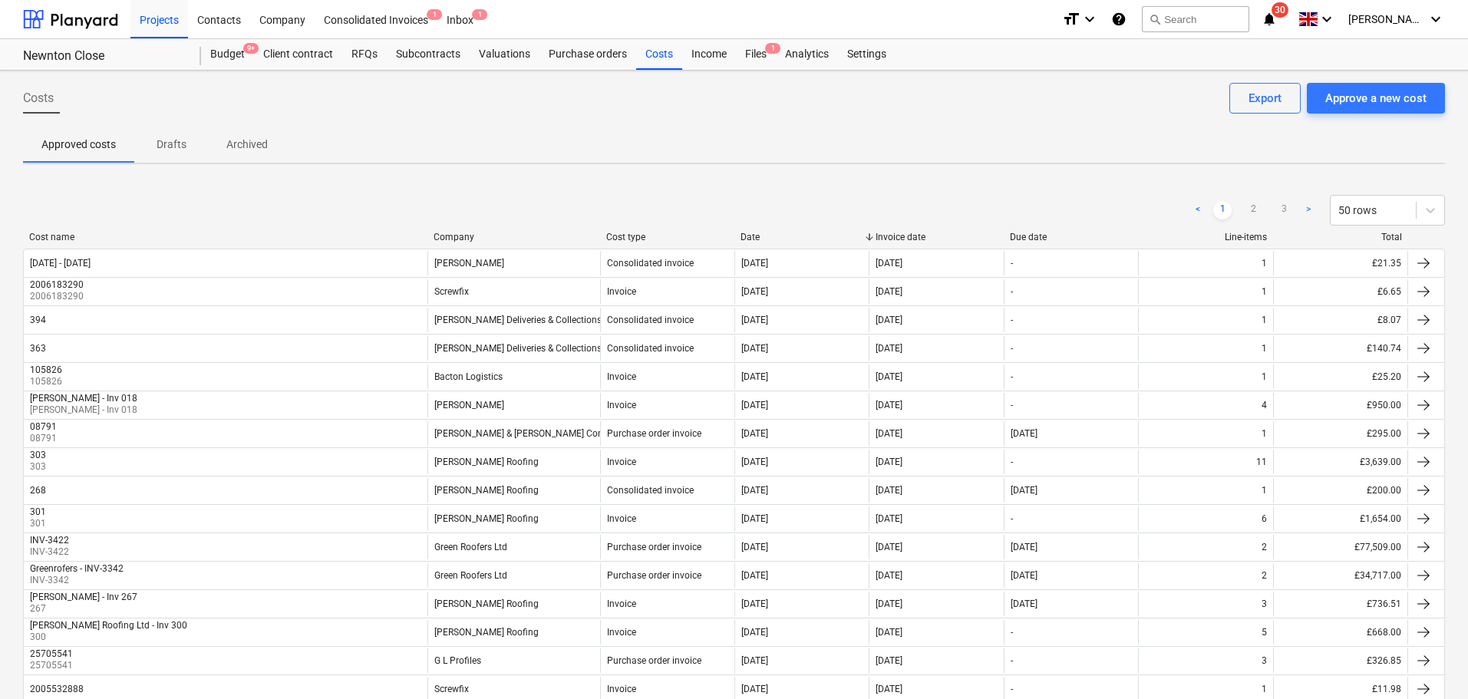
click at [292, 87] on div "Costs Approve a new cost Export" at bounding box center [734, 104] width 1422 height 43
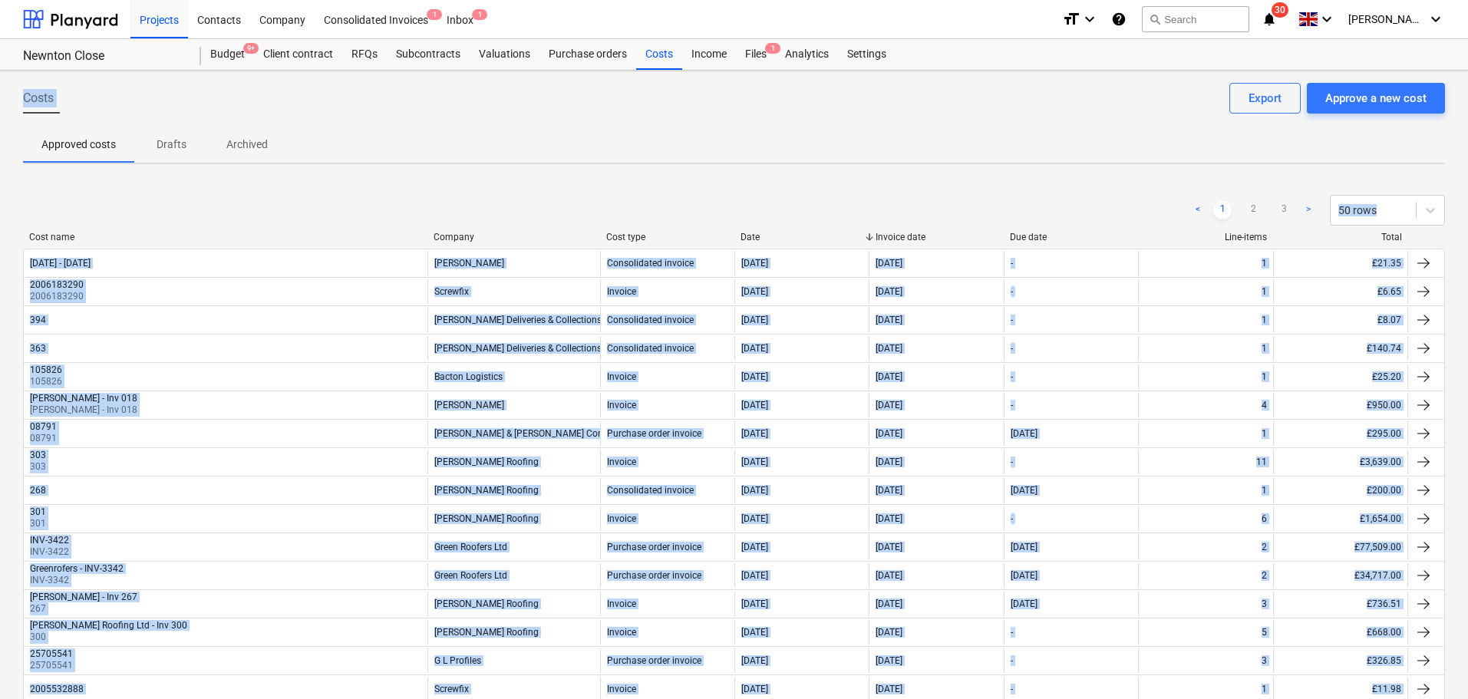
scroll to position [1056, 0]
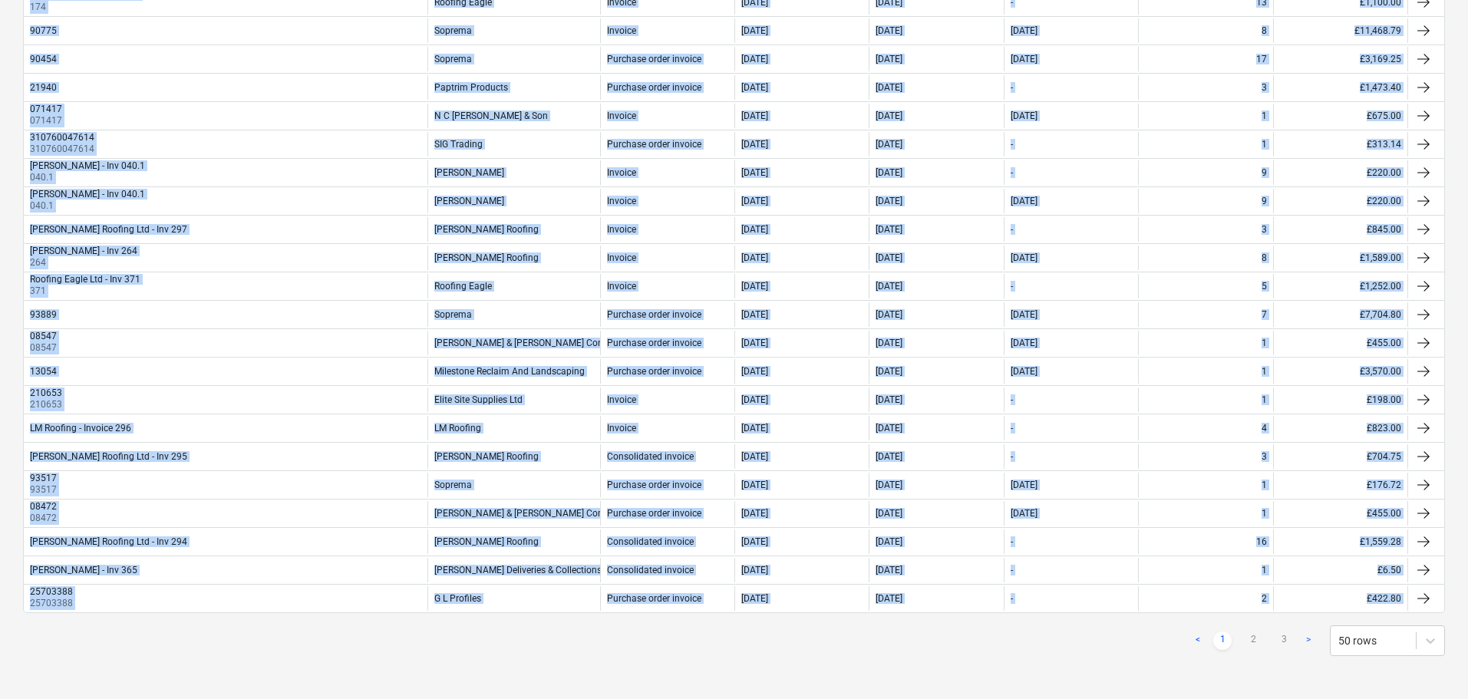
drag, startPoint x: 292, startPoint y: 87, endPoint x: 747, endPoint y: 683, distance: 750.6
click at [698, 640] on div "< 1 2 3 > 50 rows" at bounding box center [734, 640] width 1422 height 31
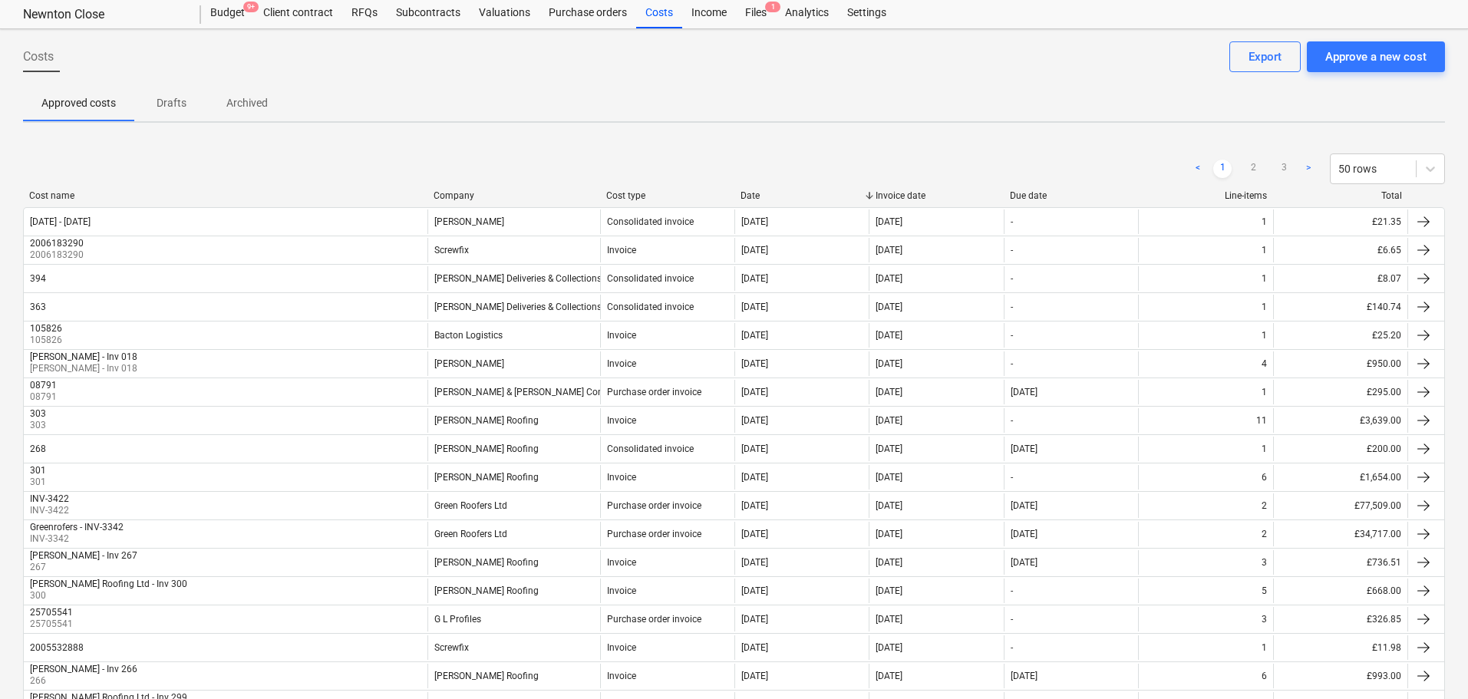
scroll to position [0, 0]
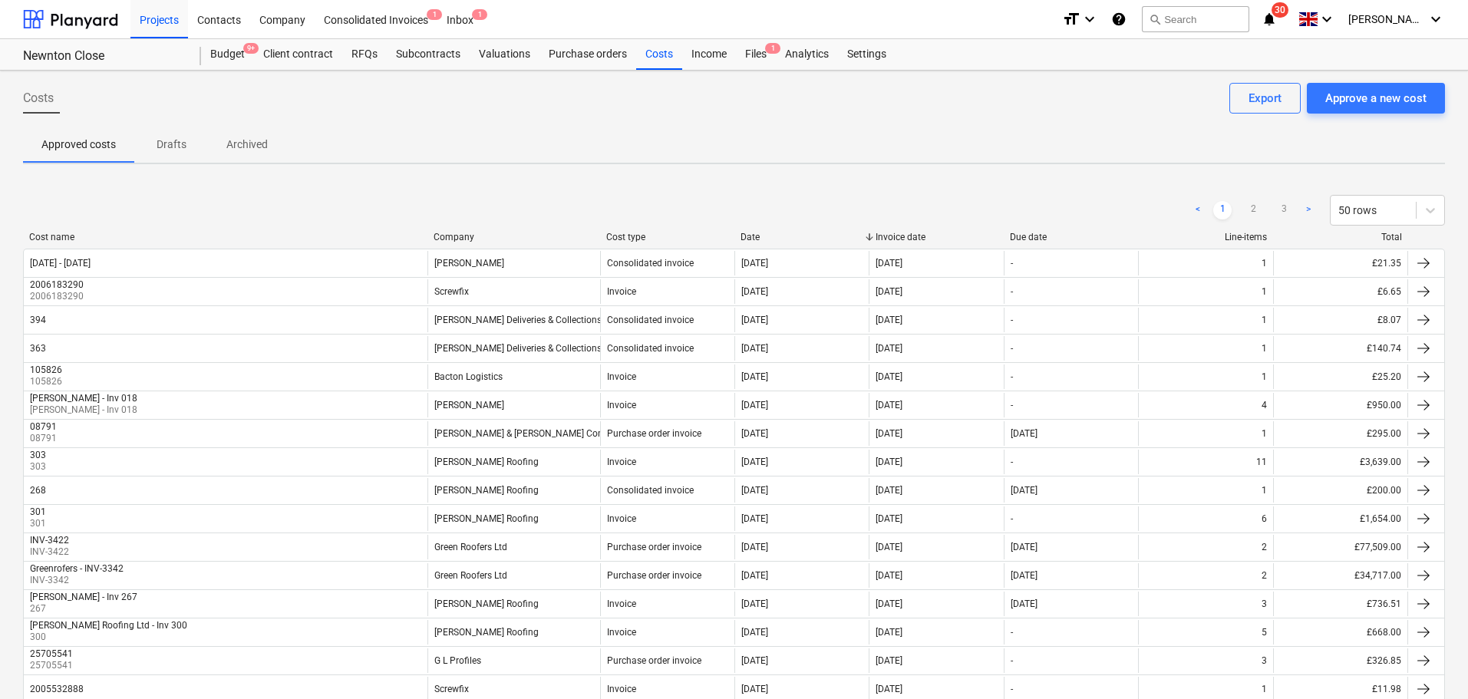
click at [24, 94] on span "Costs" at bounding box center [38, 98] width 31 height 18
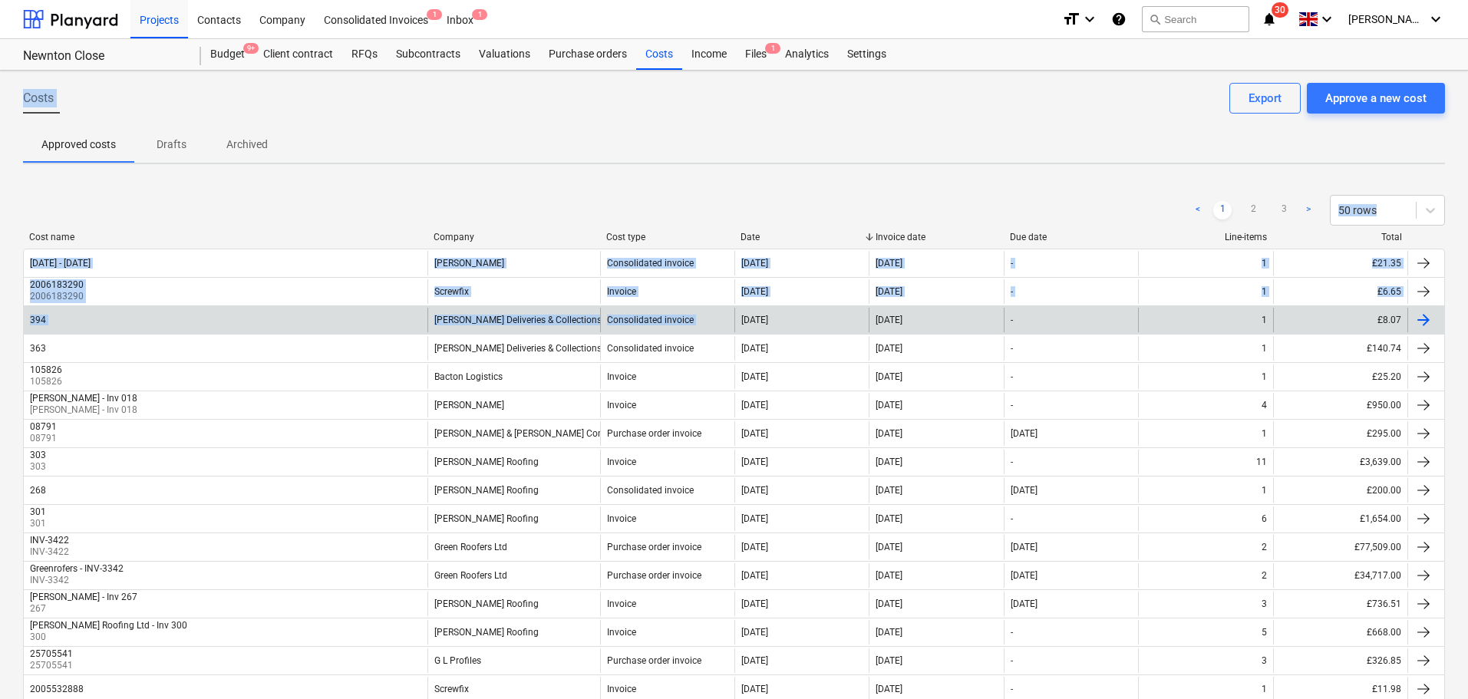
drag, startPoint x: 24, startPoint y: 94, endPoint x: 735, endPoint y: 322, distance: 747.0
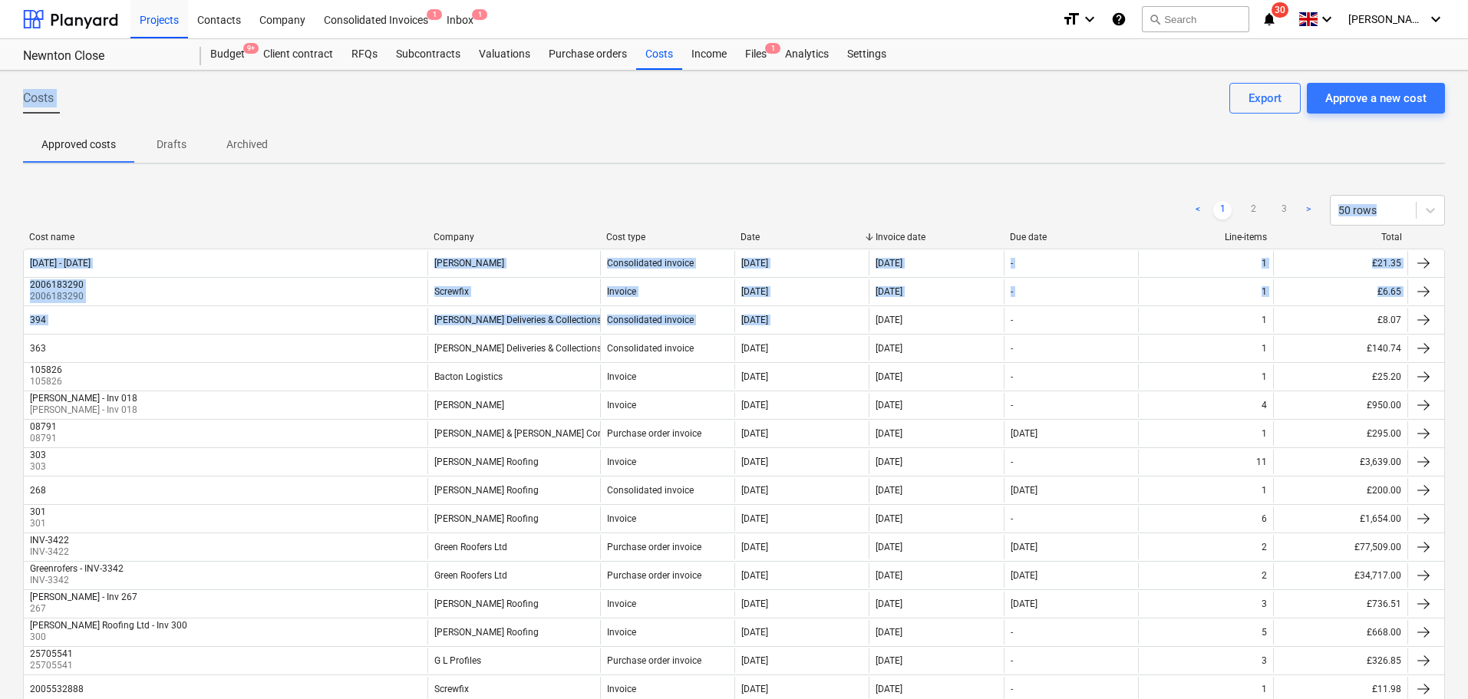
click at [695, 246] on div "Cost name Company Cost type Date Invoice date Due date Line-items Total" at bounding box center [734, 240] width 1422 height 17
click at [612, 55] on div "Purchase orders" at bounding box center [588, 54] width 97 height 31
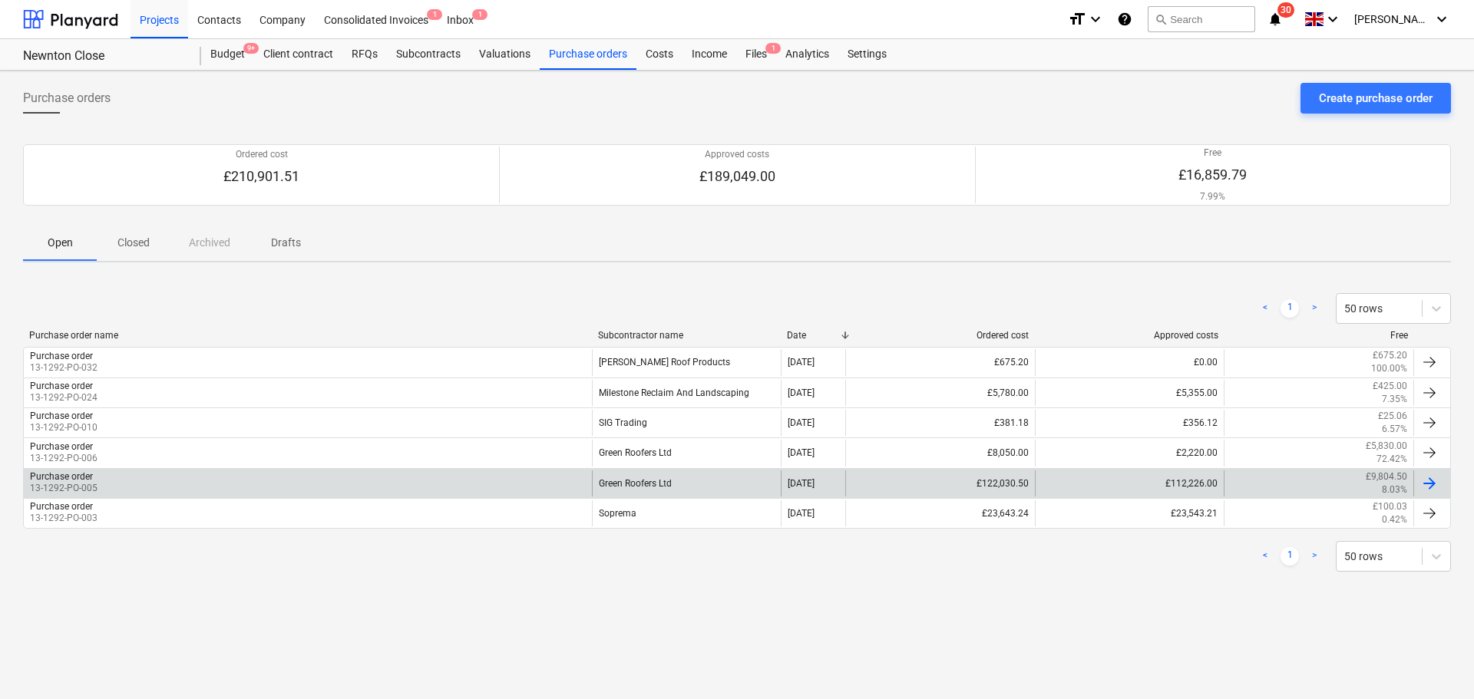
click at [127, 484] on div "Purchase order 13-1292-PO-005" at bounding box center [308, 483] width 568 height 26
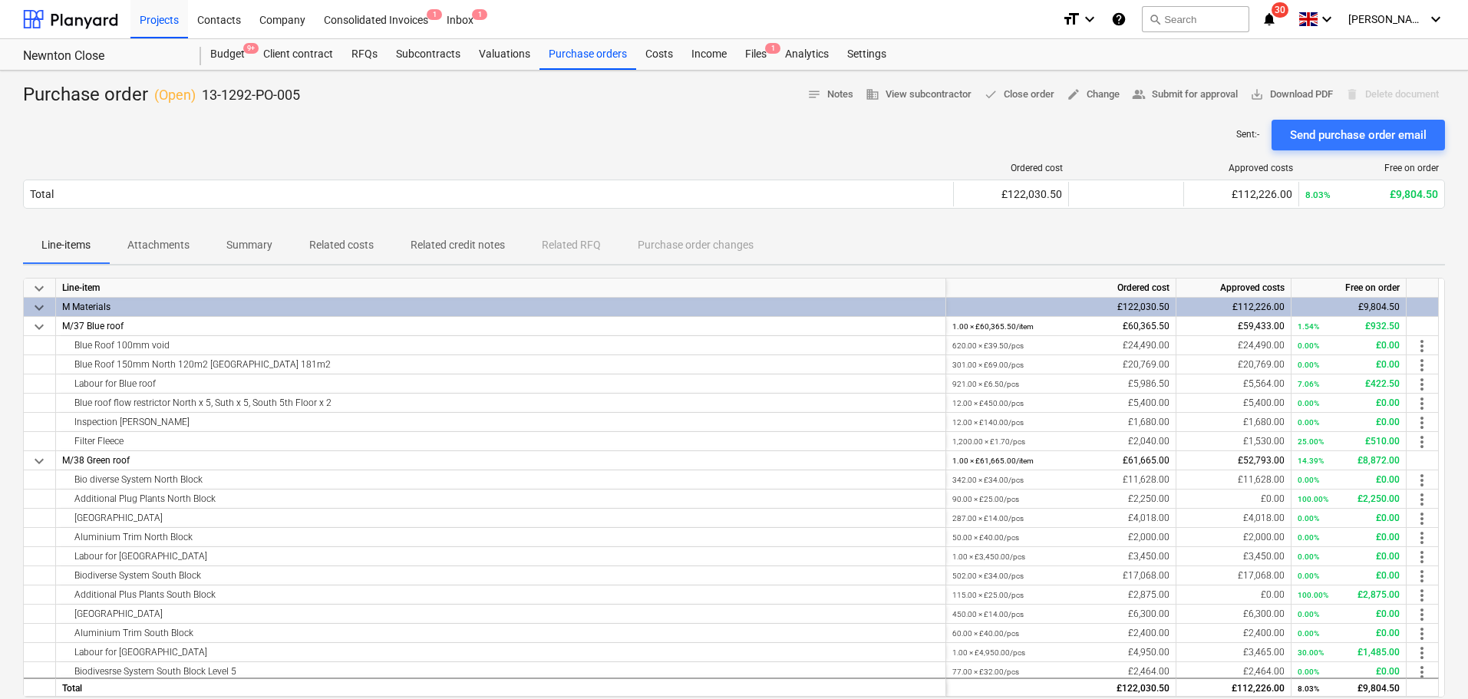
click at [323, 227] on button "Related costs" at bounding box center [341, 245] width 101 height 37
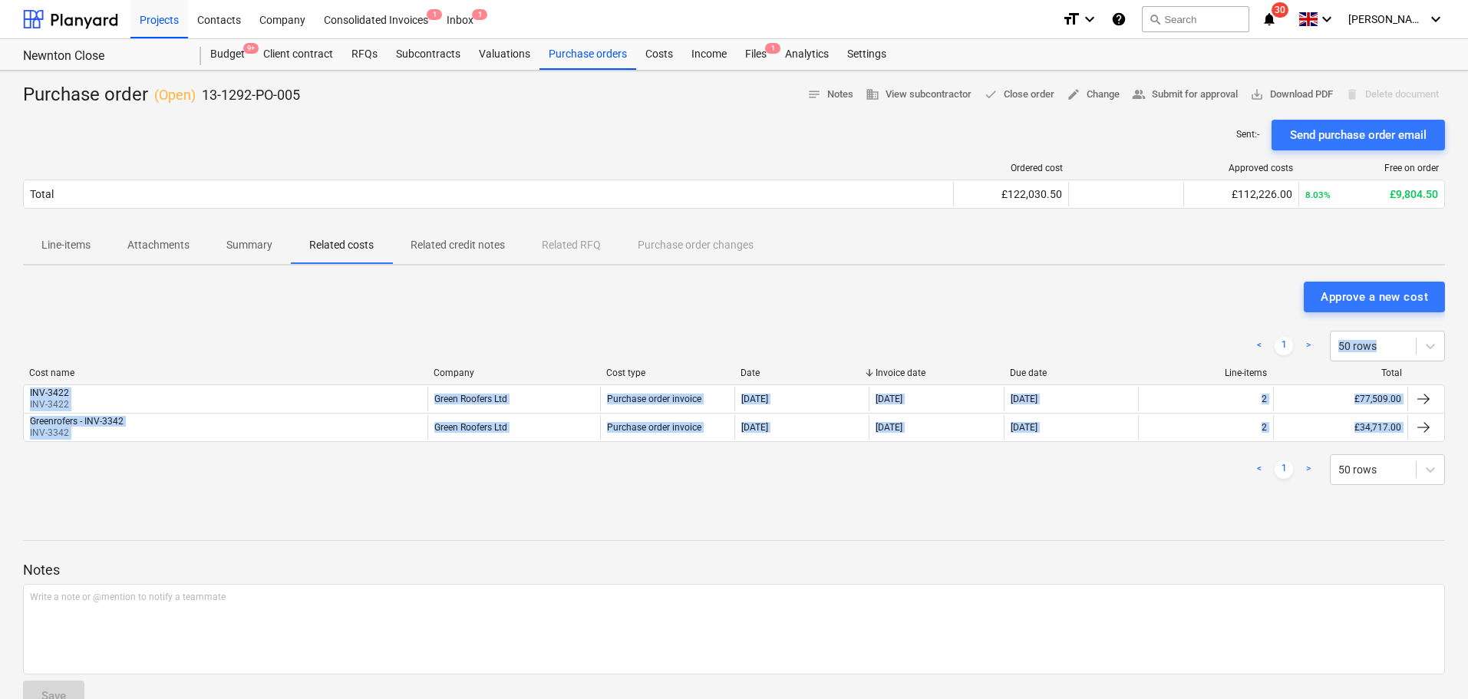
drag, startPoint x: 271, startPoint y: 355, endPoint x: 282, endPoint y: 457, distance: 103.5
click at [282, 460] on div "< 1 > 50 rows Cost name Company Cost type Date Invoice date Due date Line-items…" at bounding box center [734, 407] width 1422 height 191
click at [285, 381] on div "Cost name Company Cost type Date Invoice date Due date Line-items Total" at bounding box center [734, 376] width 1422 height 17
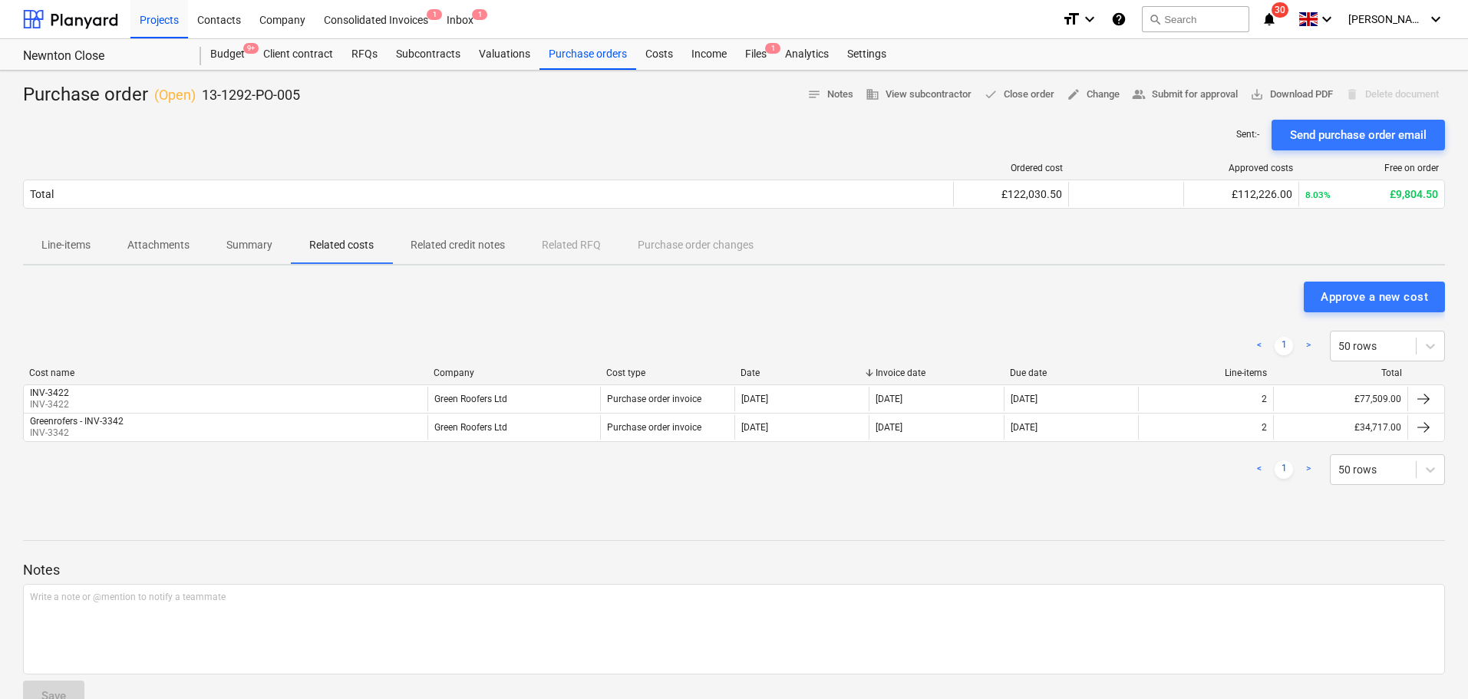
click at [105, 93] on div "Purchase order ( Open ) 13-1292-PO-005" at bounding box center [161, 95] width 277 height 25
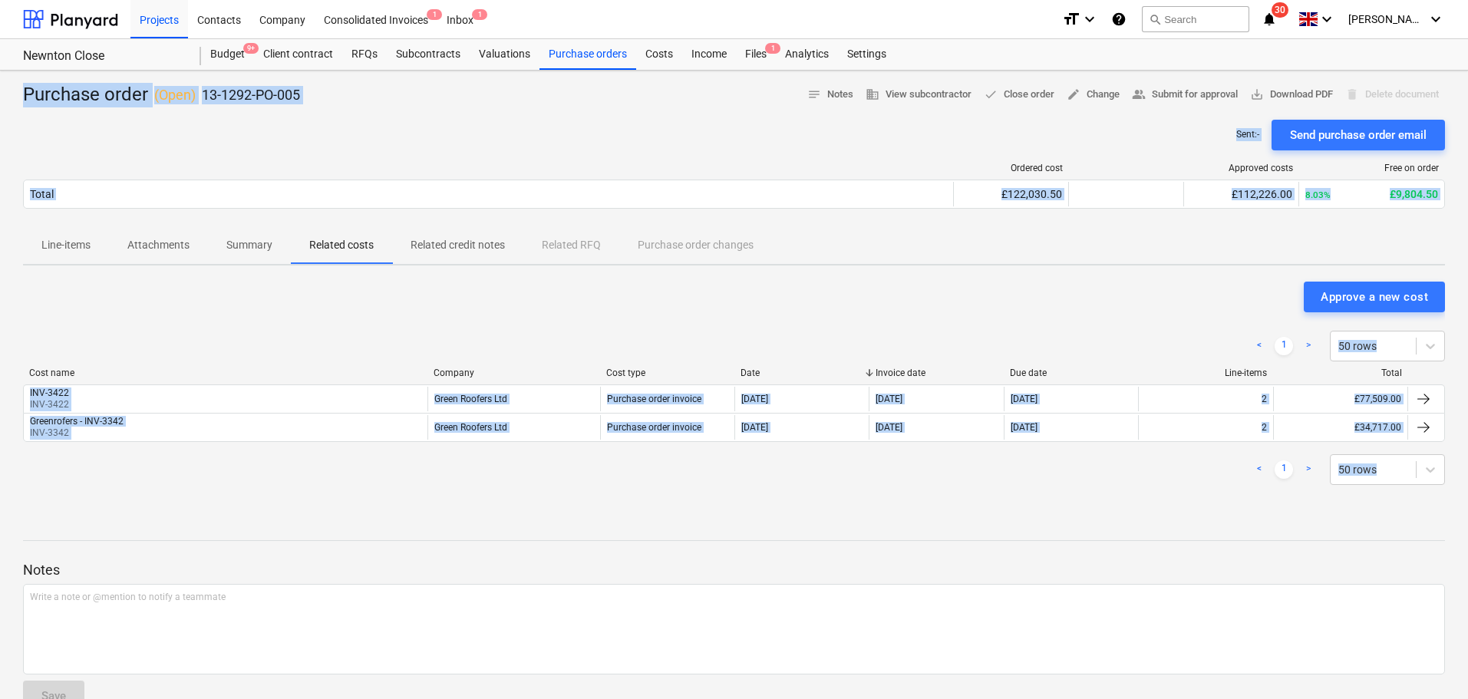
drag, startPoint x: 105, startPoint y: 93, endPoint x: 362, endPoint y: 540, distance: 516.0
click at [362, 540] on div "Purchase order ( Open ) 13-1292-PO-005 notes Notes business View subcontractor …" at bounding box center [734, 403] width 1468 height 665
click at [361, 540] on div at bounding box center [734, 540] width 1422 height 1
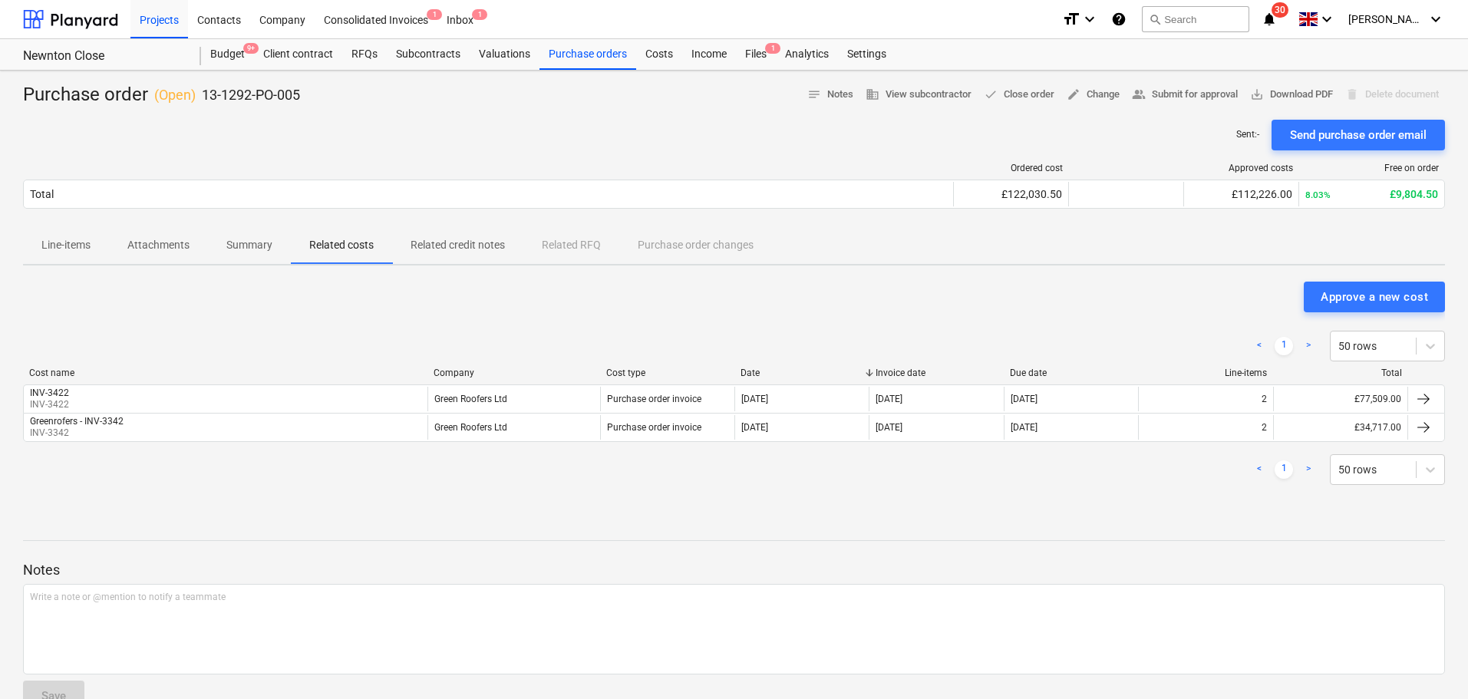
click at [359, 556] on div at bounding box center [734, 555] width 1422 height 12
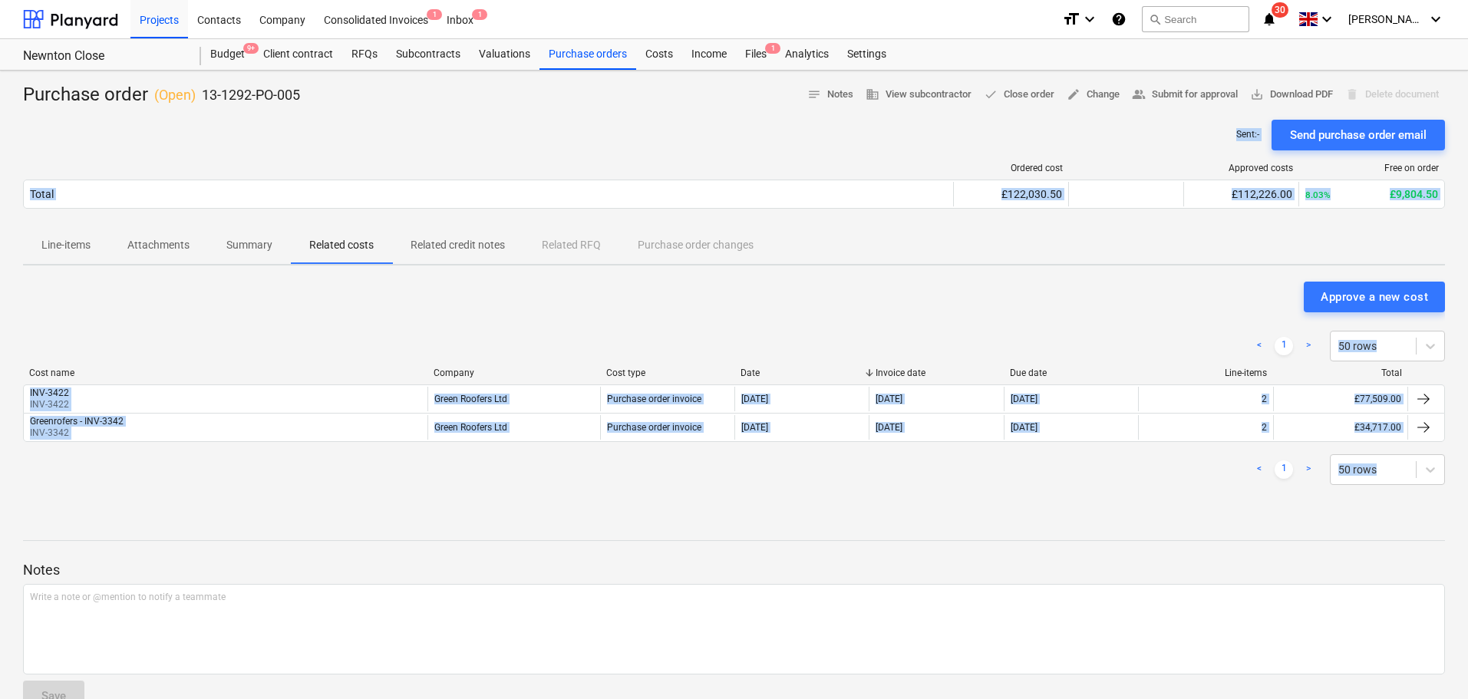
drag, startPoint x: 359, startPoint y: 556, endPoint x: 97, endPoint y: 120, distance: 508.4
click at [107, 133] on div "Purchase order ( Open ) 13-1292-PO-005 notes Notes business View subcontractor …" at bounding box center [734, 403] width 1468 height 665
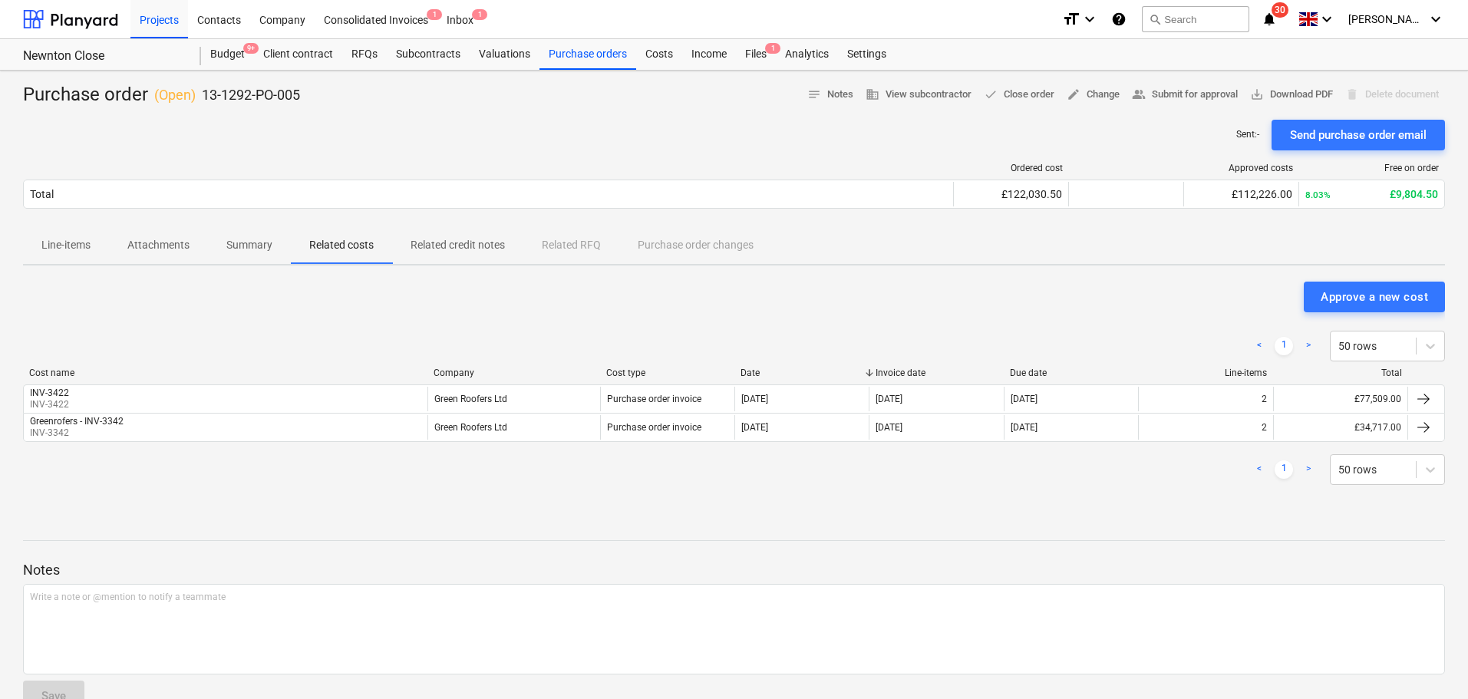
click at [87, 99] on div "Purchase order ( Open ) 13-1292-PO-005" at bounding box center [161, 95] width 277 height 25
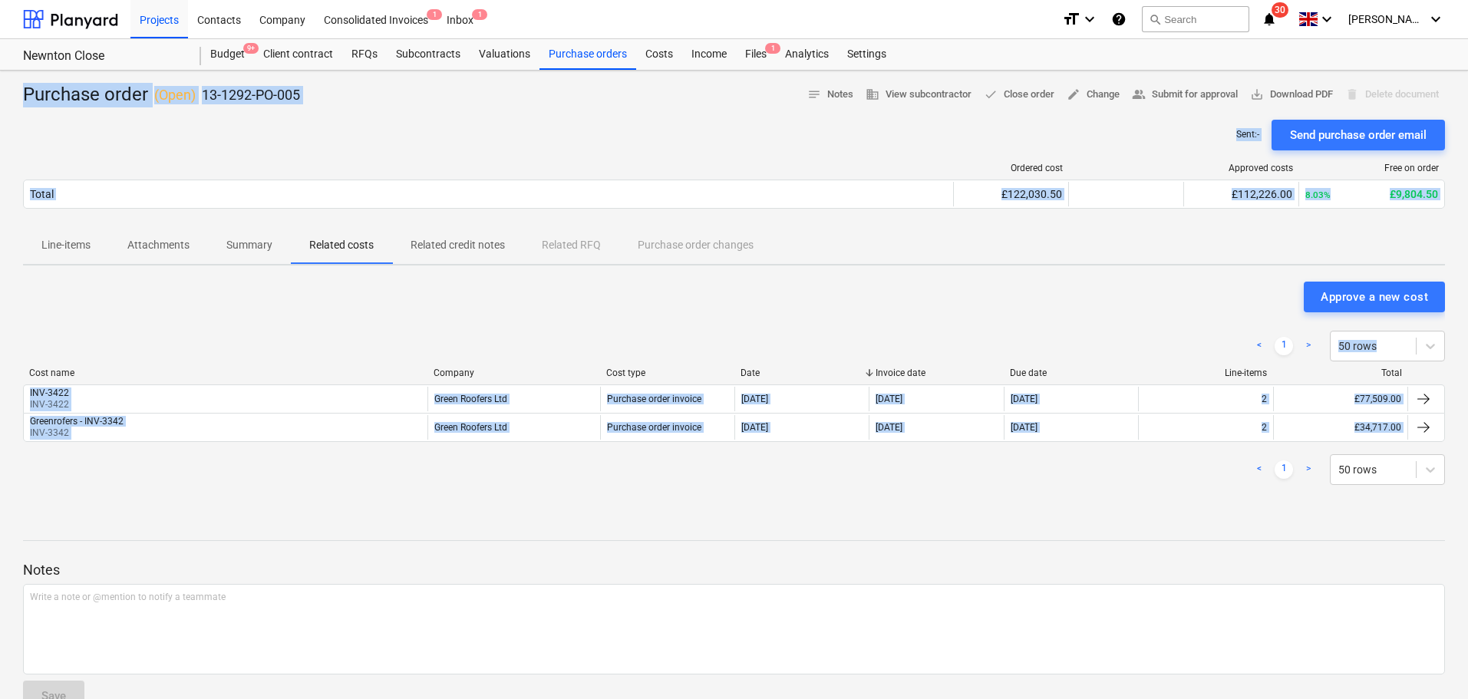
drag, startPoint x: 87, startPoint y: 99, endPoint x: 192, endPoint y: 494, distance: 409.0
click at [192, 493] on div "Purchase order ( Open ) 13-1292-PO-005 notes Notes business View subcontractor …" at bounding box center [734, 403] width 1468 height 665
click at [192, 494] on div "< 1 > 50 rows Cost name Company Cost type Date Invoice date Due date Line-items…" at bounding box center [734, 407] width 1422 height 191
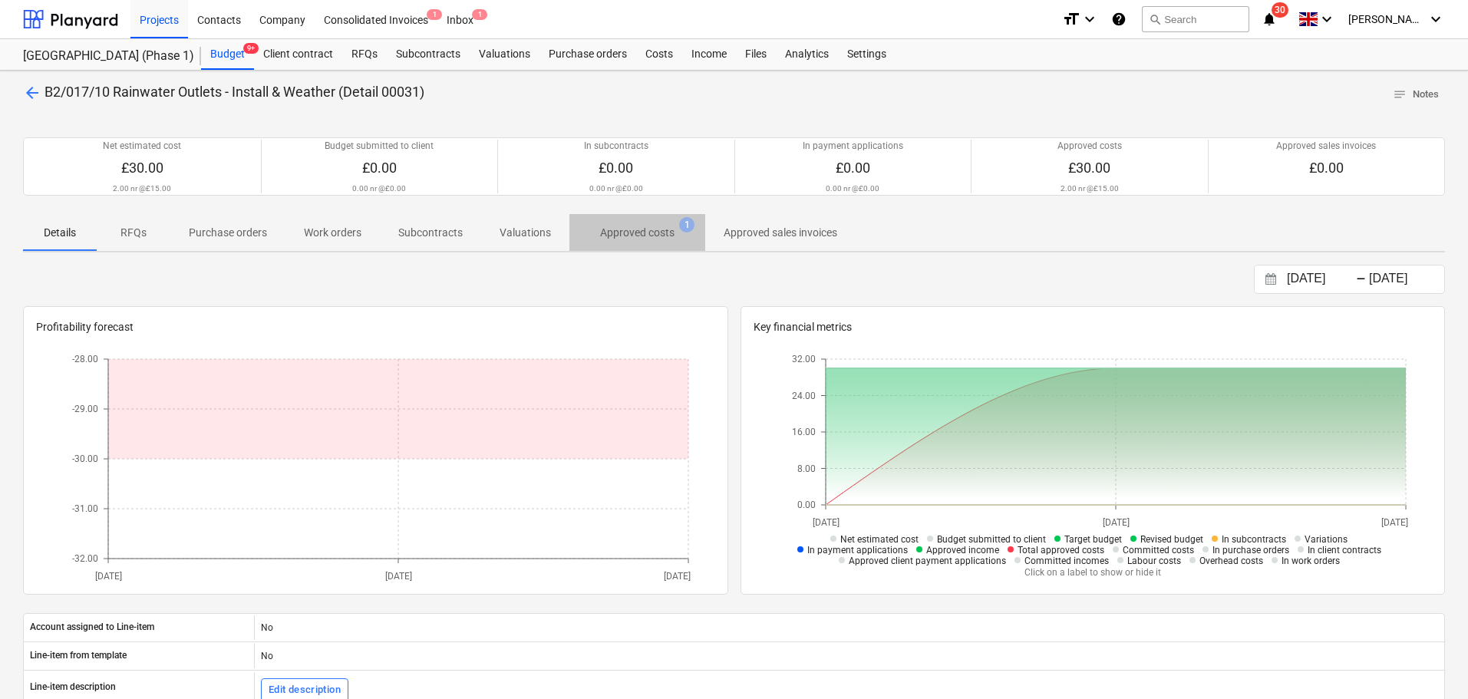
click at [616, 236] on p "Approved costs" at bounding box center [637, 233] width 74 height 16
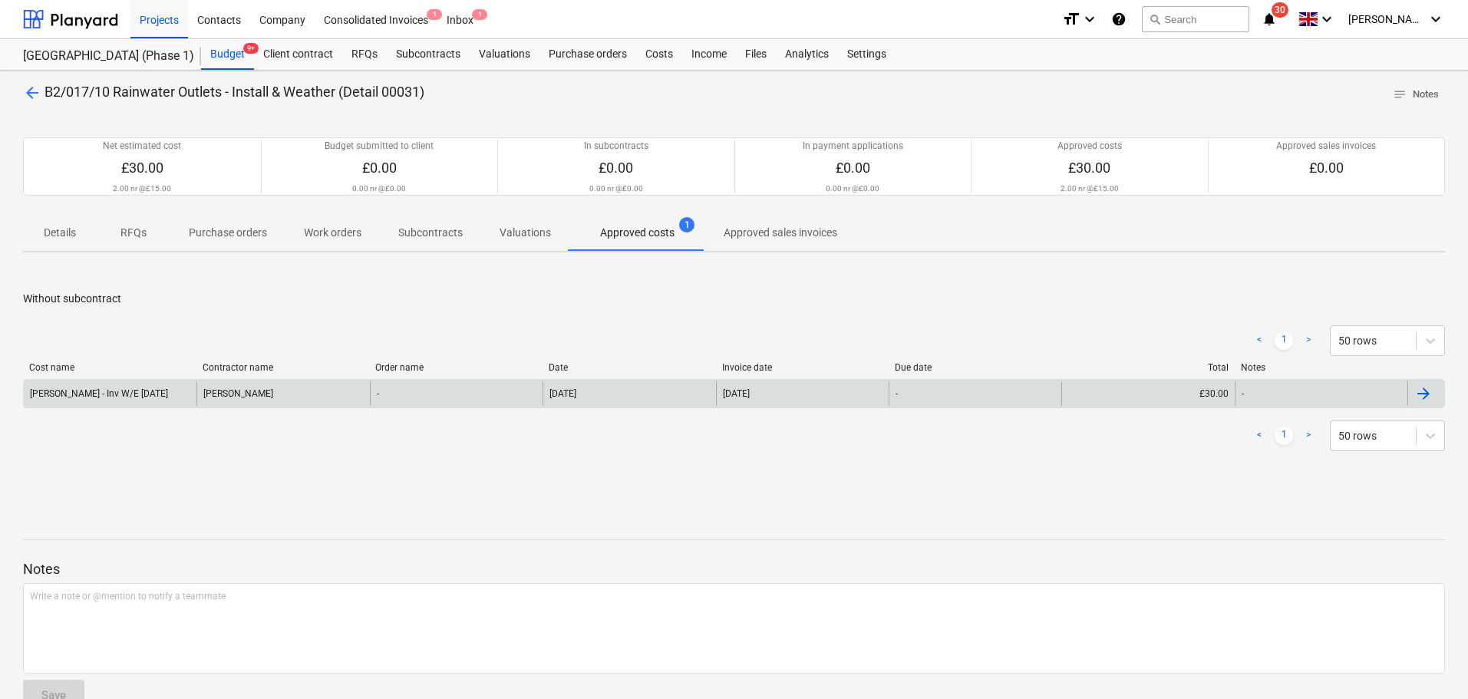
click at [280, 391] on div "Max Mathieson" at bounding box center [282, 393] width 173 height 25
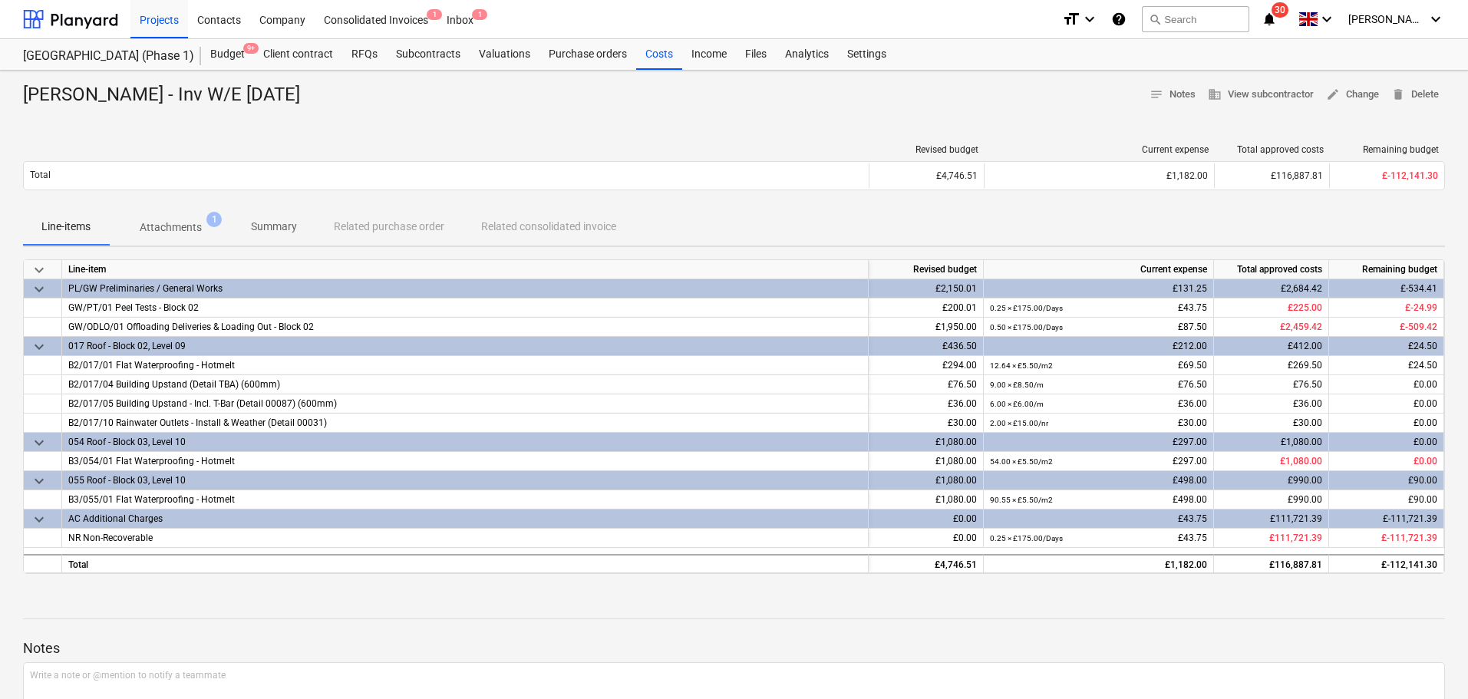
drag, startPoint x: 183, startPoint y: 230, endPoint x: 180, endPoint y: 242, distance: 12.1
click at [183, 230] on p "Attachments" at bounding box center [171, 227] width 62 height 16
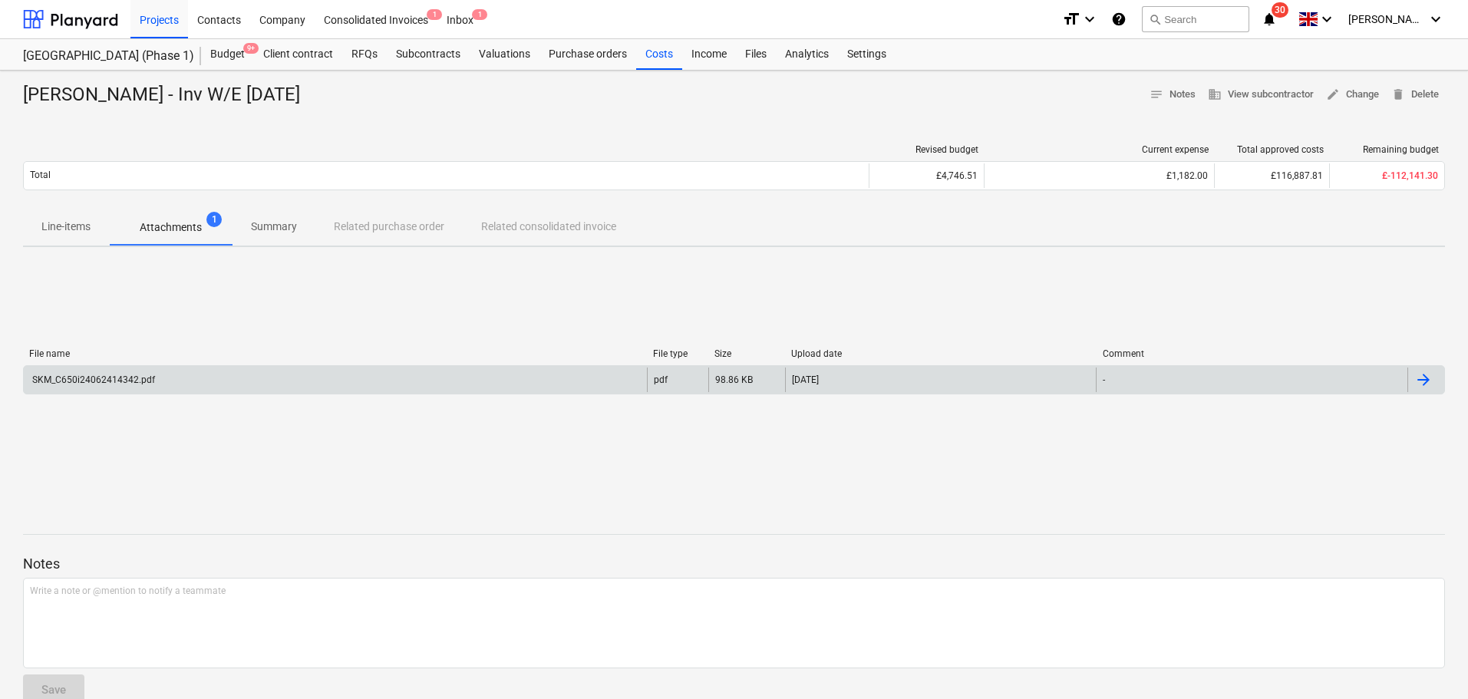
click at [156, 380] on div "SKM_C650i24062414342.pdf" at bounding box center [335, 380] width 623 height 25
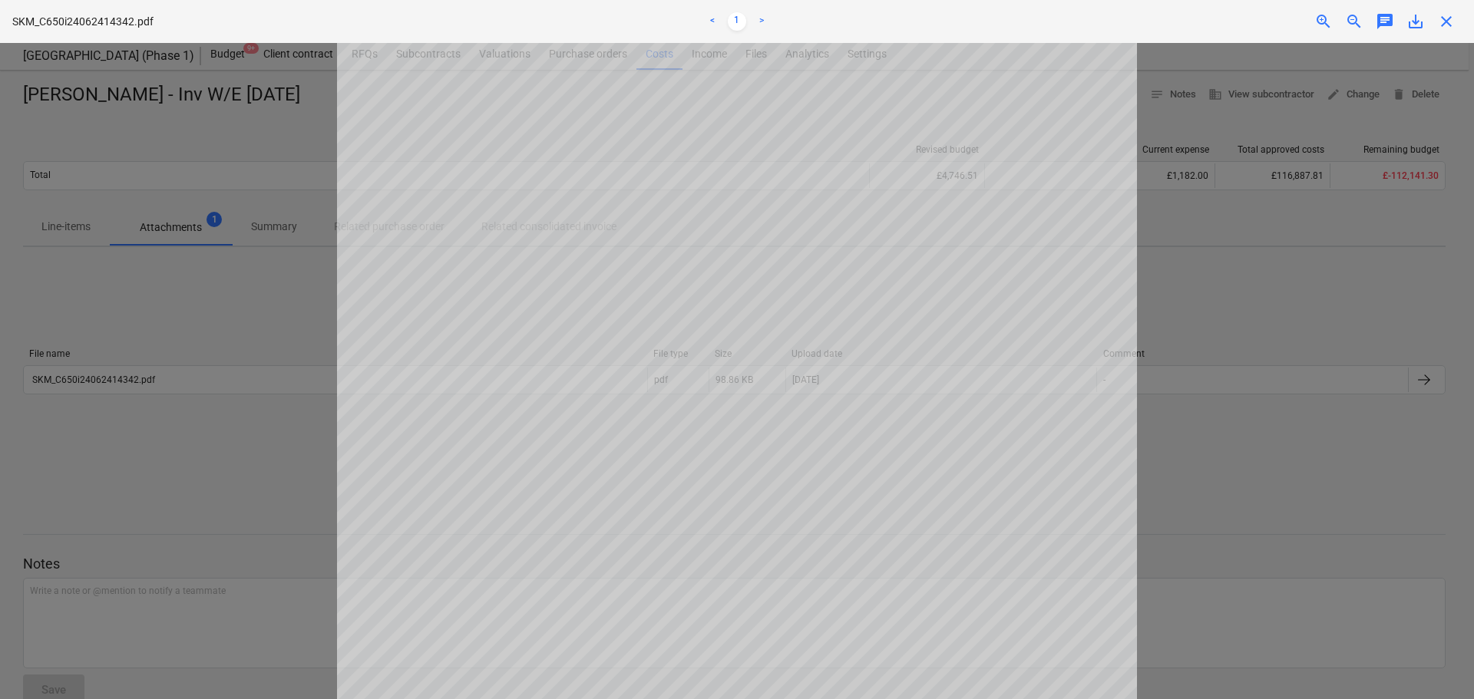
scroll to position [153, 0]
click at [1410, 21] on span "save_alt" at bounding box center [1415, 21] width 18 height 18
